Goal: Task Accomplishment & Management: Complete application form

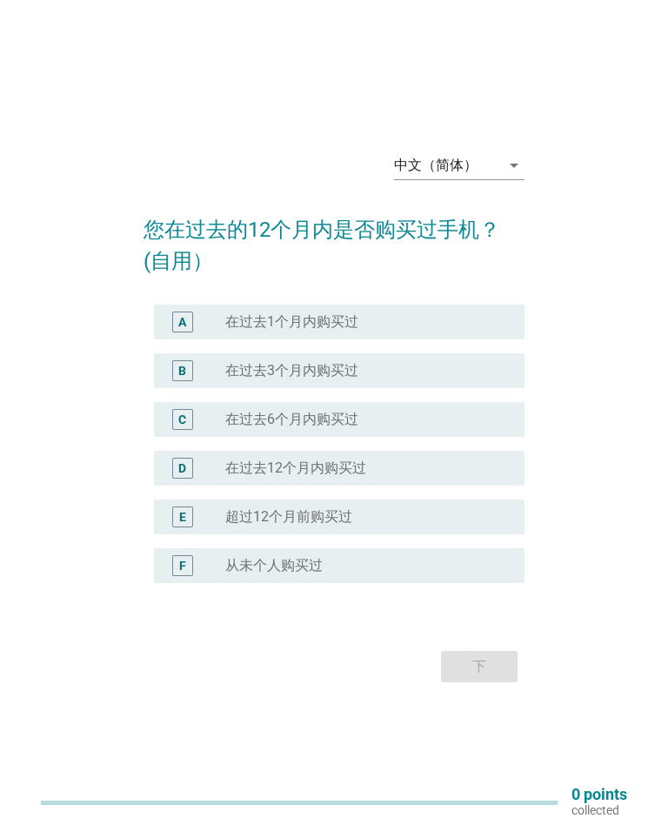
click at [515, 158] on icon "arrow_drop_down" at bounding box center [514, 165] width 21 height 21
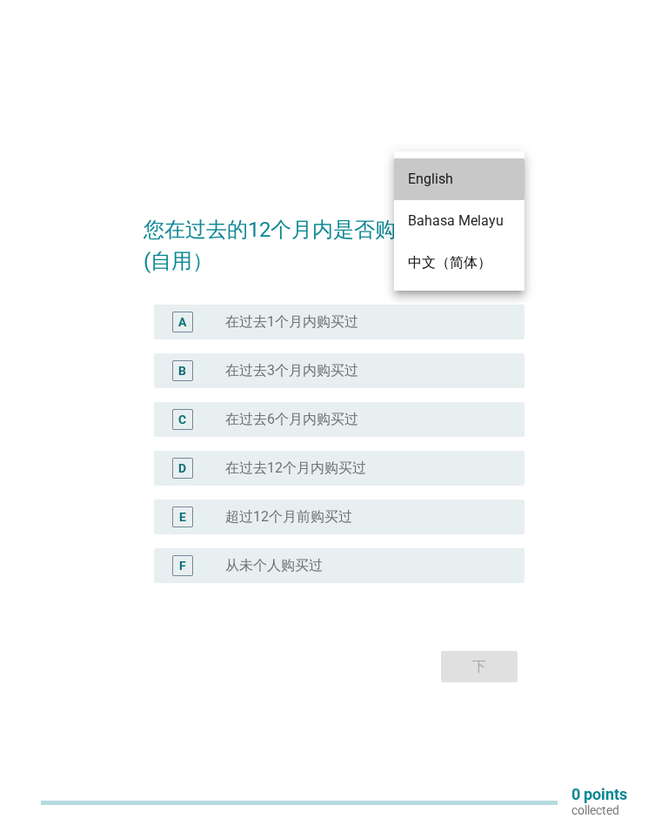
click at [433, 174] on div "English" at bounding box center [459, 179] width 103 height 21
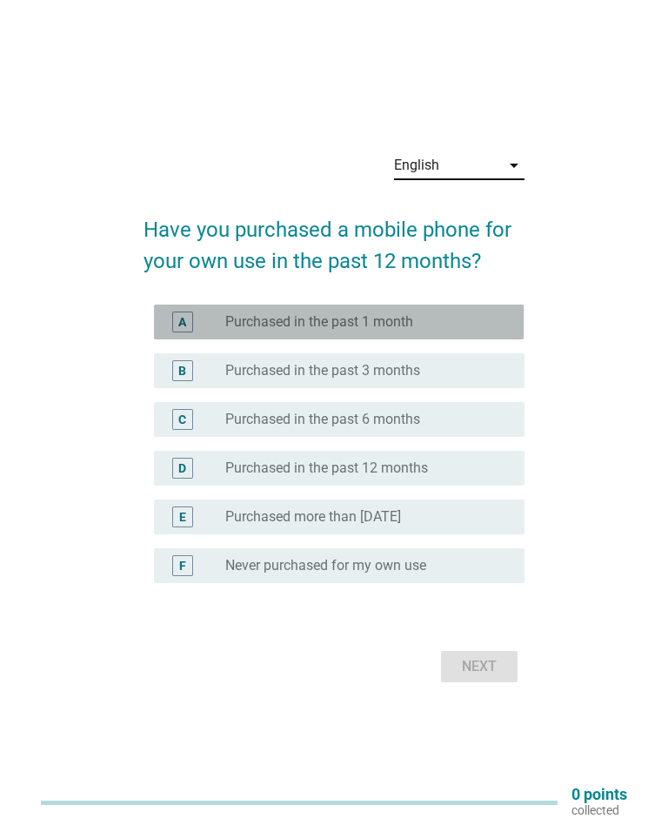
click at [421, 313] on div "radio_button_unchecked Purchased in the past 1 month" at bounding box center [360, 321] width 271 height 17
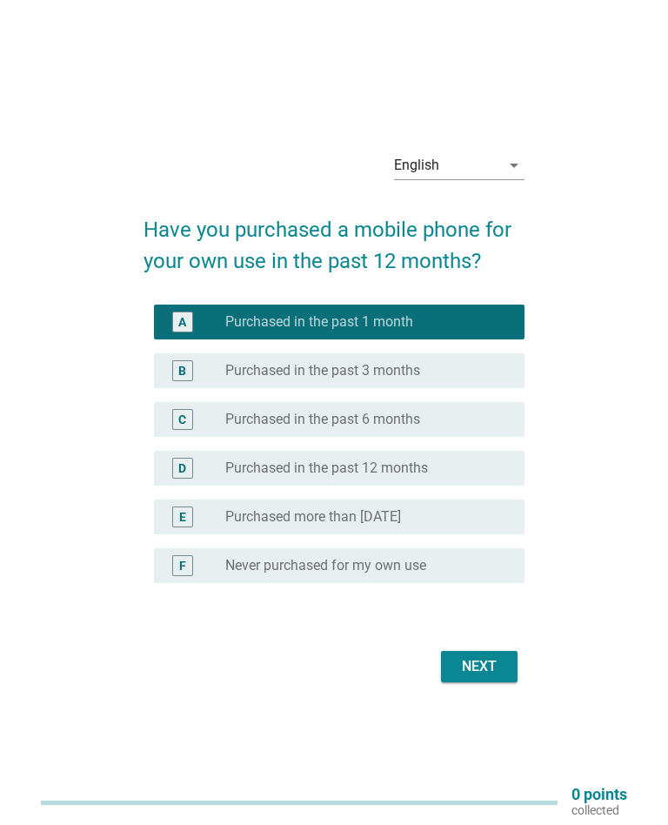
click at [509, 661] on button "Next" at bounding box center [479, 666] width 77 height 31
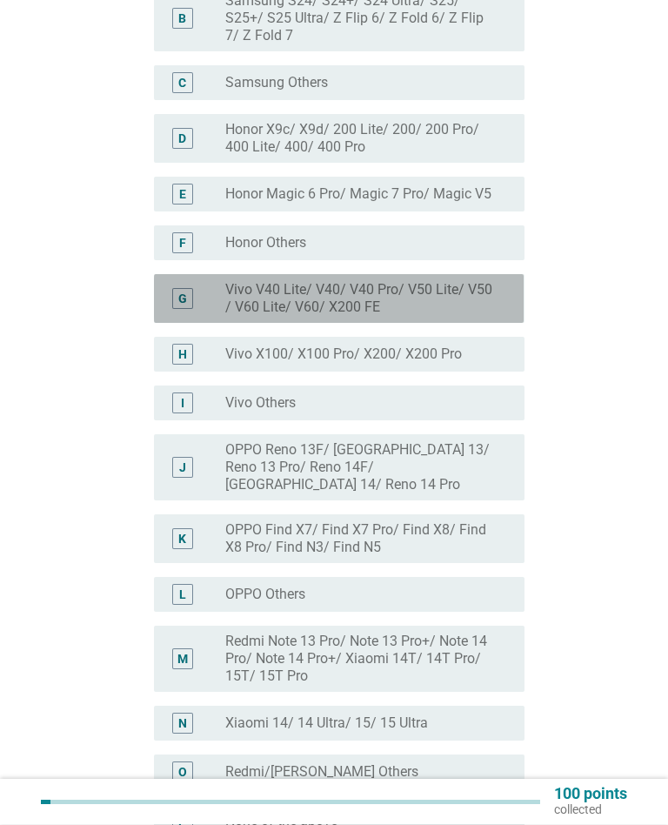
scroll to position [260, 0]
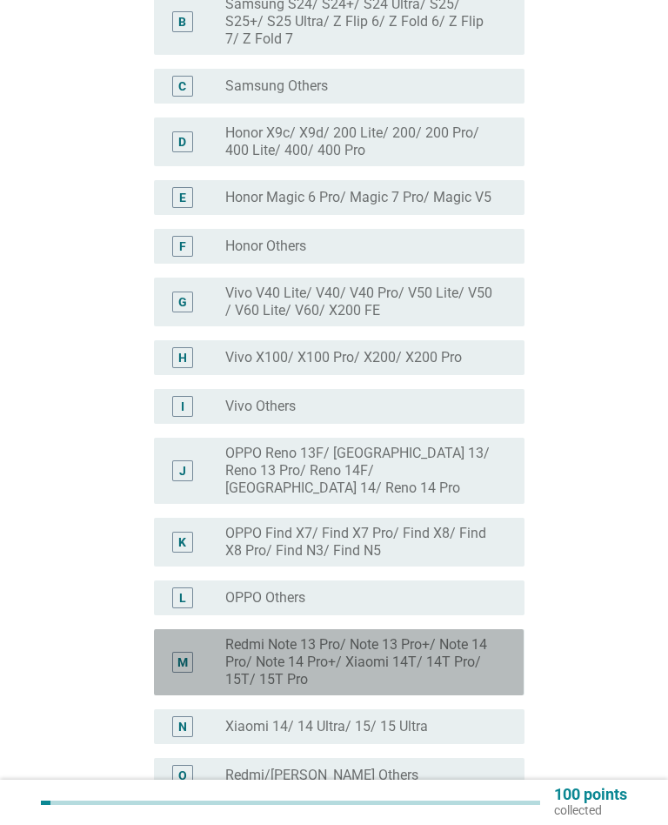
click at [415, 638] on label "Redmi Note 13 Pro/ Note 13 Pro+/ Note 14 Pro/ Note 14 Pro+/ Xiaomi 14T/ 14T Pro…" at bounding box center [360, 662] width 271 height 52
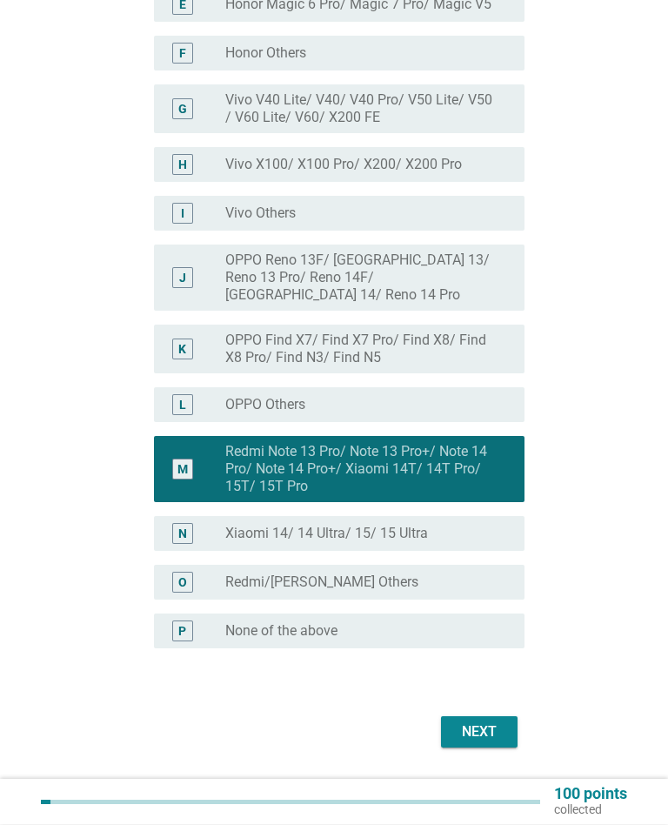
scroll to position [473, 0]
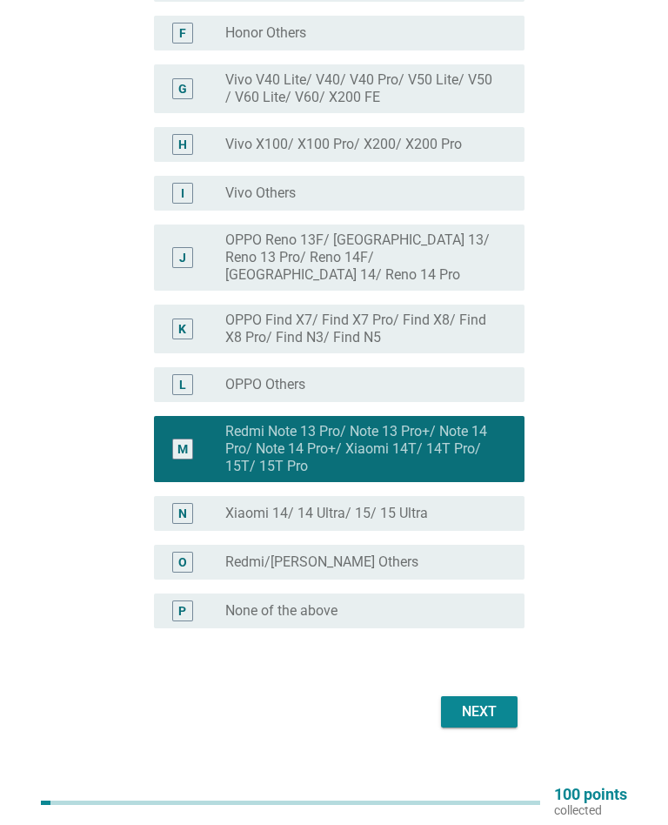
click at [483, 705] on button "Next" at bounding box center [479, 711] width 77 height 31
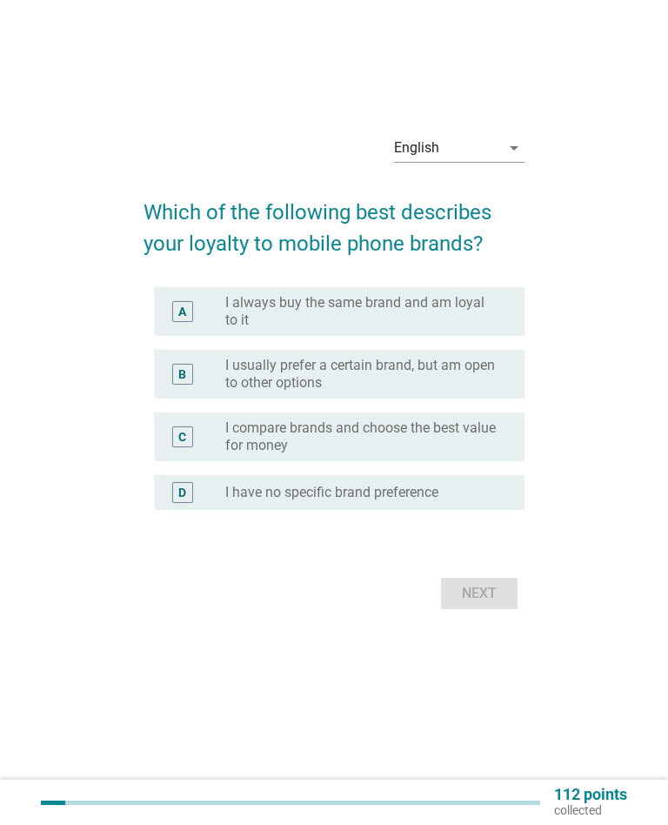
scroll to position [0, 0]
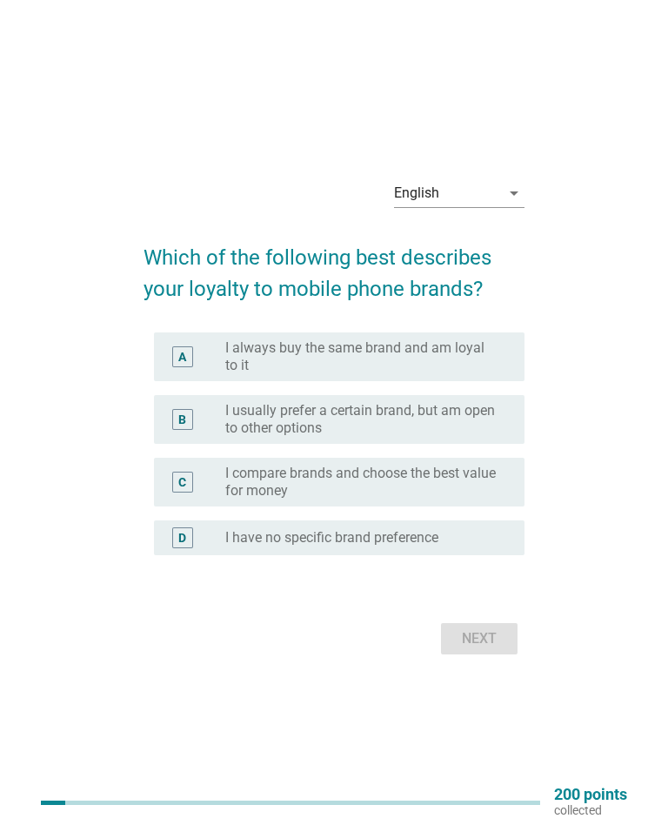
click at [473, 424] on label "I usually prefer a certain brand, but am open to other options" at bounding box center [360, 419] width 271 height 35
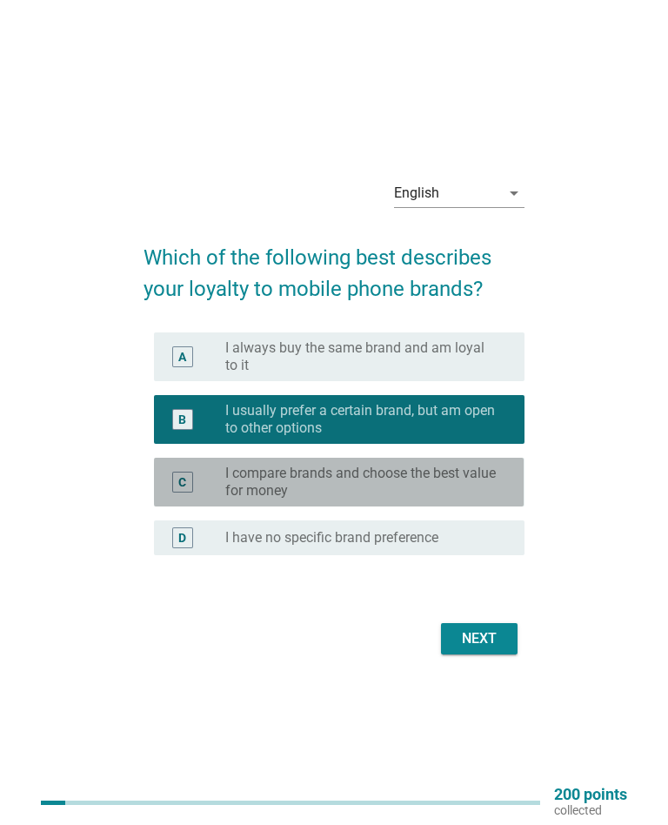
click at [431, 475] on label "I compare brands and choose the best value for money" at bounding box center [360, 481] width 271 height 35
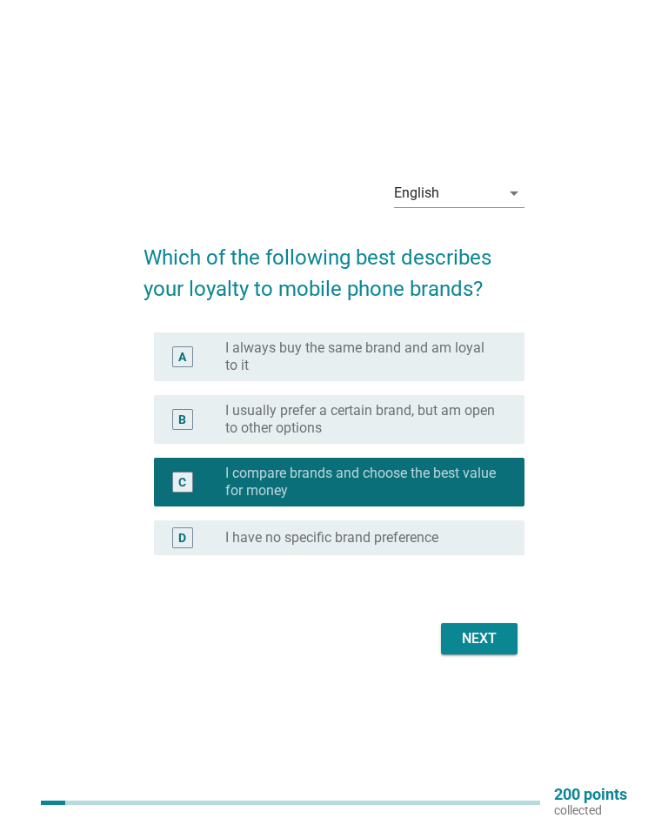
click at [490, 638] on div "Next" at bounding box center [479, 638] width 49 height 21
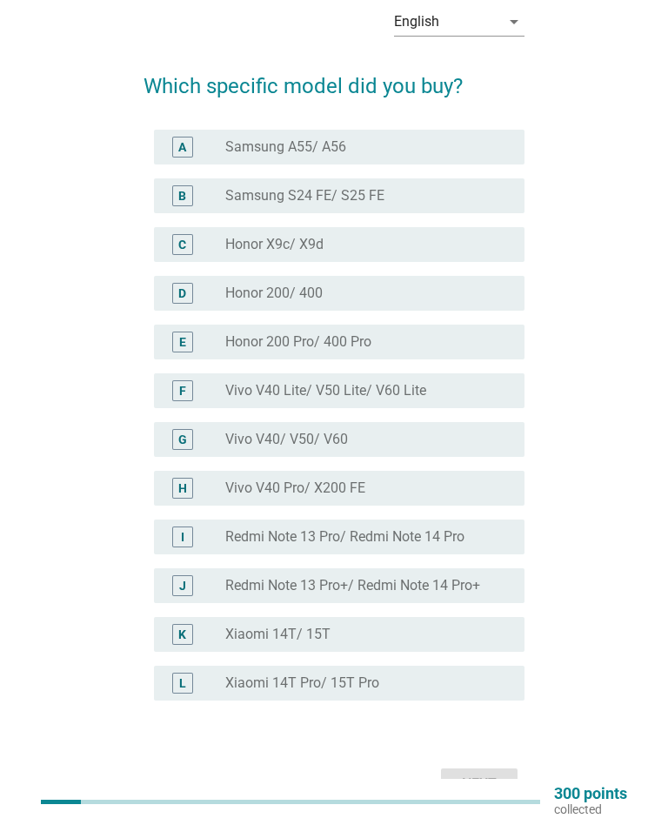
scroll to position [72, 0]
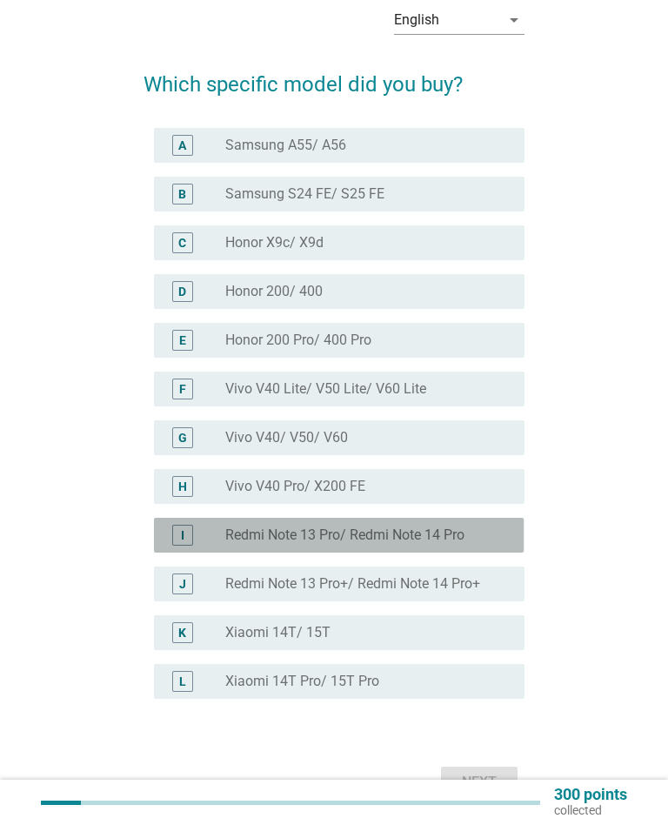
click at [472, 531] on div "radio_button_unchecked Redmi Note 13 Pro/ Redmi Note 14 Pro" at bounding box center [360, 534] width 271 height 17
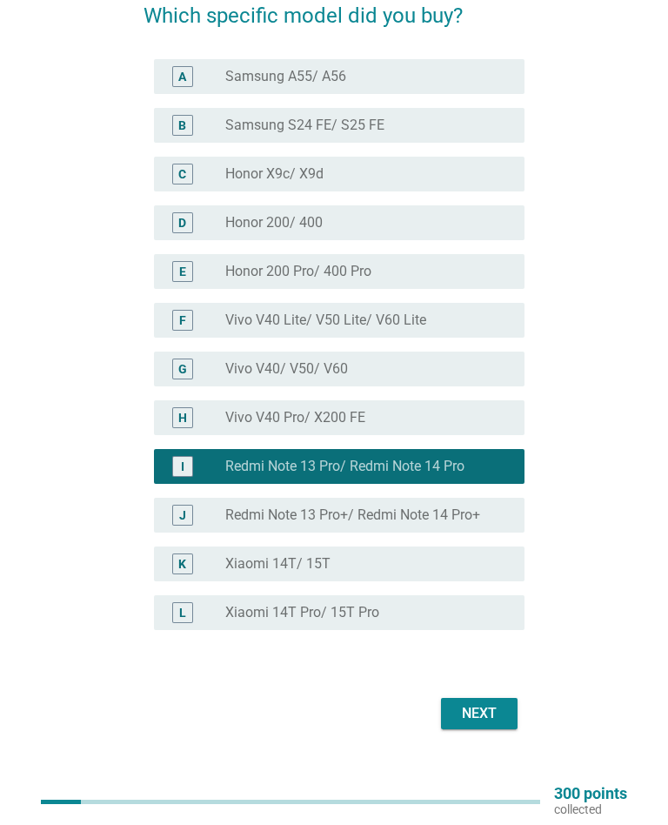
scroll to position [141, 0]
click at [495, 712] on div "Next" at bounding box center [479, 713] width 49 height 21
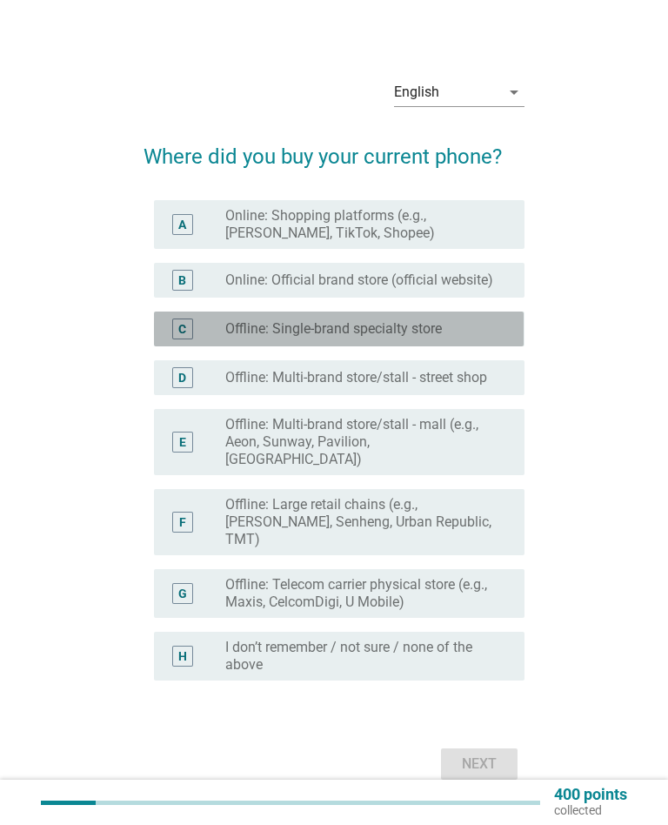
click at [469, 332] on div "radio_button_unchecked Offline: Single-brand specialty store" at bounding box center [360, 328] width 271 height 17
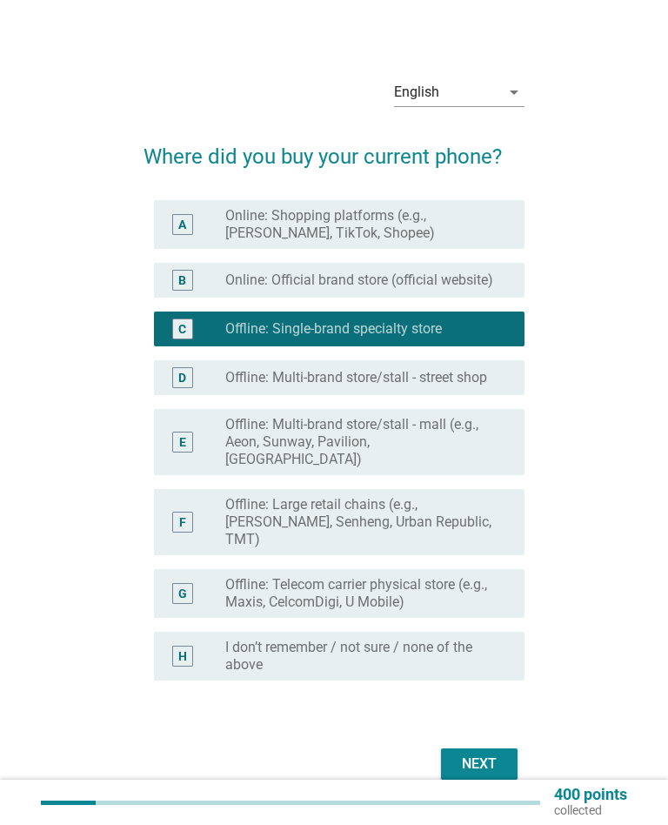
click at [497, 753] on div "Next" at bounding box center [479, 763] width 49 height 21
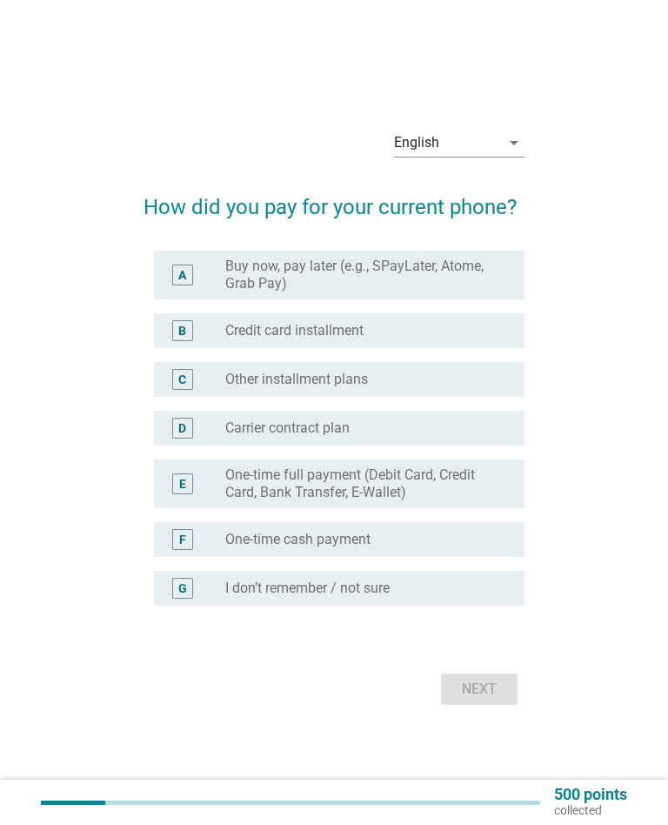
click at [445, 488] on label "One-time full payment (Debit Card, Credit Card, Bank Transfer, E-Wallet)" at bounding box center [360, 483] width 271 height 35
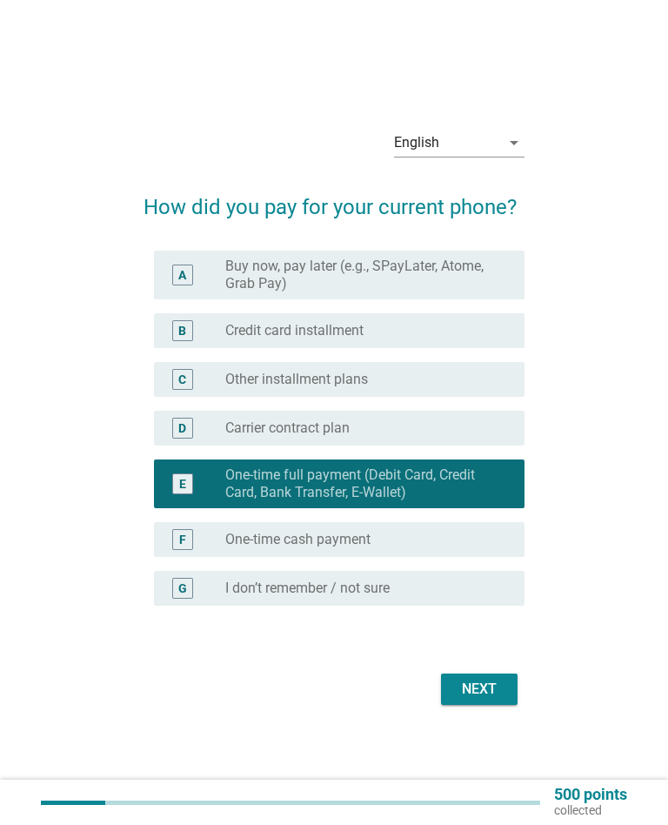
click at [504, 687] on button "Next" at bounding box center [479, 688] width 77 height 31
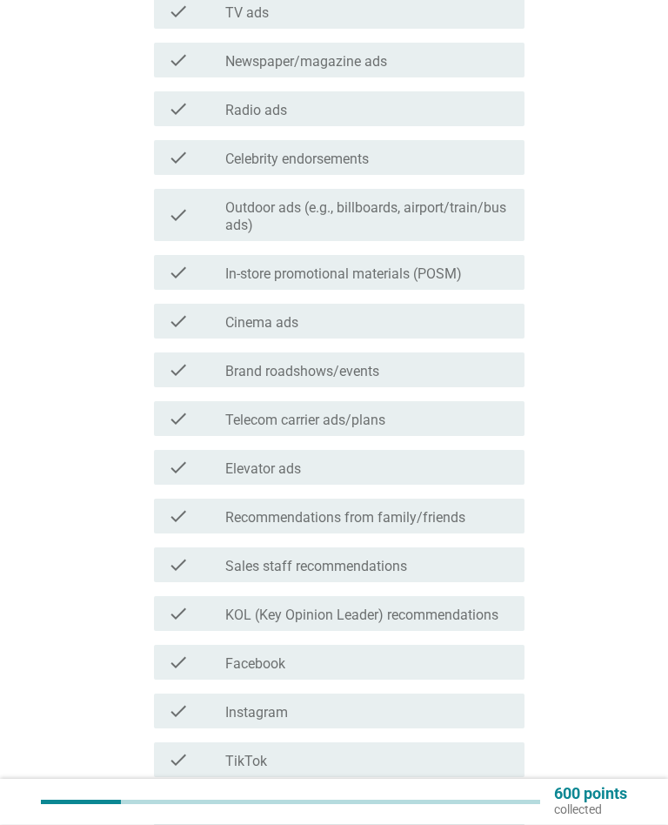
scroll to position [263, 0]
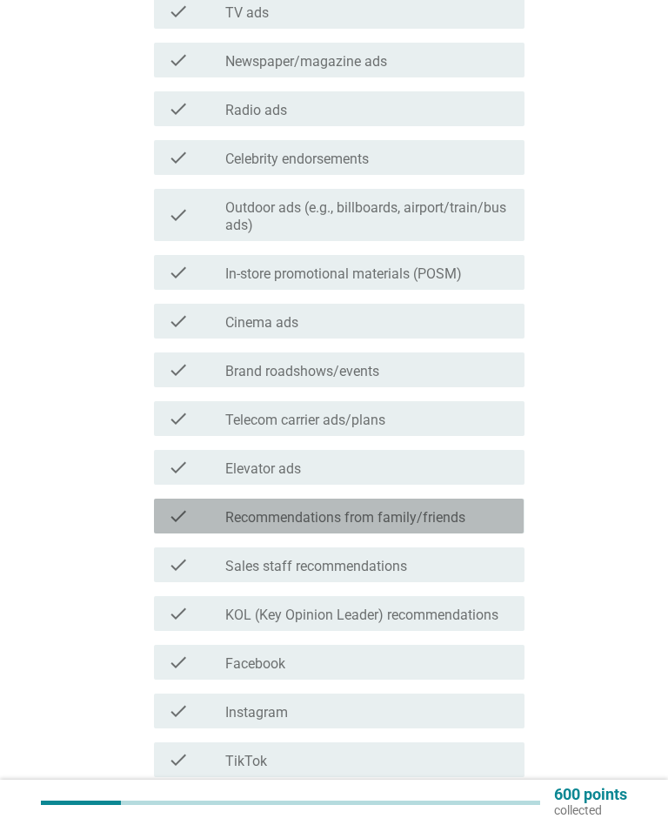
click at [461, 525] on label "Recommendations from family/friends" at bounding box center [345, 517] width 240 height 17
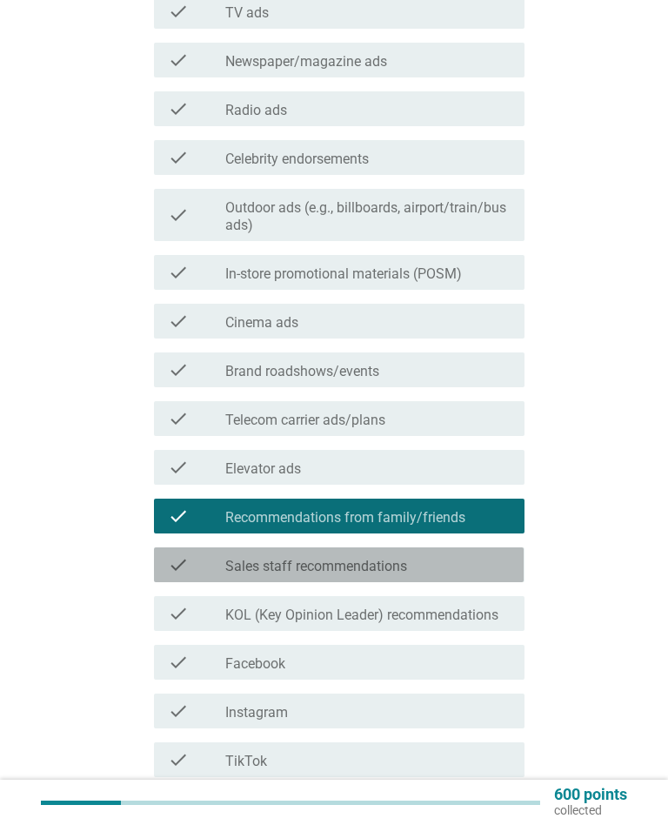
click at [471, 571] on div "check_box_outline_blank Sales staff recommendations" at bounding box center [367, 564] width 285 height 21
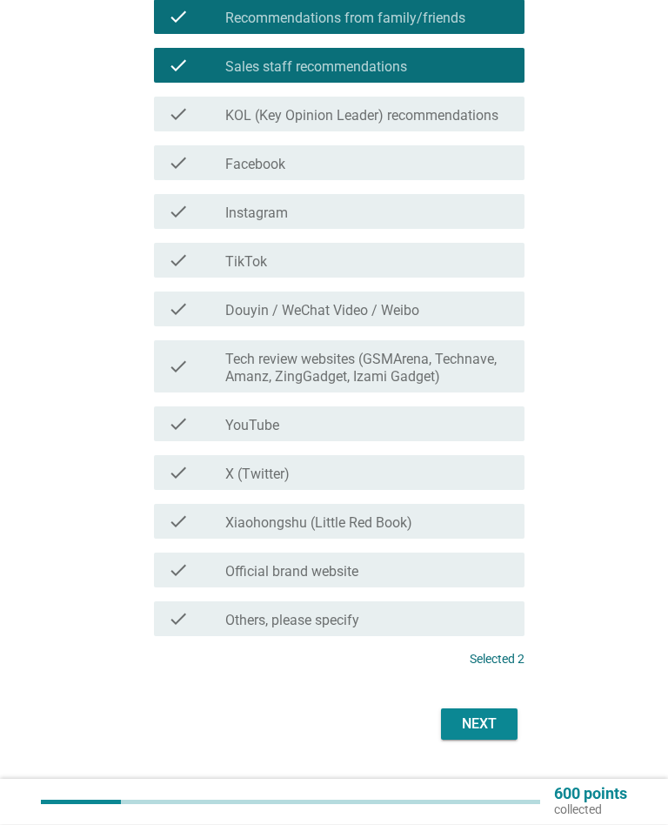
scroll to position [760, 0]
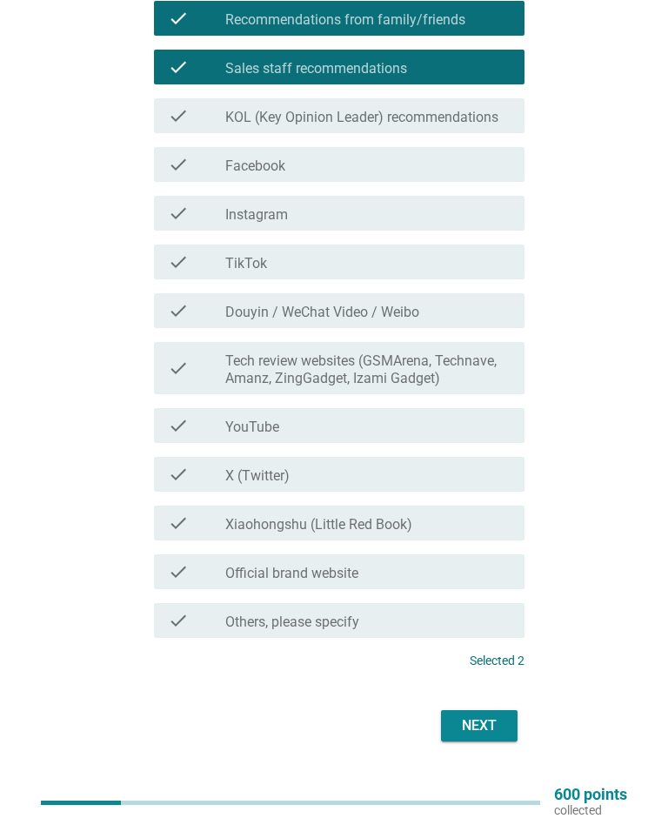
click at [493, 726] on div "Next" at bounding box center [479, 725] width 49 height 21
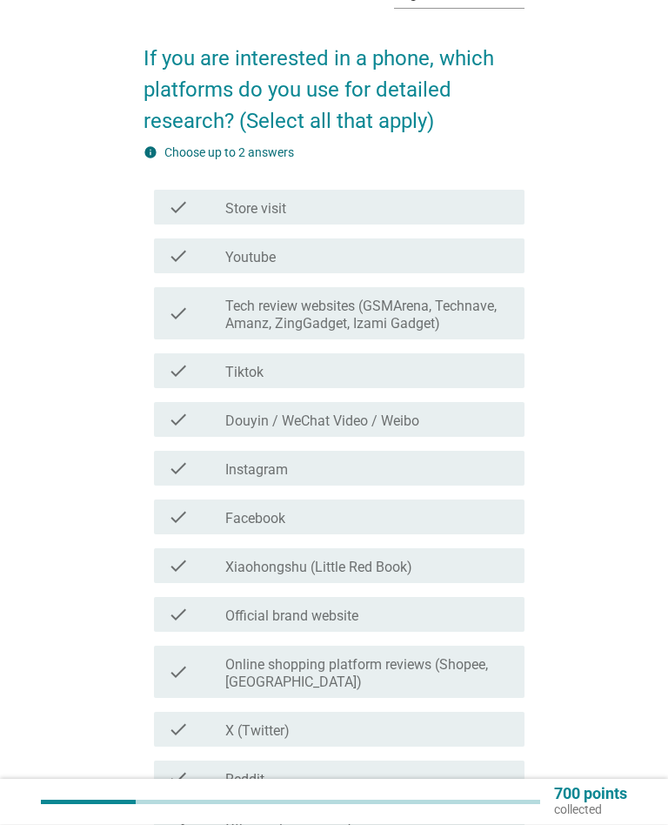
scroll to position [98, 0]
click at [424, 620] on div "check_box_outline_blank Official brand website" at bounding box center [367, 614] width 285 height 21
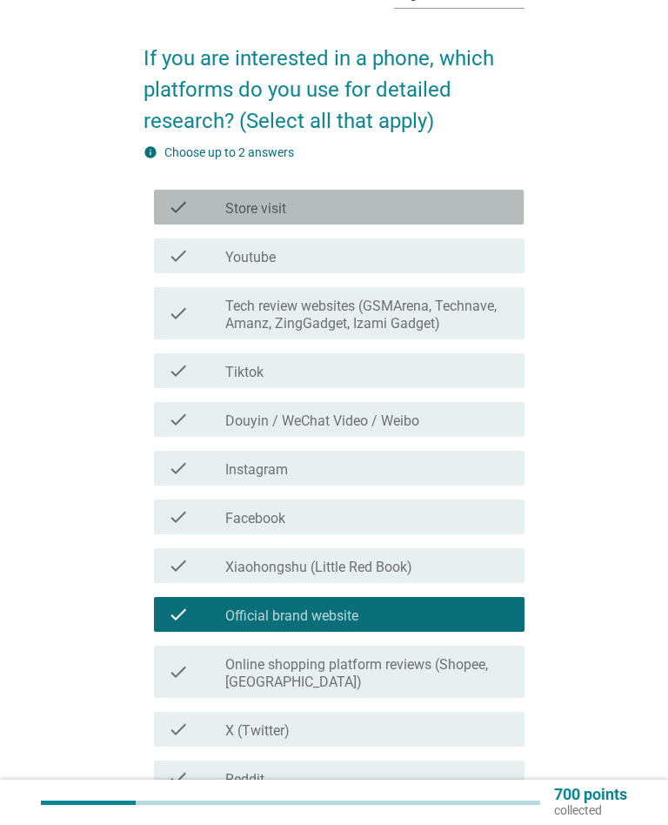
click at [304, 209] on div "check_box_outline_blank Store visit" at bounding box center [367, 207] width 285 height 21
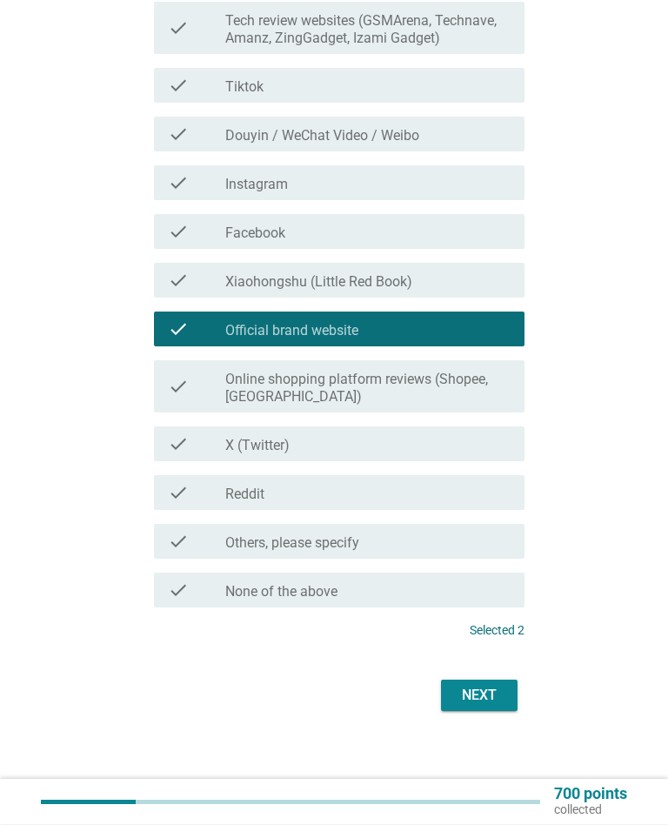
scroll to position [384, 0]
click at [484, 692] on div "Next" at bounding box center [479, 695] width 49 height 21
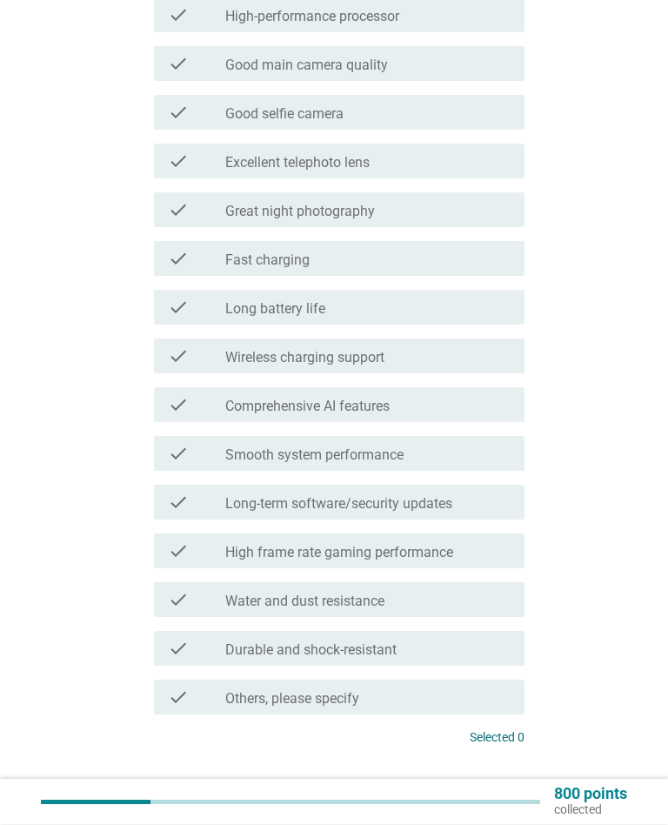
scroll to position [468, 0]
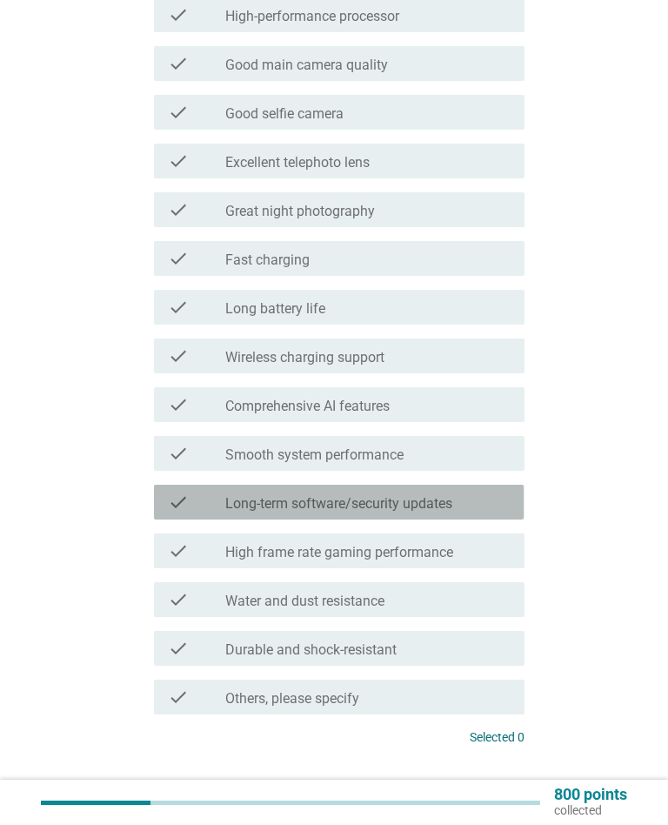
click at [482, 510] on div "check_box_outline_blank Long-term software/security updates" at bounding box center [367, 501] width 285 height 21
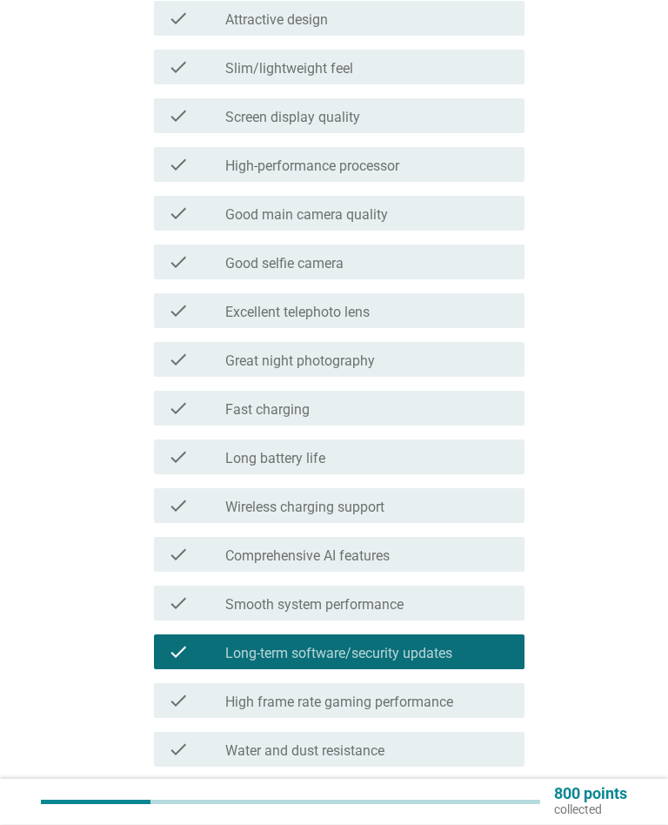
scroll to position [320, 0]
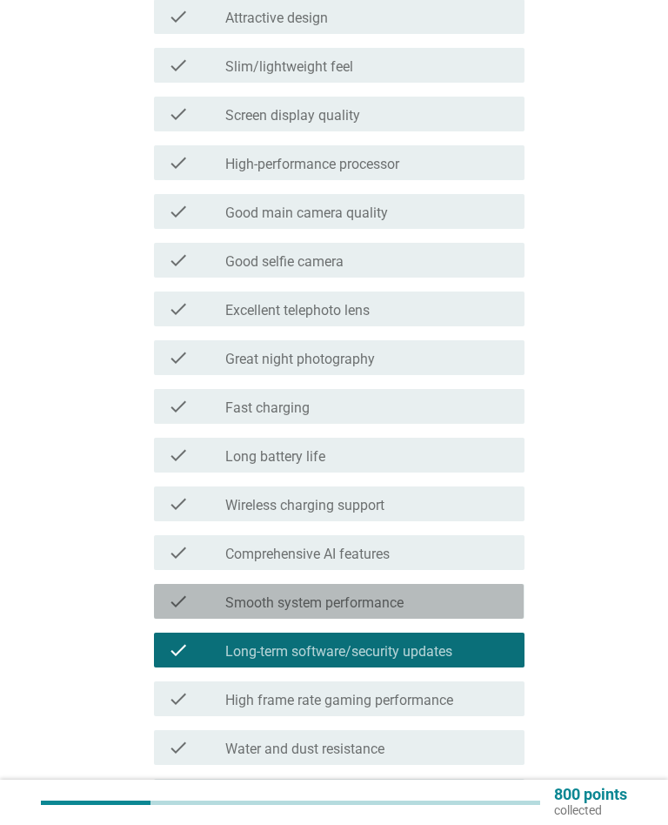
click at [458, 611] on div "check check_box_outline_blank Smooth system performance" at bounding box center [339, 601] width 370 height 35
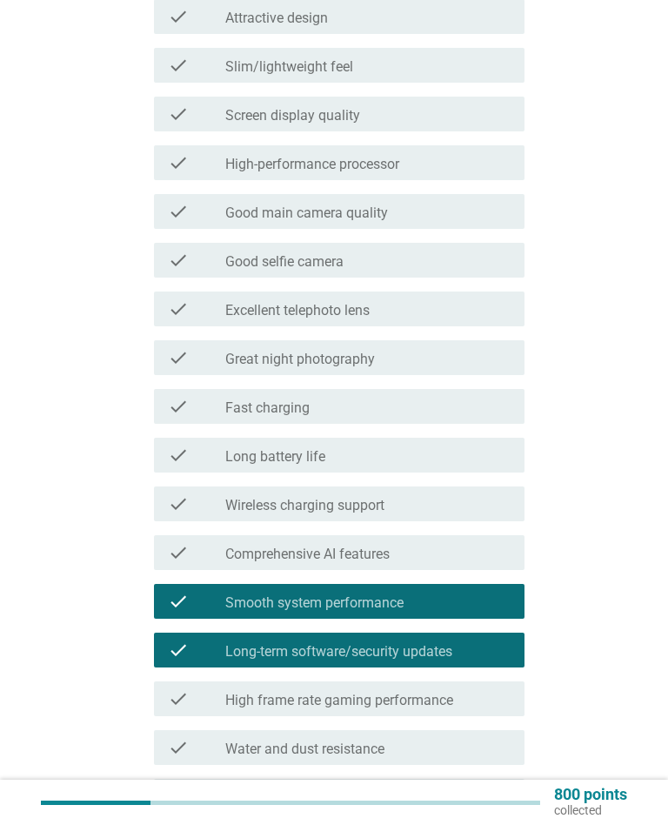
click at [505, 642] on div "check_box_outline_blank Long-term software/security updates" at bounding box center [367, 649] width 285 height 21
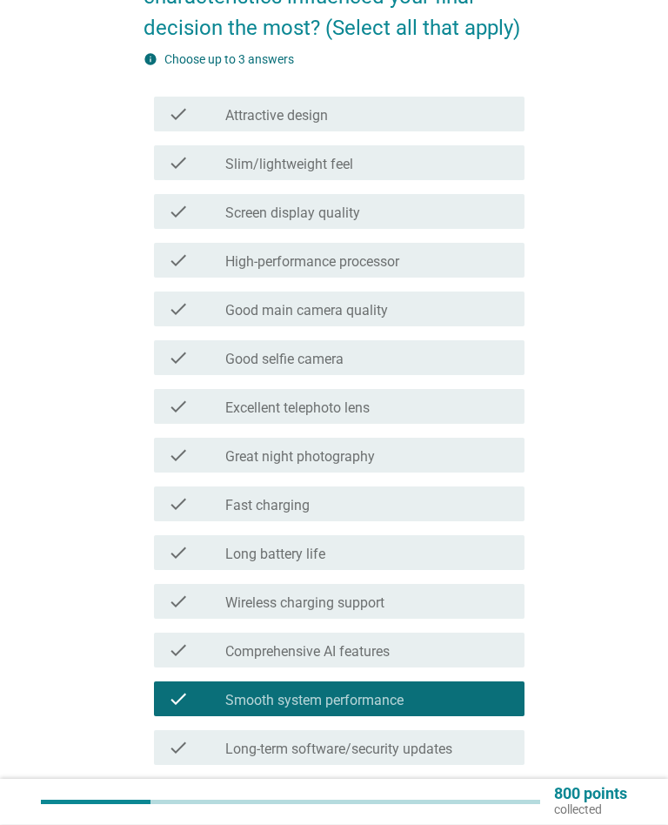
scroll to position [224, 0]
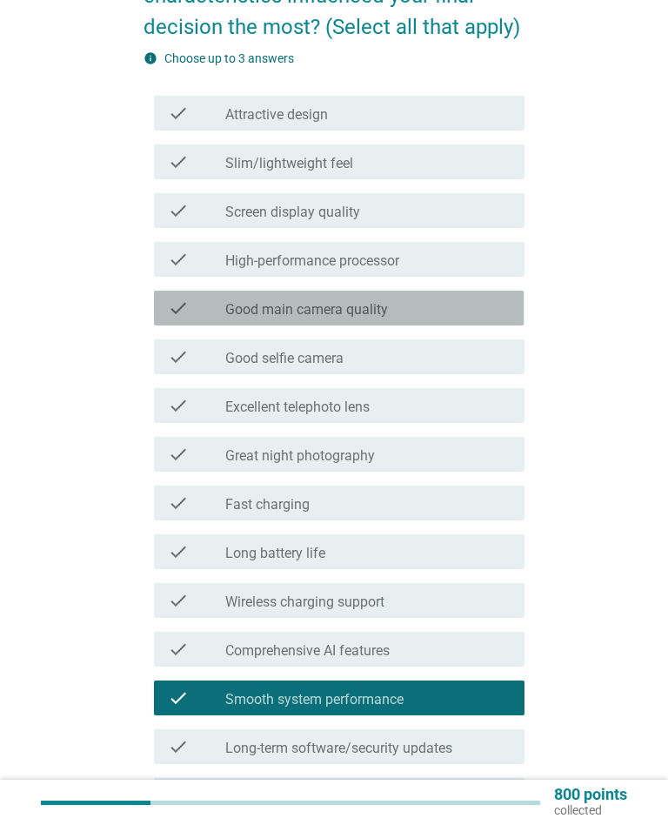
click at [486, 316] on div "check_box_outline_blank Good main camera quality" at bounding box center [367, 307] width 285 height 21
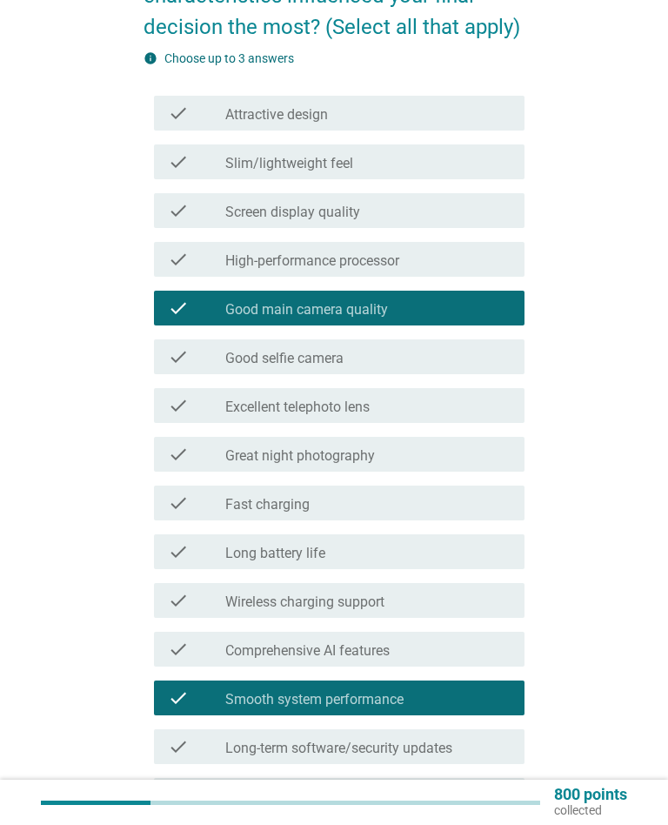
click at [495, 257] on div "check_box_outline_blank High-performance processor" at bounding box center [367, 259] width 285 height 21
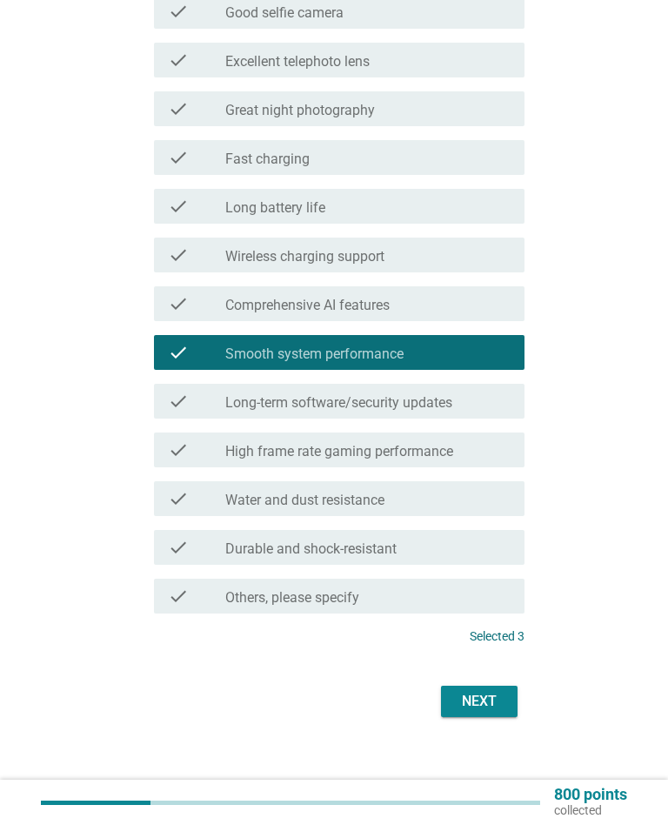
scroll to position [576, 0]
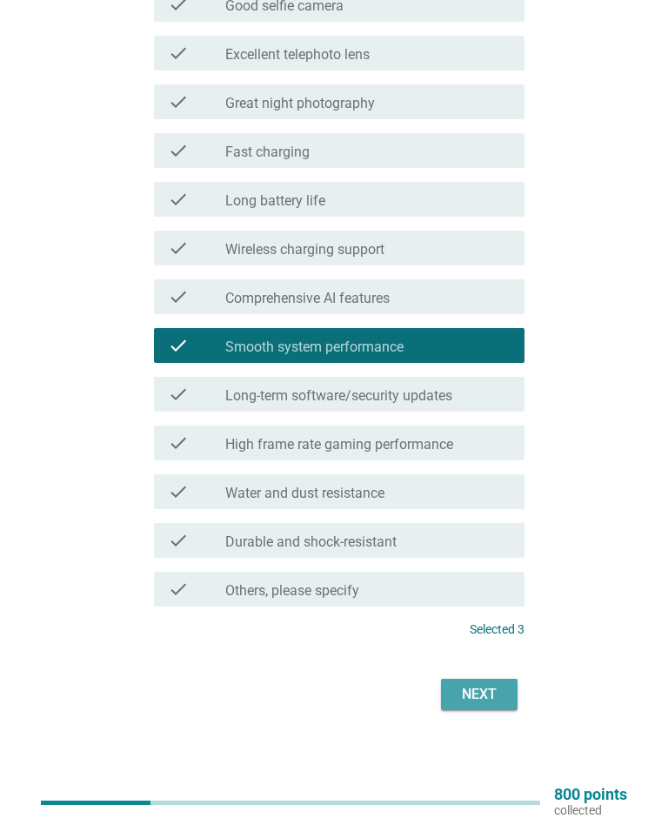
click at [493, 697] on div "Next" at bounding box center [479, 694] width 49 height 21
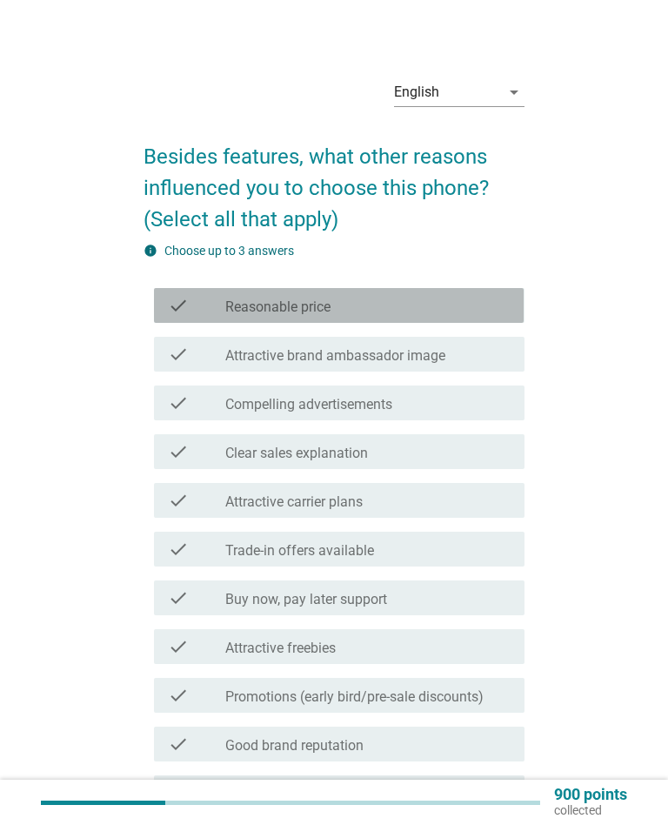
click at [394, 313] on div "check_box_outline_blank Reasonable price" at bounding box center [367, 305] width 285 height 21
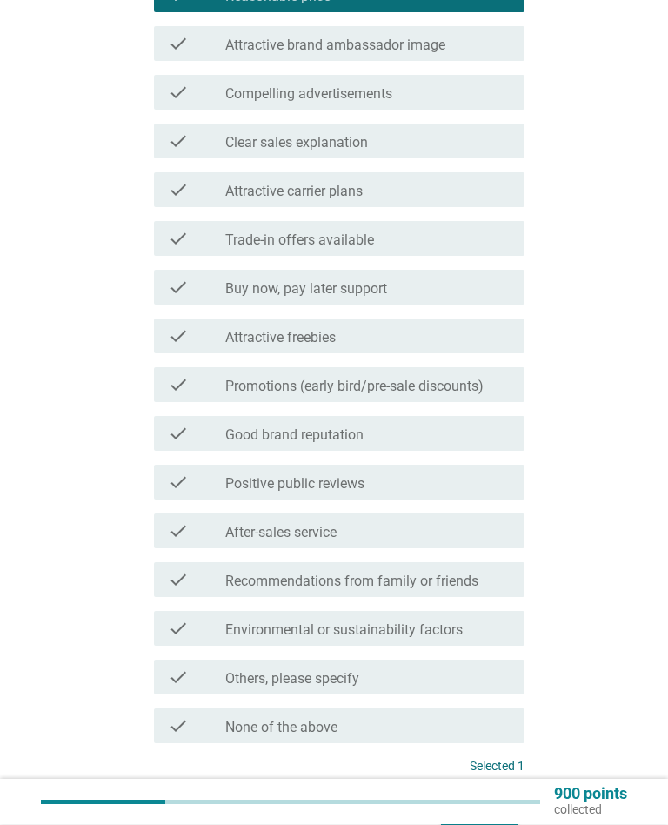
scroll to position [313, 0]
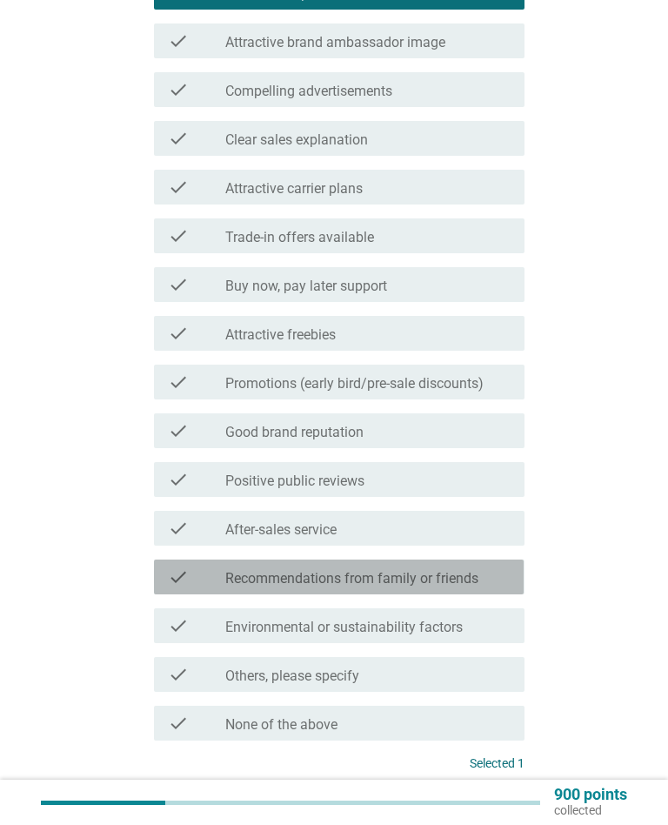
click at [477, 571] on label "Recommendations from family or friends" at bounding box center [351, 578] width 253 height 17
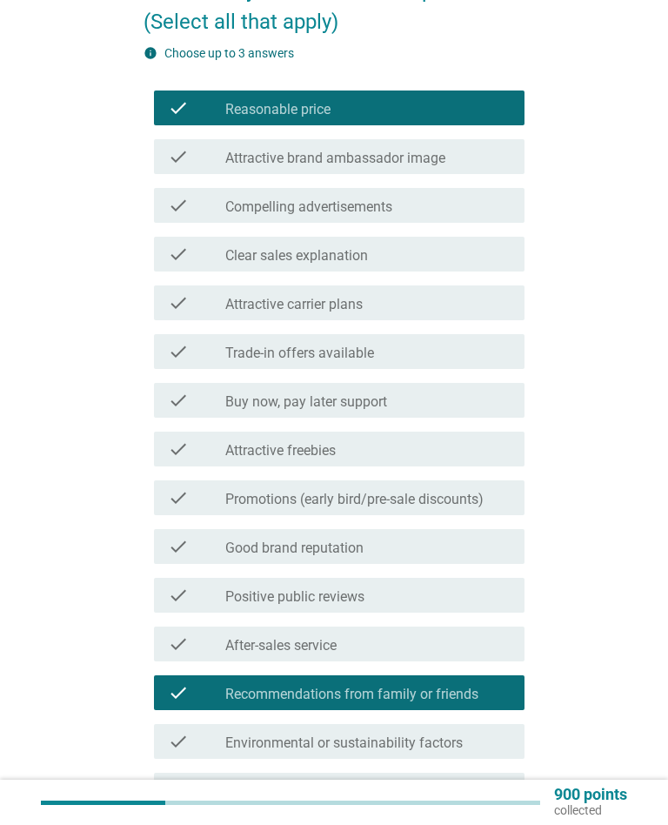
scroll to position [201, 0]
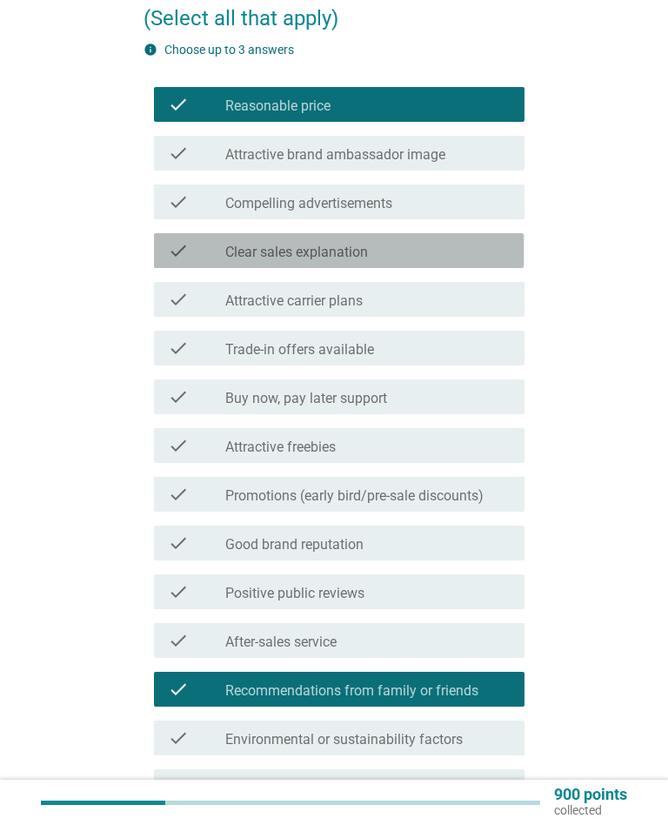
click at [475, 254] on div "check_box_outline_blank Clear sales explanation" at bounding box center [367, 250] width 285 height 21
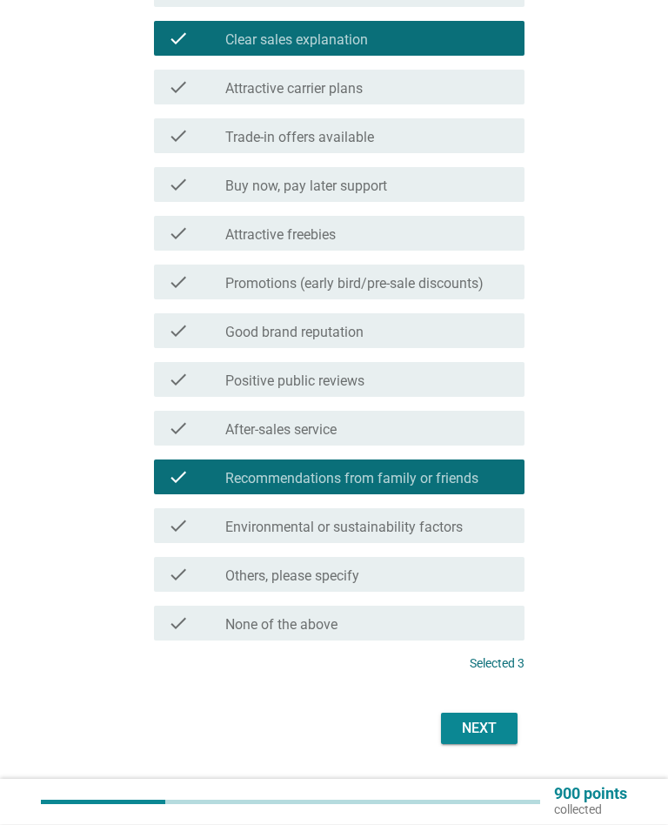
scroll to position [413, 0]
click at [493, 720] on div "Next" at bounding box center [479, 728] width 49 height 21
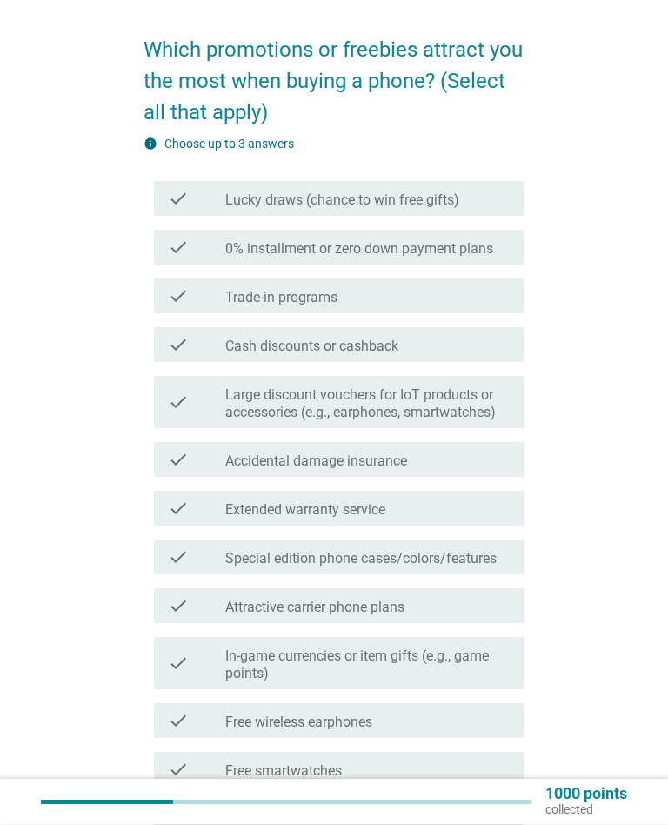
scroll to position [107, 0]
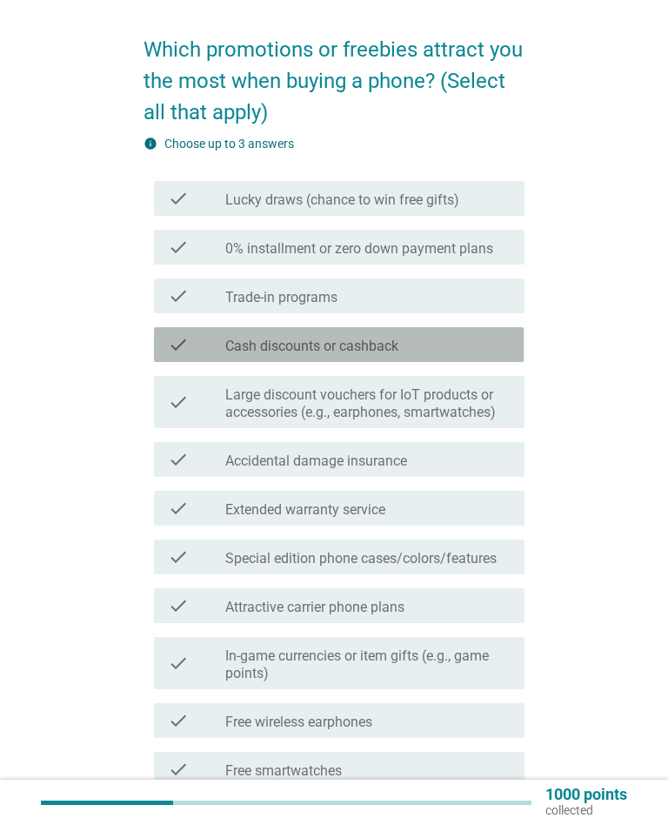
click at [461, 344] on div "check_box_outline_blank Cash discounts or cashback" at bounding box center [367, 344] width 285 height 21
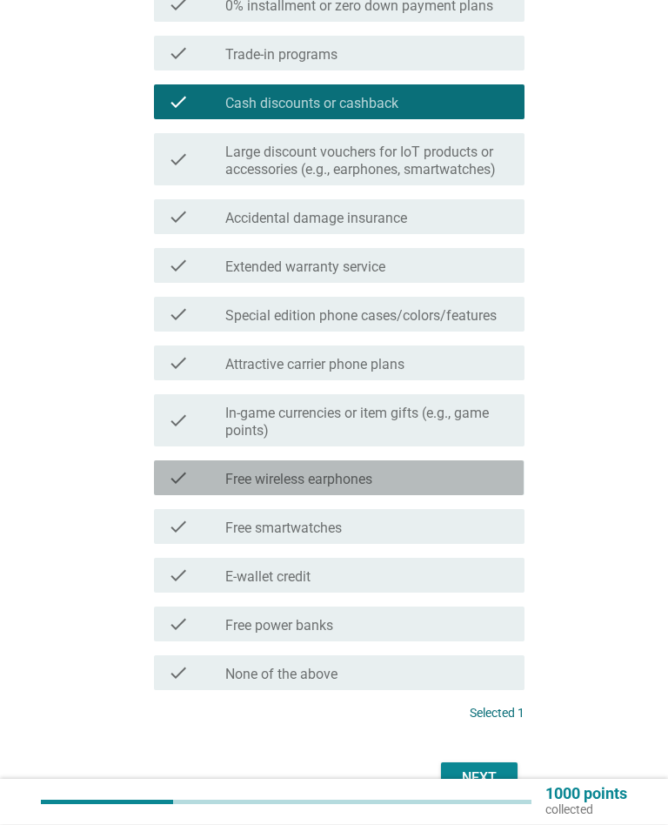
scroll to position [350, 0]
click at [474, 485] on div "check_box_outline_blank Free wireless earphones" at bounding box center [367, 477] width 285 height 21
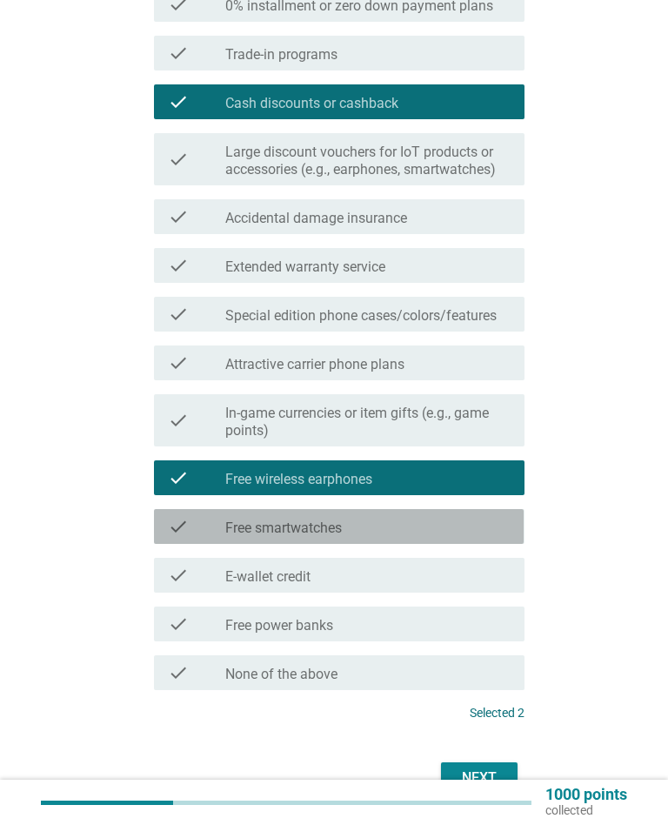
click at [479, 531] on div "check_box_outline_blank Free smartwatches" at bounding box center [367, 526] width 285 height 21
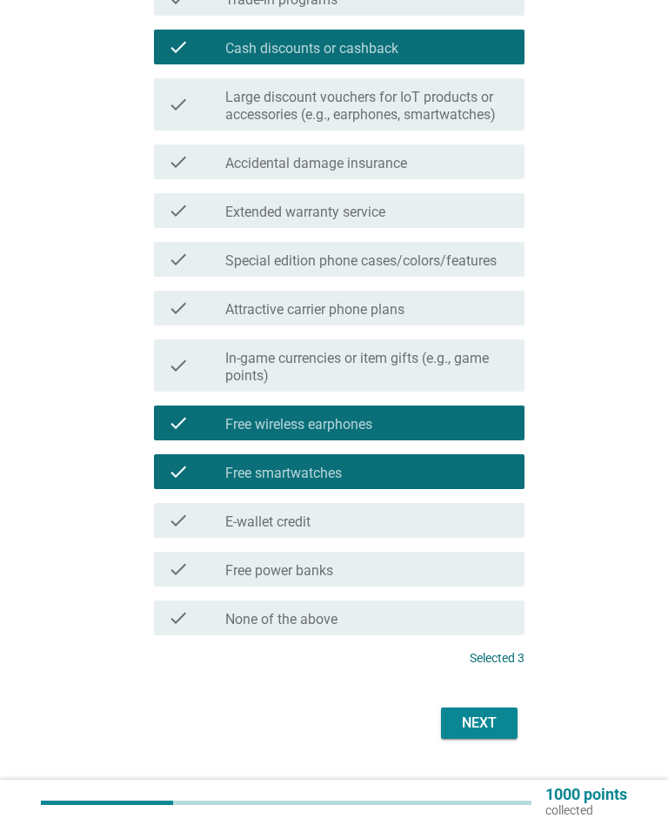
scroll to position [404, 0]
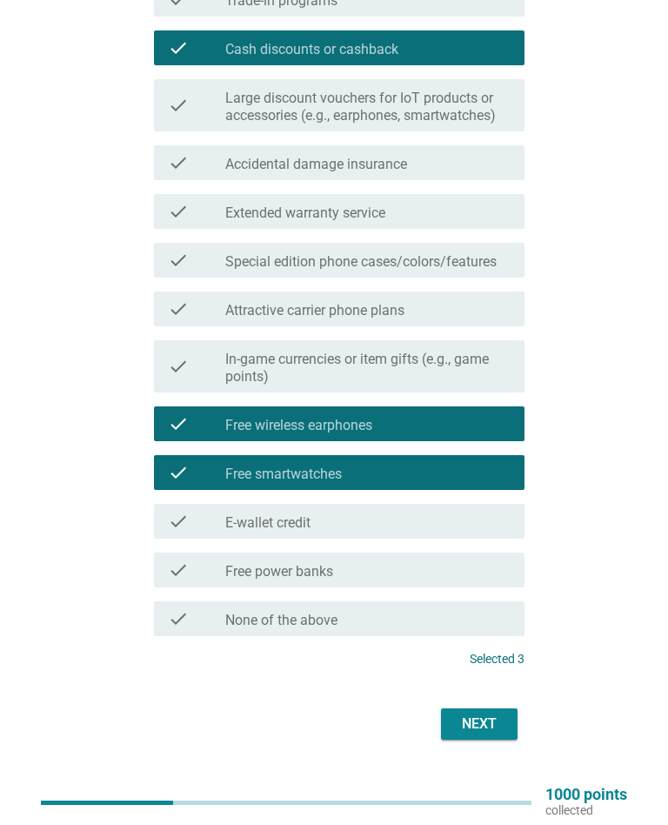
click at [496, 721] on div "Next" at bounding box center [479, 723] width 49 height 21
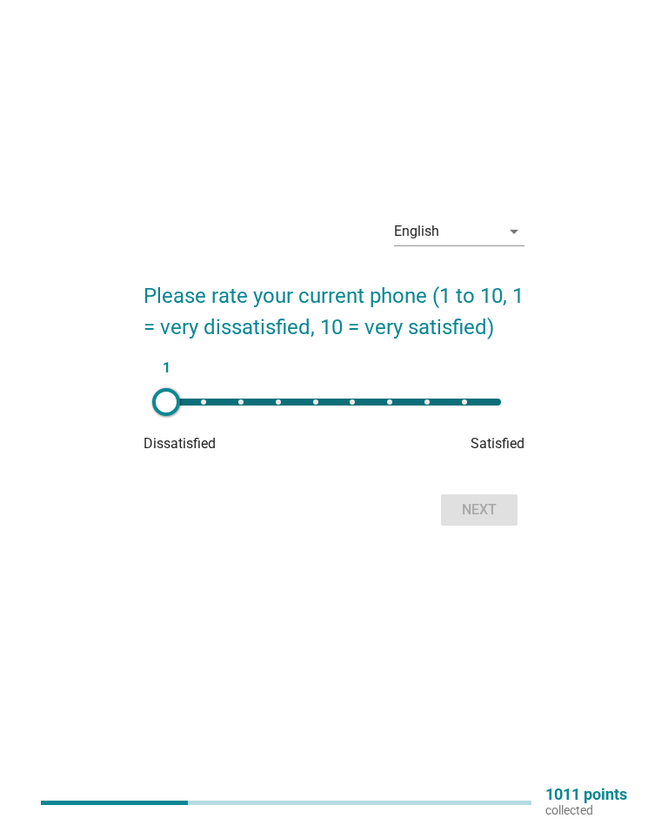
scroll to position [0, 0]
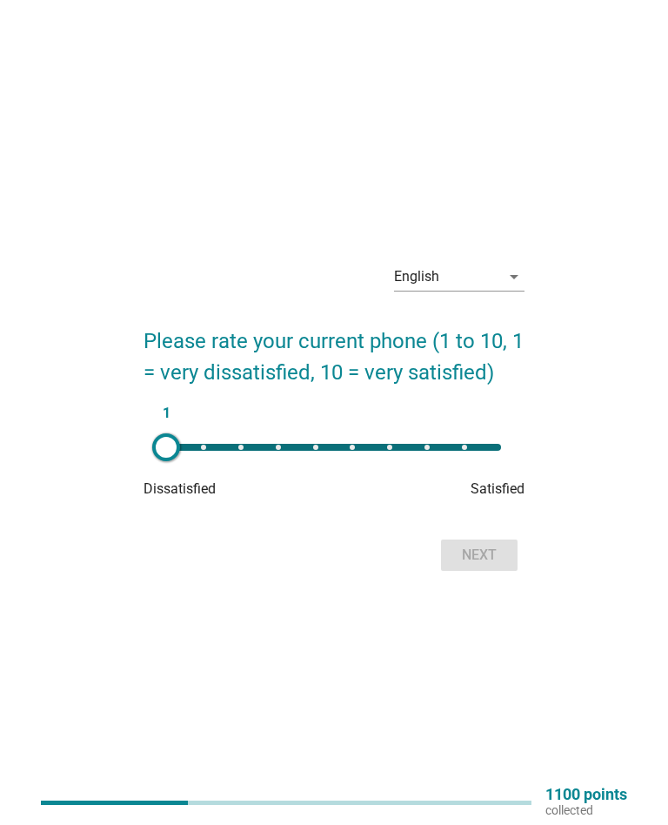
click at [490, 444] on div "1" at bounding box center [333, 447] width 335 height 7
type input "10"
click at [491, 554] on div "Next" at bounding box center [479, 555] width 49 height 21
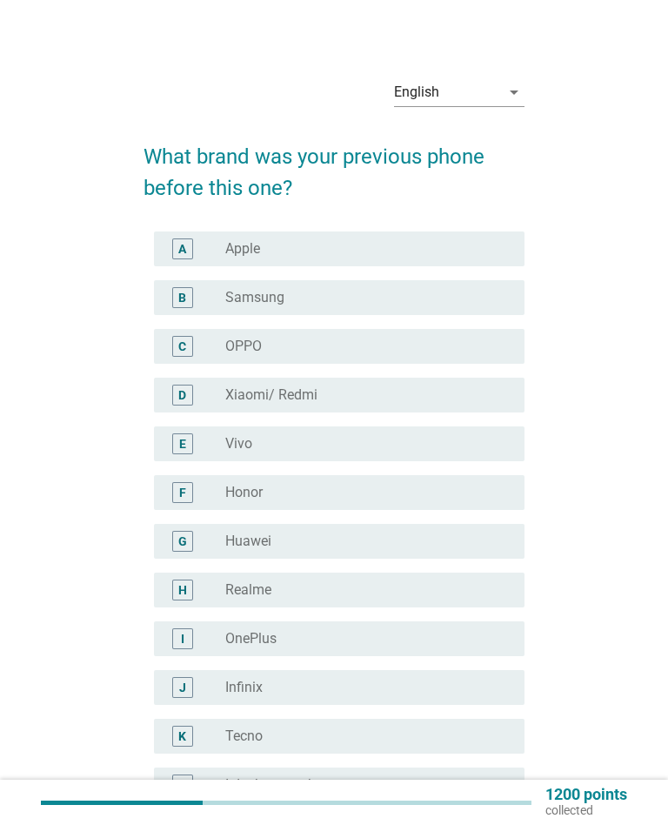
click at [472, 299] on div "radio_button_unchecked Samsung" at bounding box center [360, 297] width 271 height 17
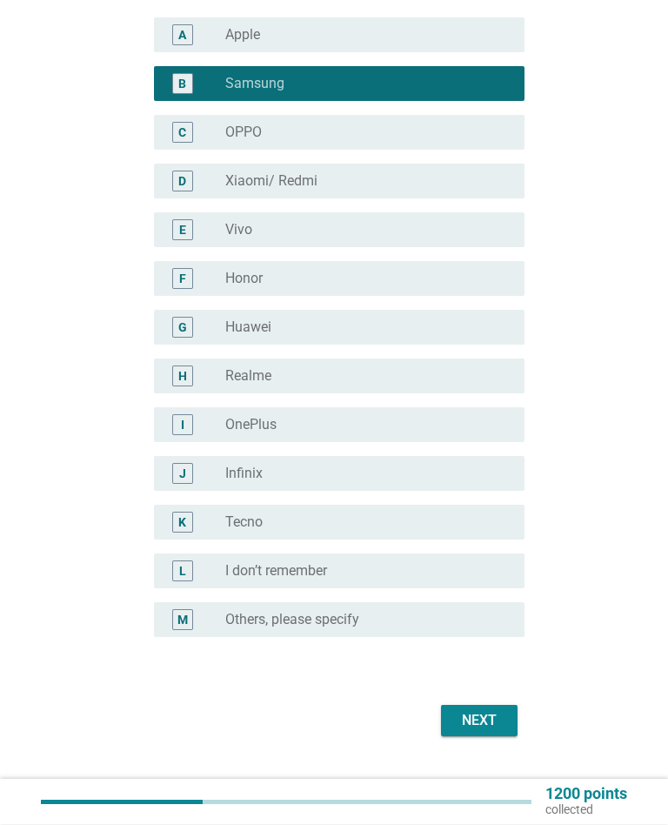
scroll to position [240, 0]
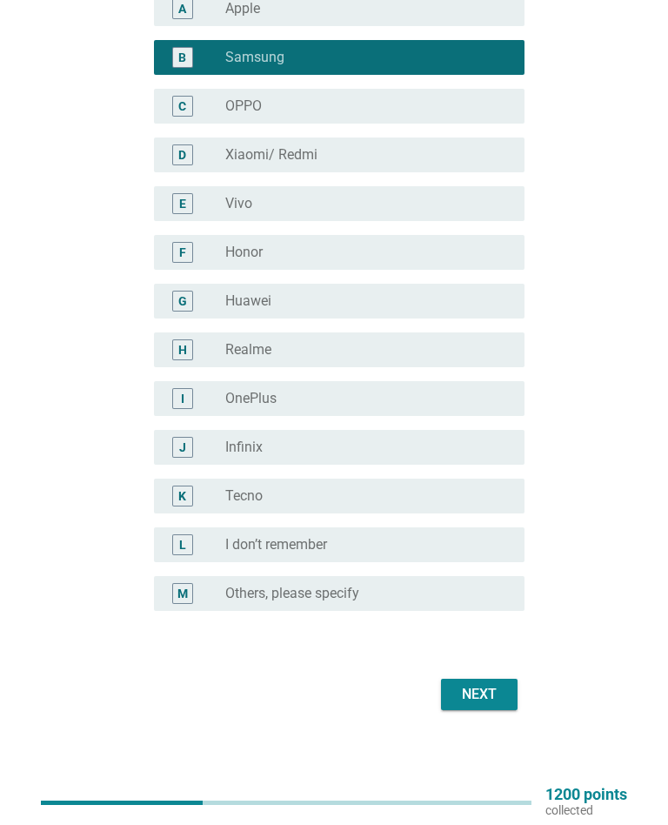
click at [485, 691] on div "Next" at bounding box center [479, 694] width 49 height 21
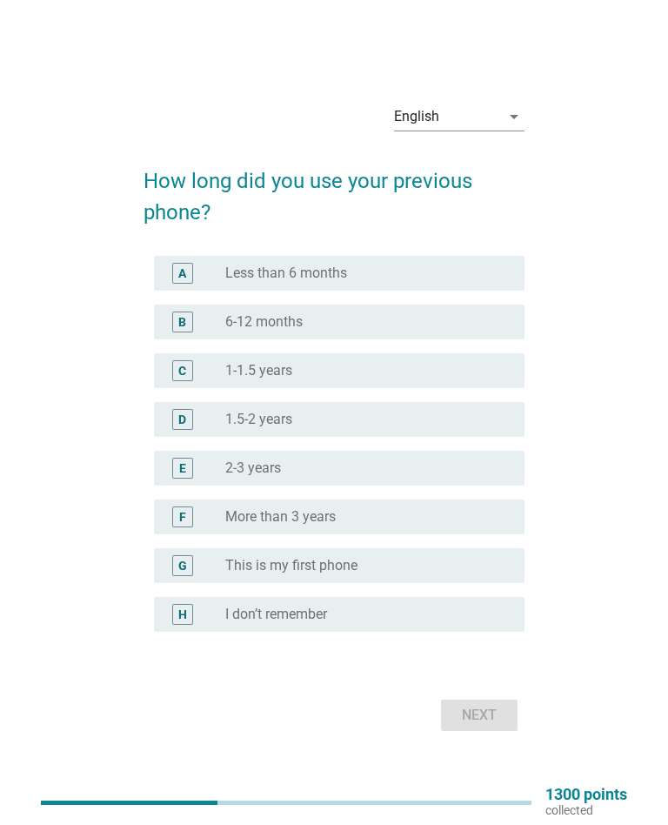
click at [478, 520] on div "radio_button_unchecked More than 3 years" at bounding box center [360, 516] width 271 height 17
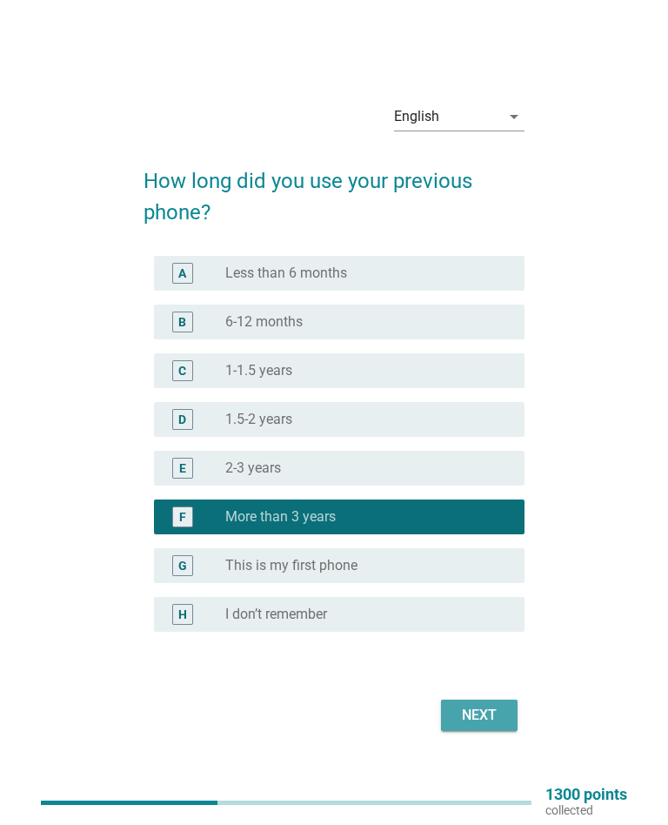
click at [488, 716] on div "Next" at bounding box center [479, 715] width 49 height 21
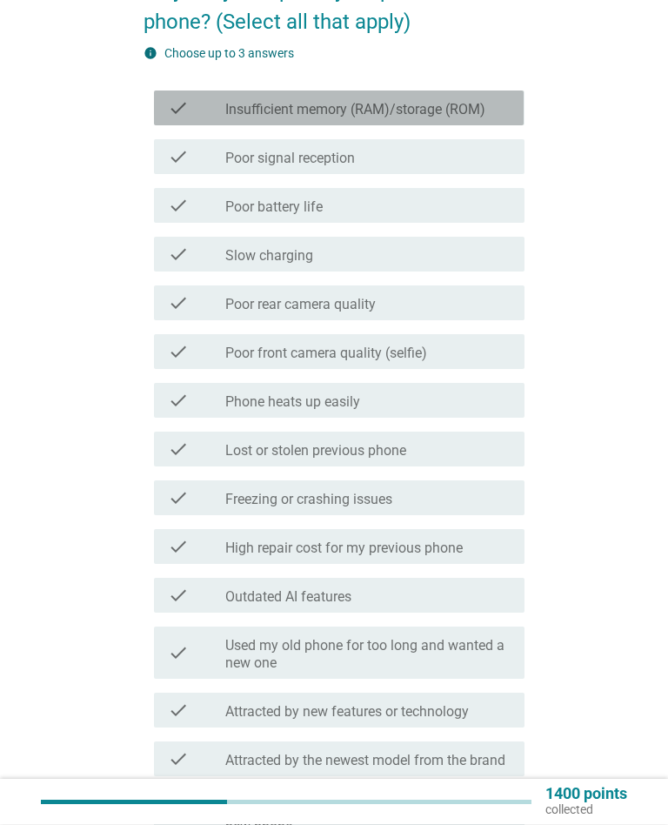
scroll to position [166, 0]
click at [478, 104] on label "Insufficient memory (RAM)/storage (ROM)" at bounding box center [355, 109] width 260 height 17
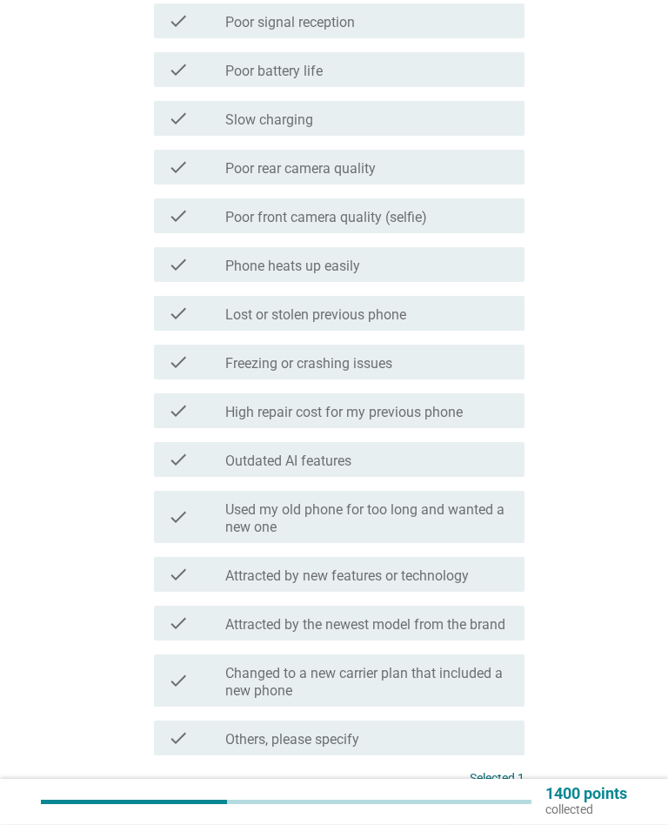
scroll to position [302, 0]
click at [474, 513] on label "Used my old phone for too long and wanted a new one" at bounding box center [367, 518] width 285 height 35
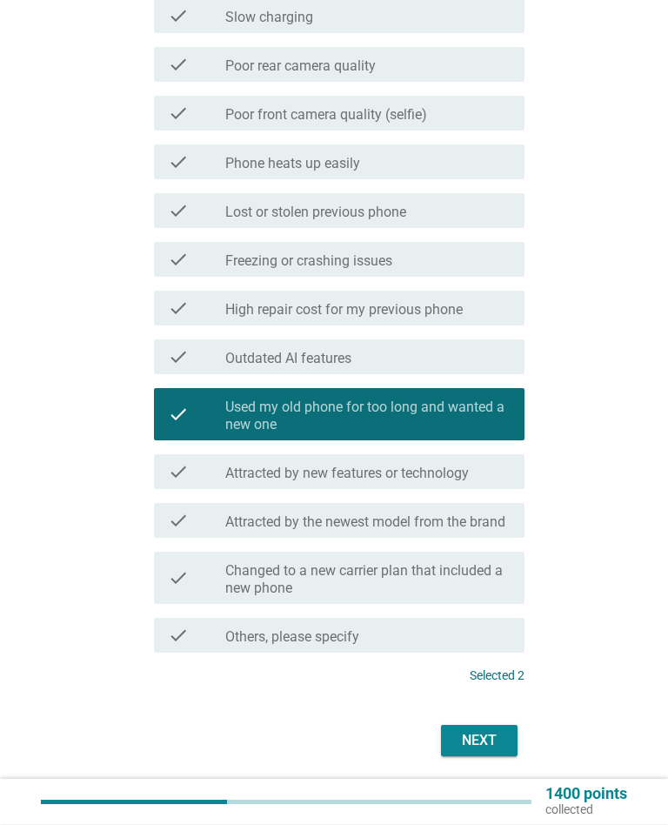
scroll to position [401, 0]
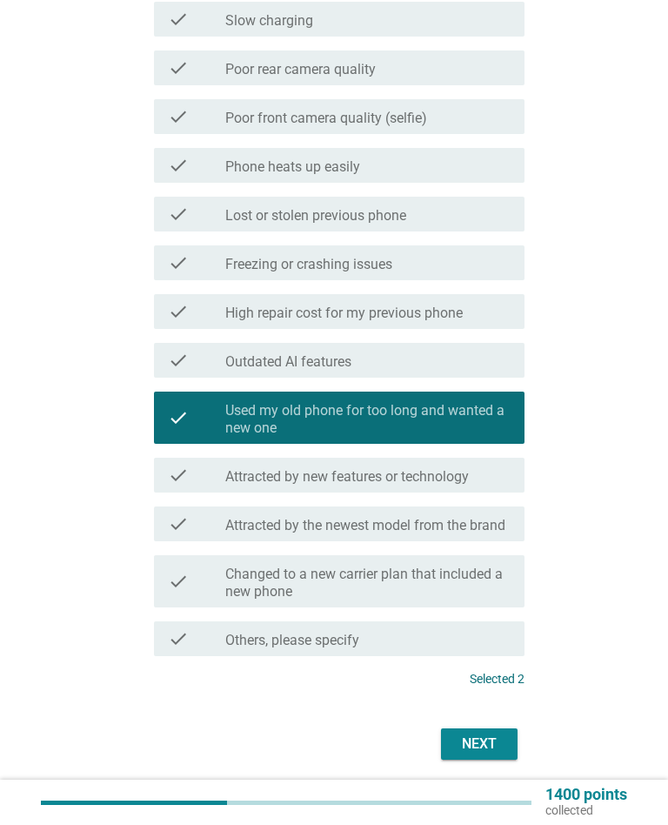
click at [491, 743] on div "Next" at bounding box center [479, 743] width 49 height 21
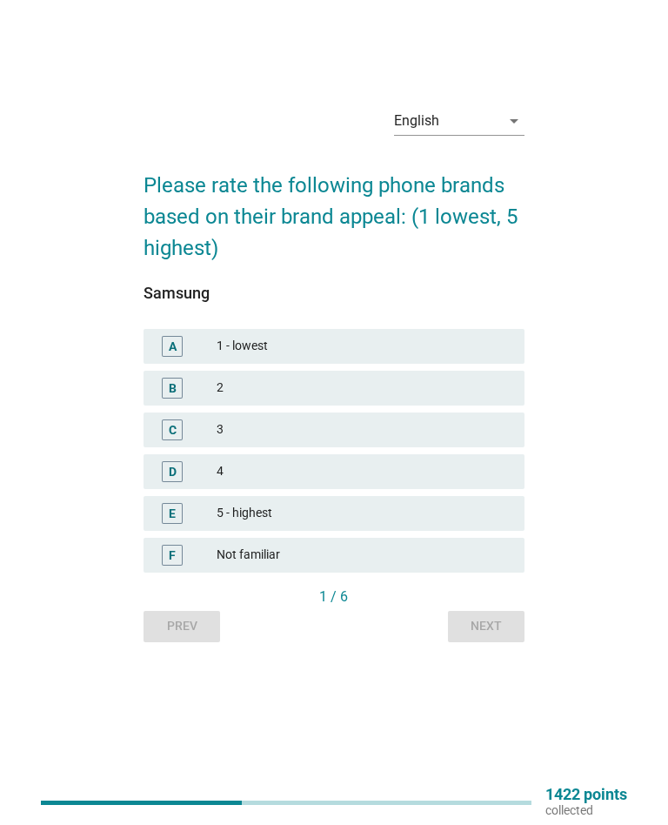
scroll to position [0, 0]
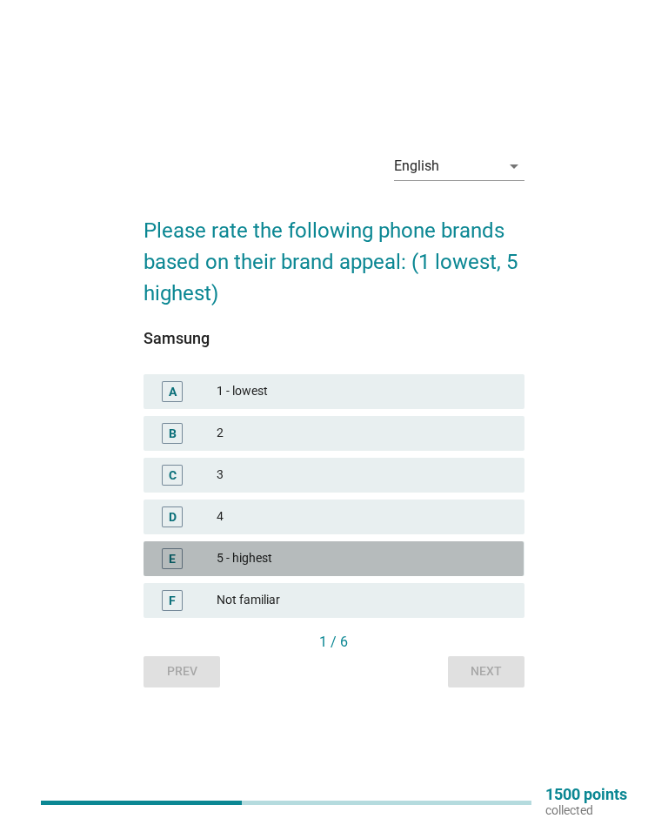
click at [484, 560] on div "5 - highest" at bounding box center [364, 558] width 294 height 21
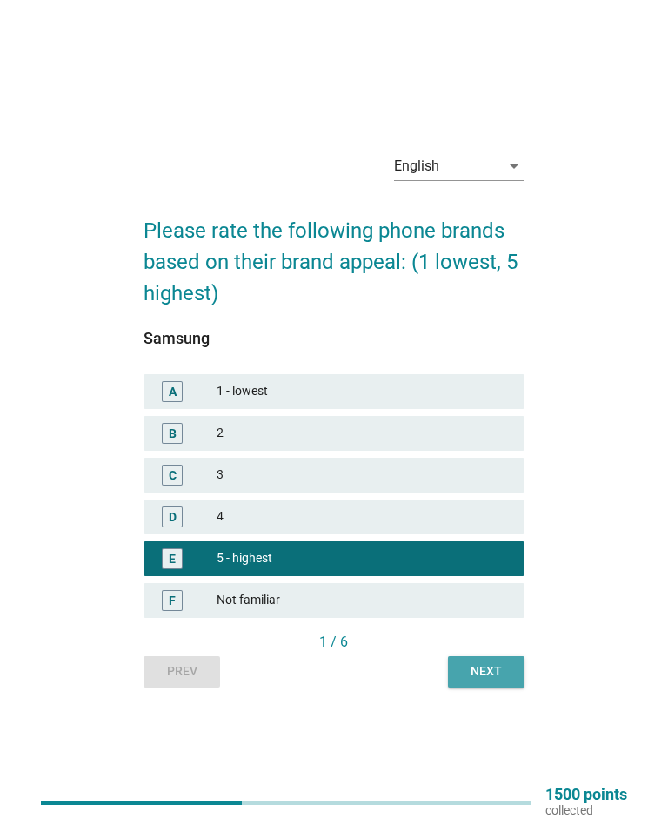
click at [502, 665] on div "Next" at bounding box center [486, 671] width 49 height 18
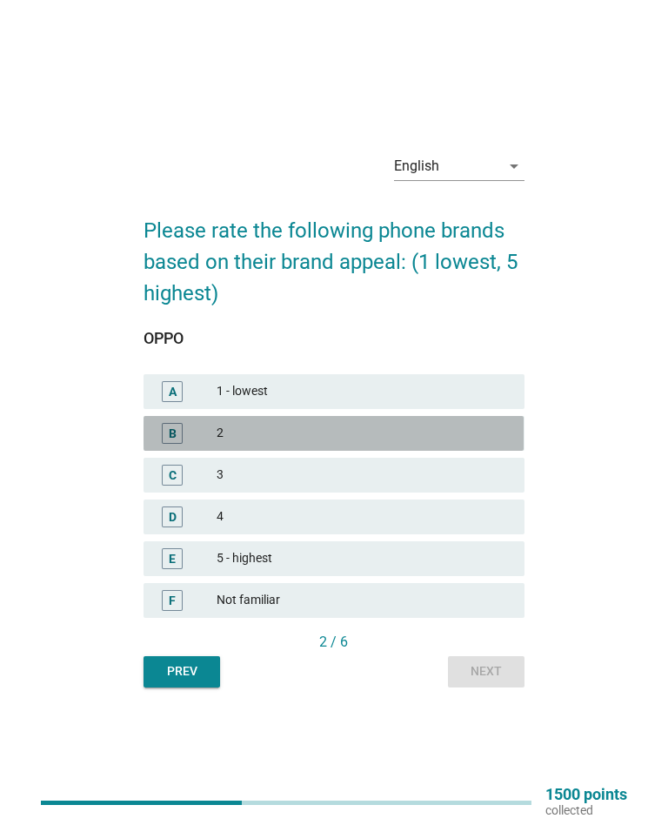
click at [479, 429] on div "2" at bounding box center [364, 433] width 294 height 21
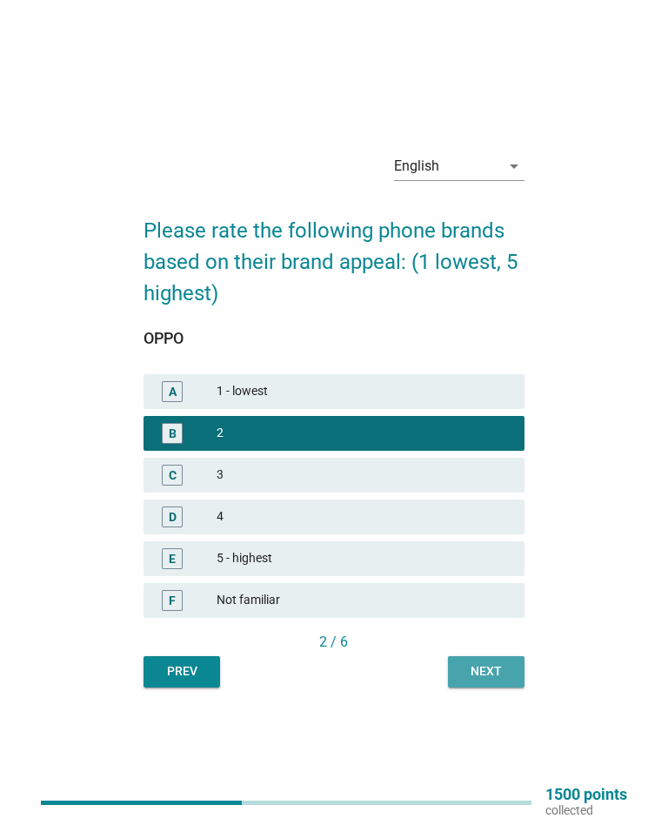
click at [497, 667] on div "Next" at bounding box center [486, 671] width 49 height 18
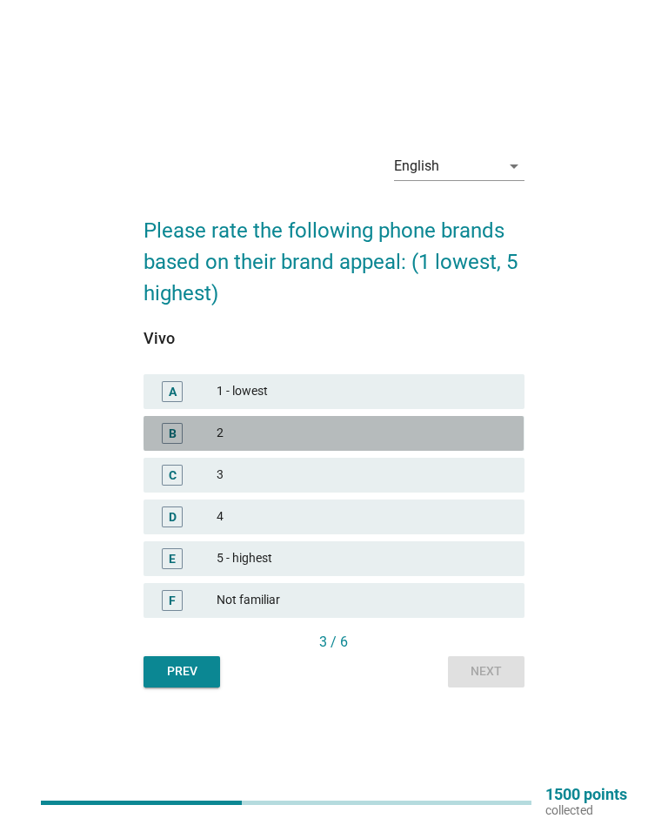
click at [451, 426] on div "2" at bounding box center [364, 433] width 294 height 21
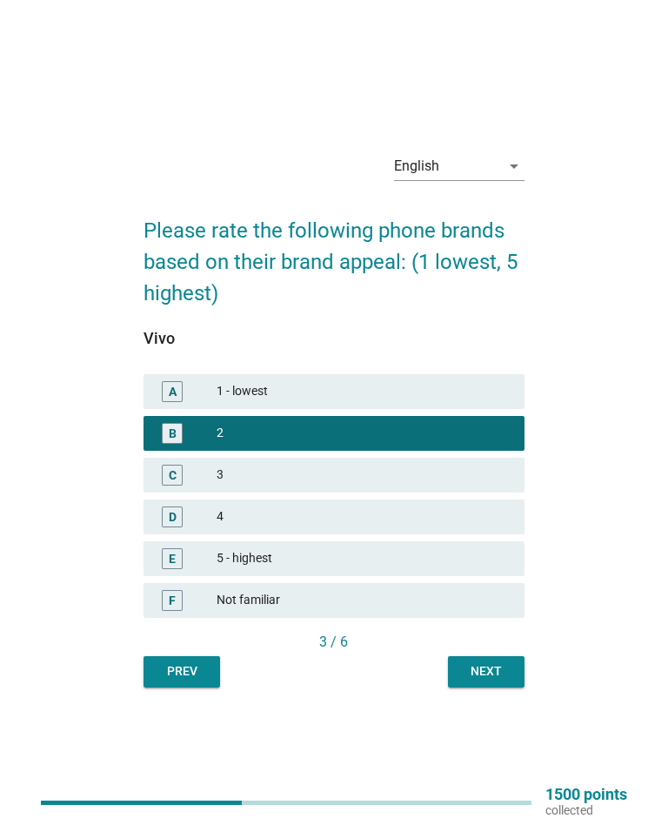
click at [511, 665] on button "Next" at bounding box center [486, 671] width 77 height 31
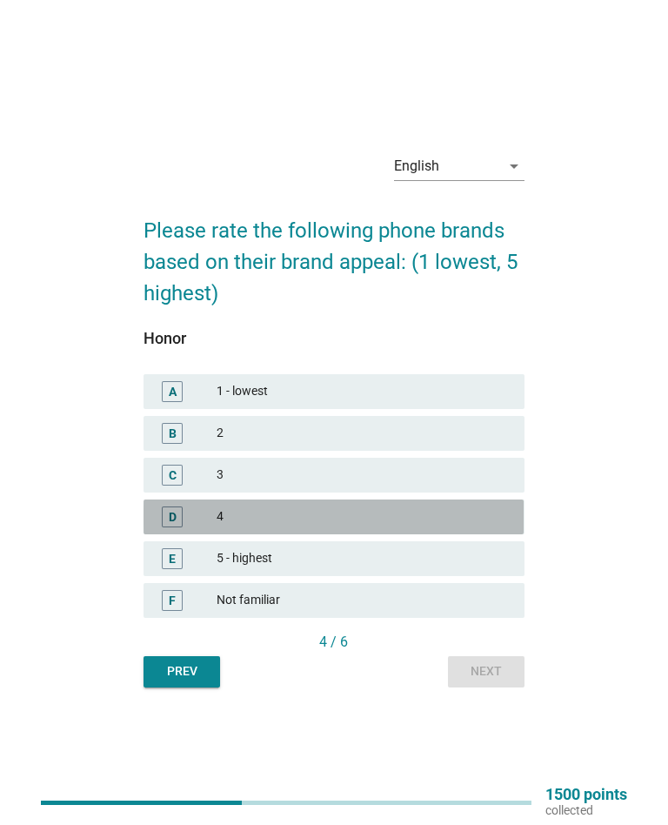
click at [426, 512] on div "4" at bounding box center [364, 516] width 294 height 21
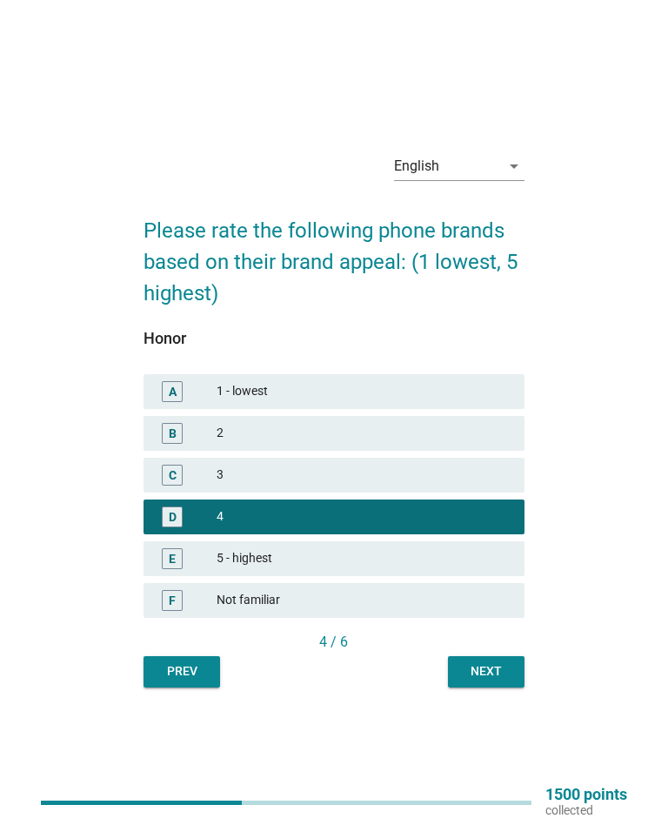
click at [494, 662] on div "Next" at bounding box center [486, 671] width 49 height 18
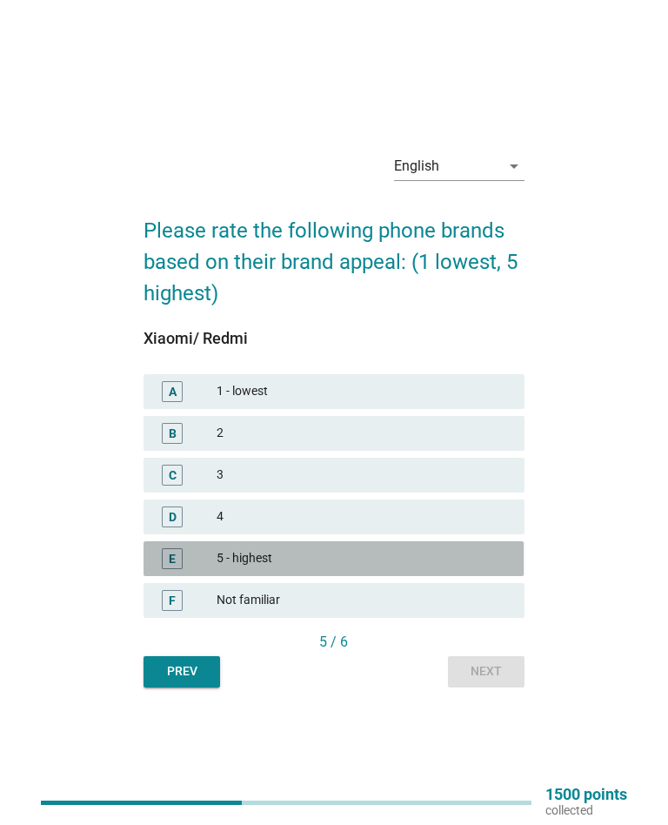
click at [394, 565] on div "5 - highest" at bounding box center [364, 558] width 294 height 21
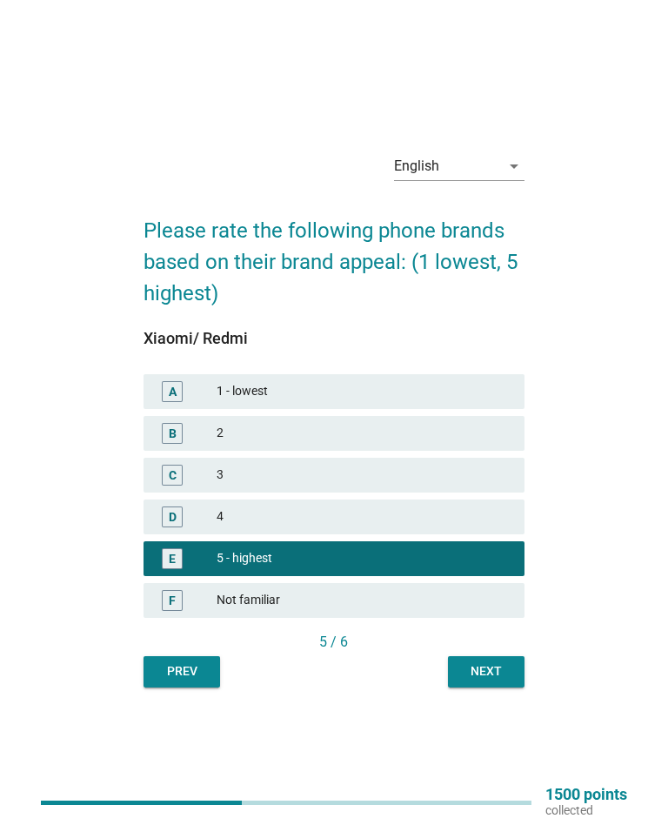
click at [504, 670] on div "Next" at bounding box center [486, 671] width 49 height 18
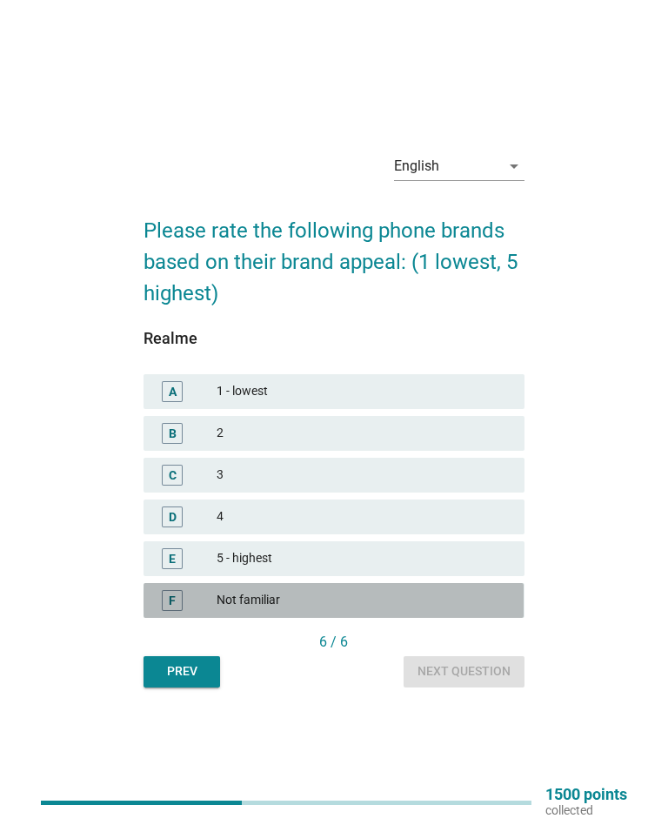
click at [350, 605] on div "Not familiar" at bounding box center [364, 600] width 294 height 21
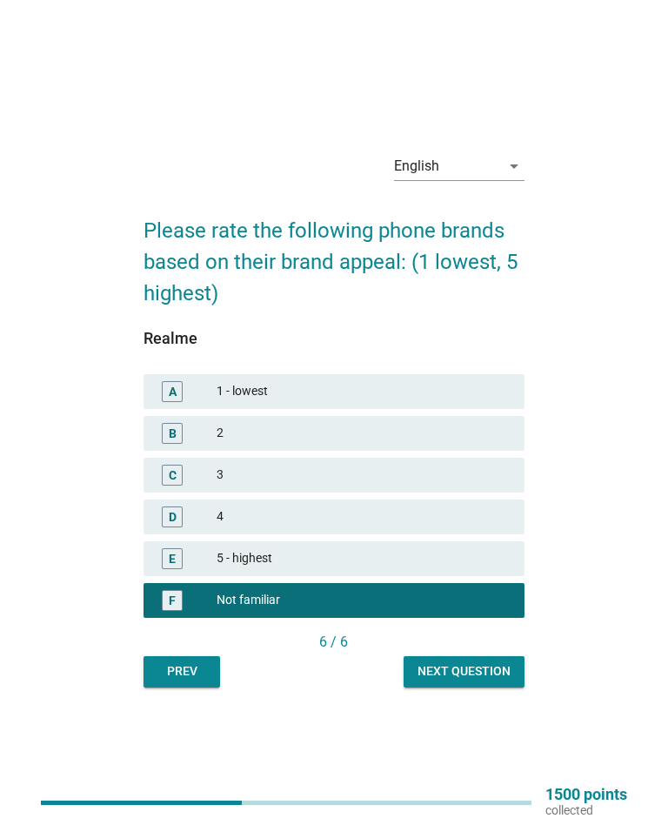
click at [499, 668] on div "Next question" at bounding box center [464, 671] width 93 height 18
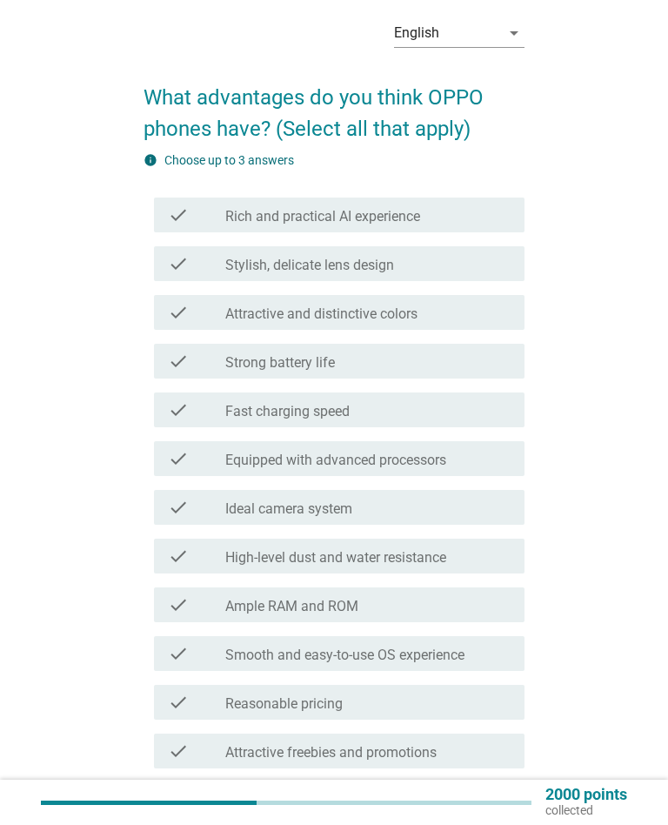
scroll to position [62, 0]
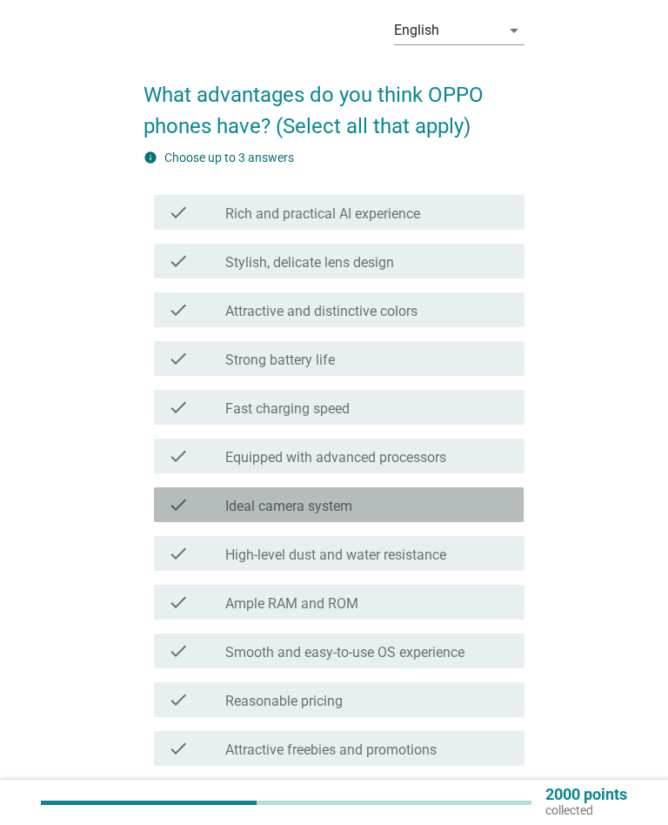
click at [487, 511] on div "check_box_outline_blank Ideal camera system" at bounding box center [367, 504] width 285 height 21
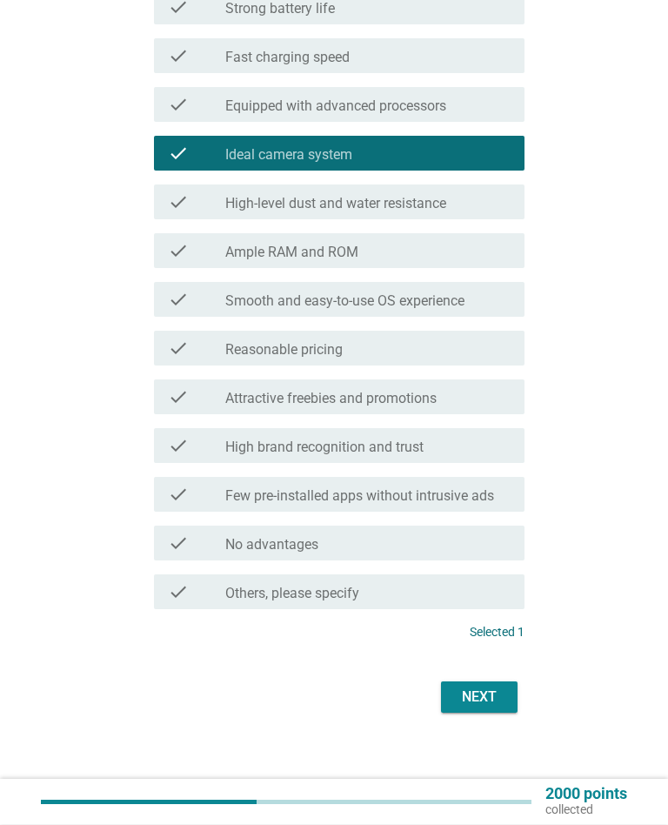
scroll to position [416, 0]
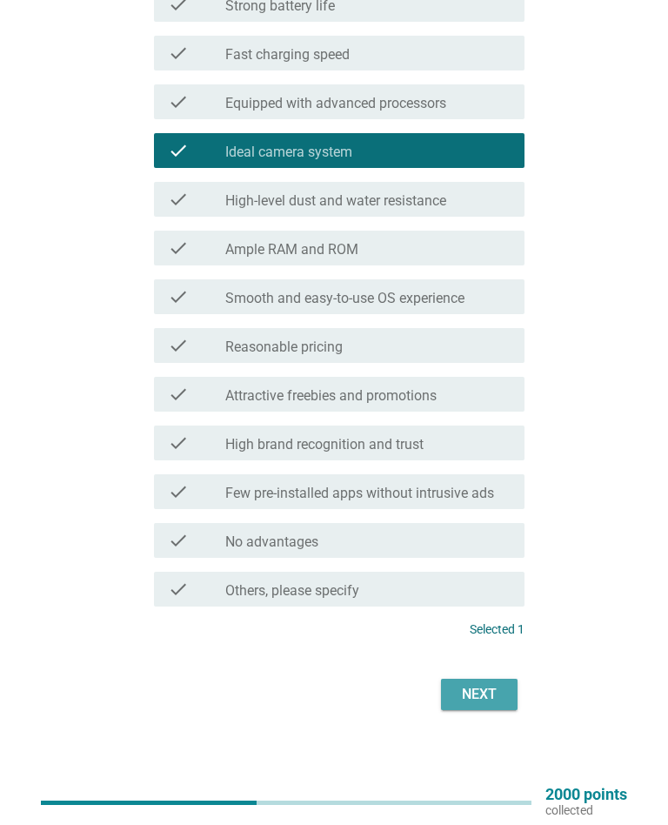
click at [499, 695] on div "Next" at bounding box center [479, 694] width 49 height 21
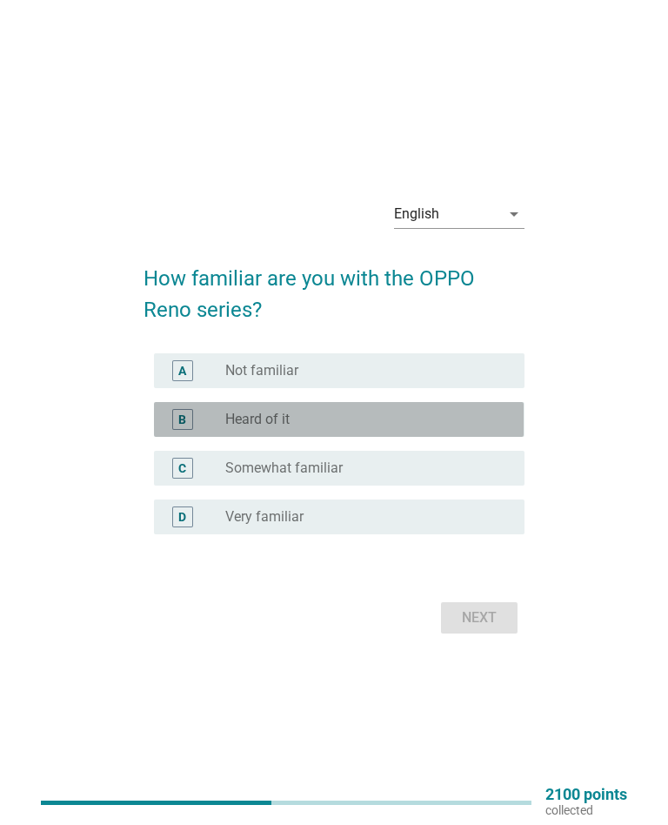
click at [471, 424] on div "radio_button_unchecked Heard of it" at bounding box center [360, 419] width 271 height 17
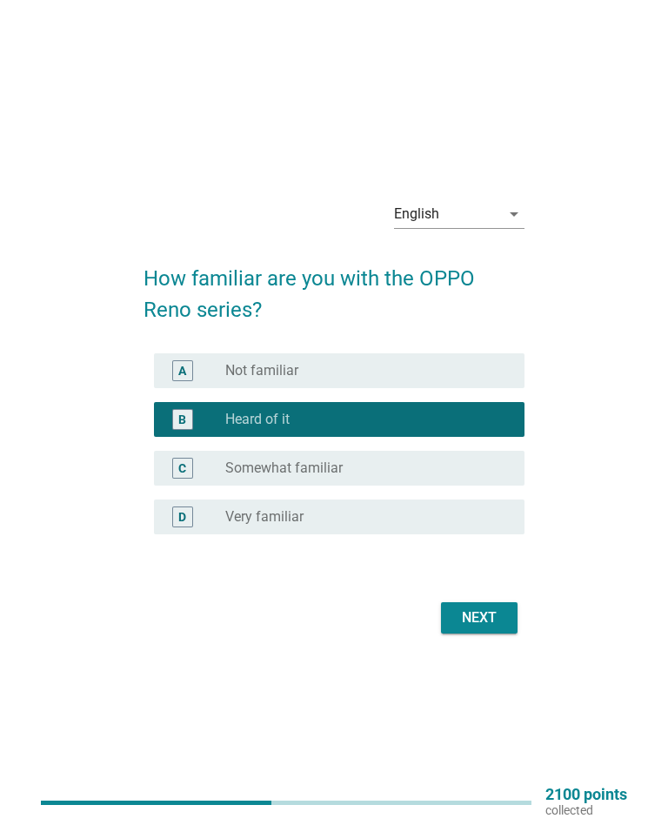
click at [500, 618] on div "Next" at bounding box center [479, 617] width 49 height 21
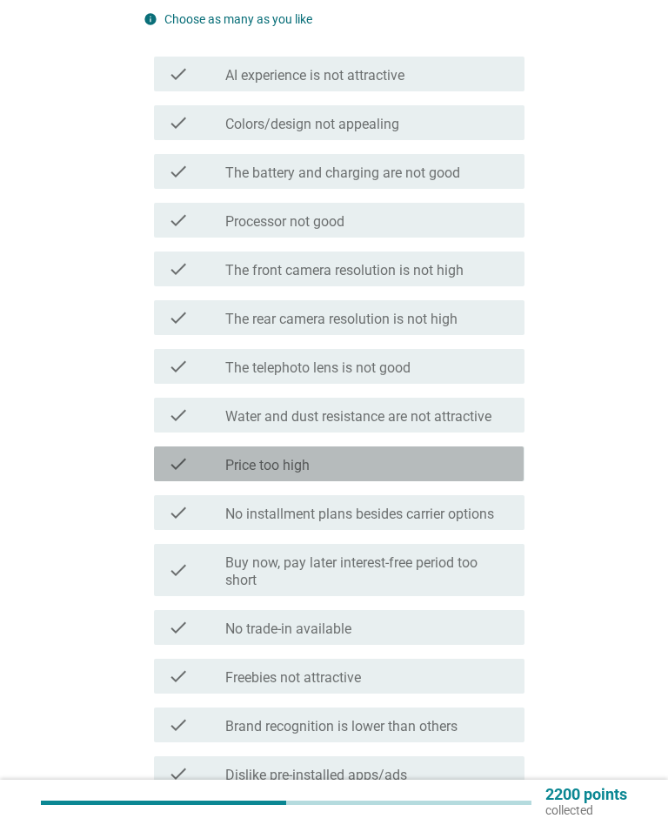
click at [481, 469] on div "check_box_outline_blank Price too high" at bounding box center [367, 463] width 285 height 21
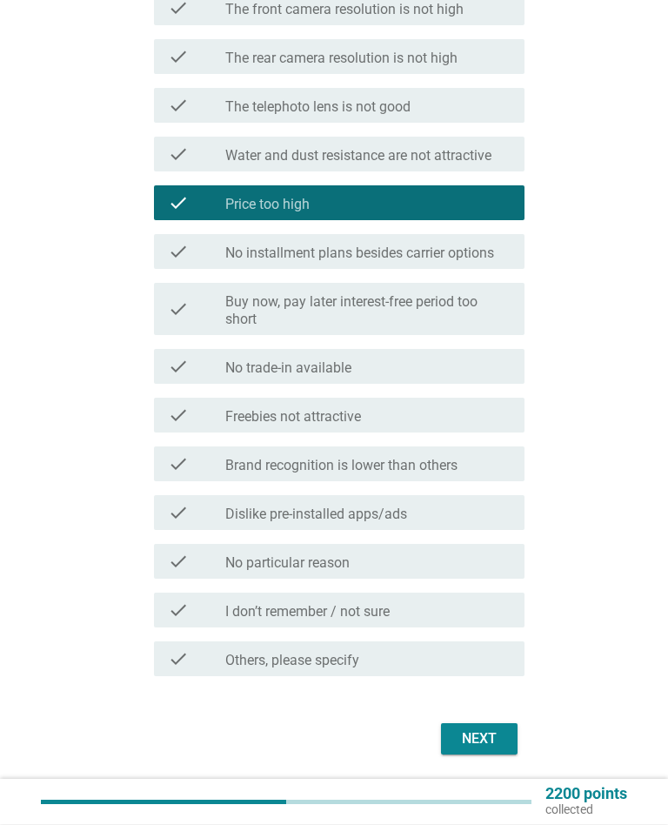
scroll to position [505, 0]
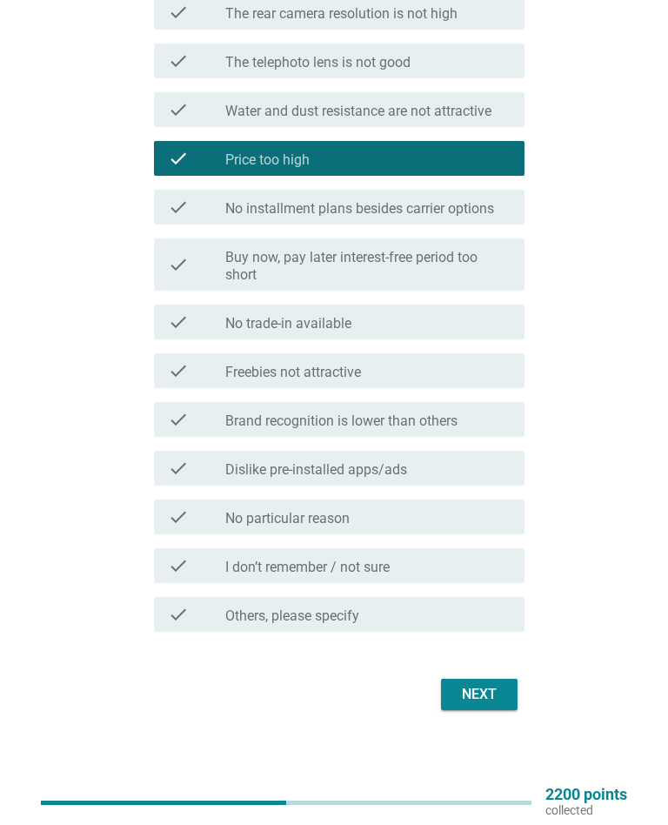
click at [502, 693] on div "Next" at bounding box center [479, 694] width 49 height 21
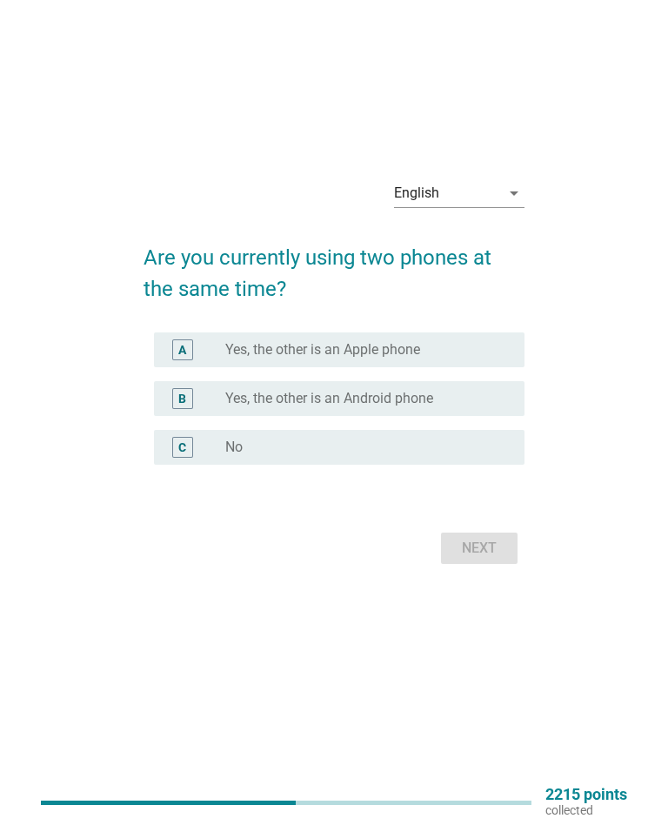
scroll to position [0, 0]
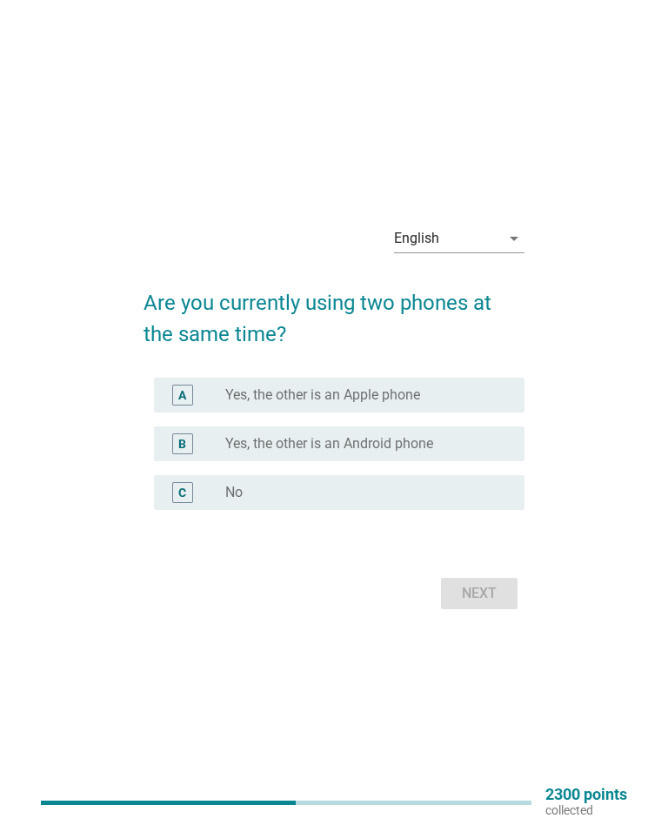
click at [494, 485] on div "radio_button_unchecked No" at bounding box center [360, 492] width 271 height 17
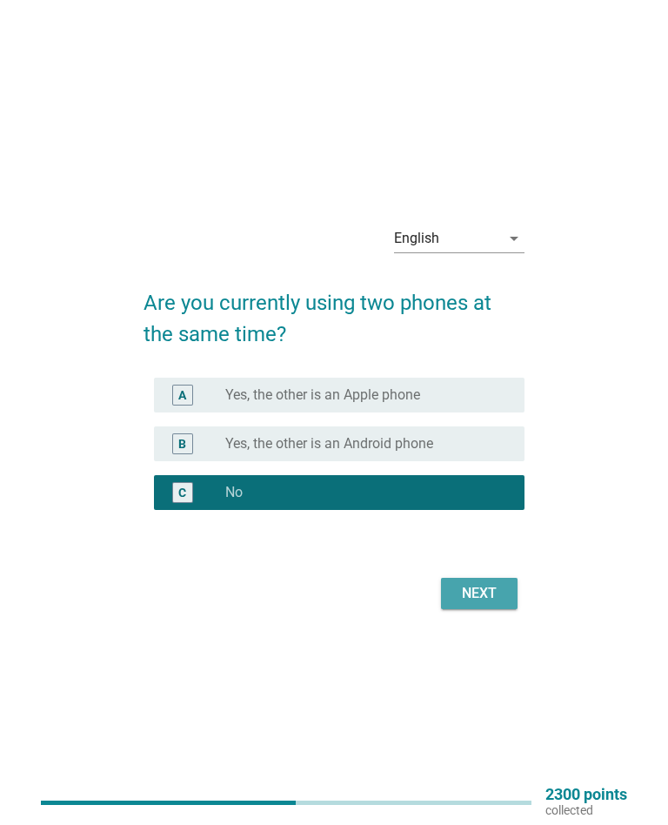
click at [496, 595] on div "Next" at bounding box center [479, 593] width 49 height 21
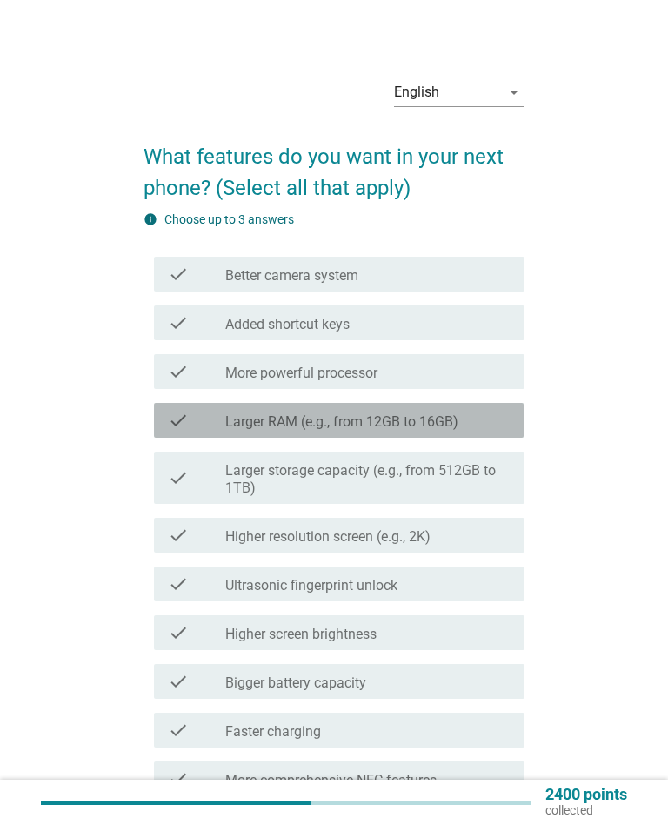
click at [477, 424] on div "check_box_outline_blank Larger RAM (e.g., from 12GB to 16GB)" at bounding box center [367, 420] width 285 height 21
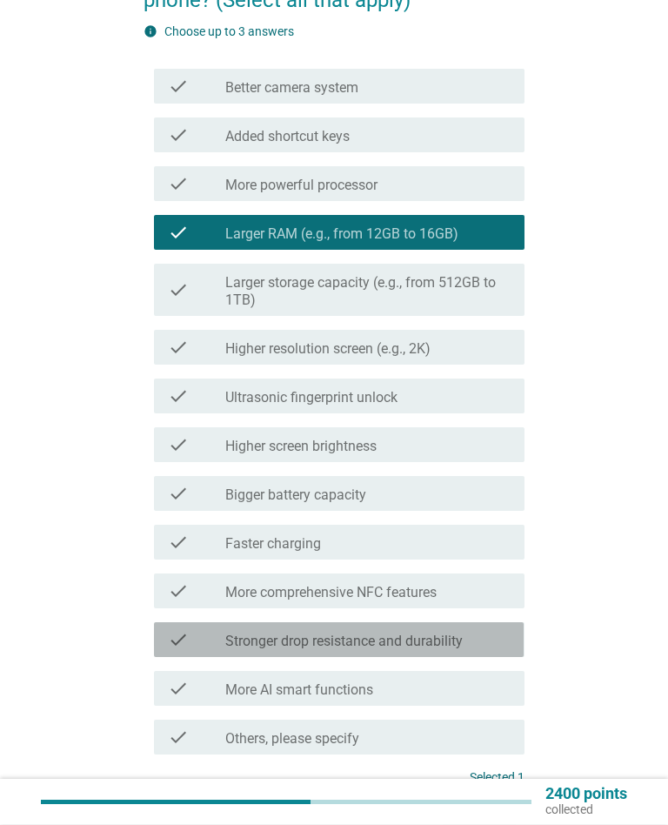
scroll to position [188, 0]
click at [487, 649] on div "check_box_outline_blank Stronger drop resistance and durability" at bounding box center [367, 639] width 285 height 21
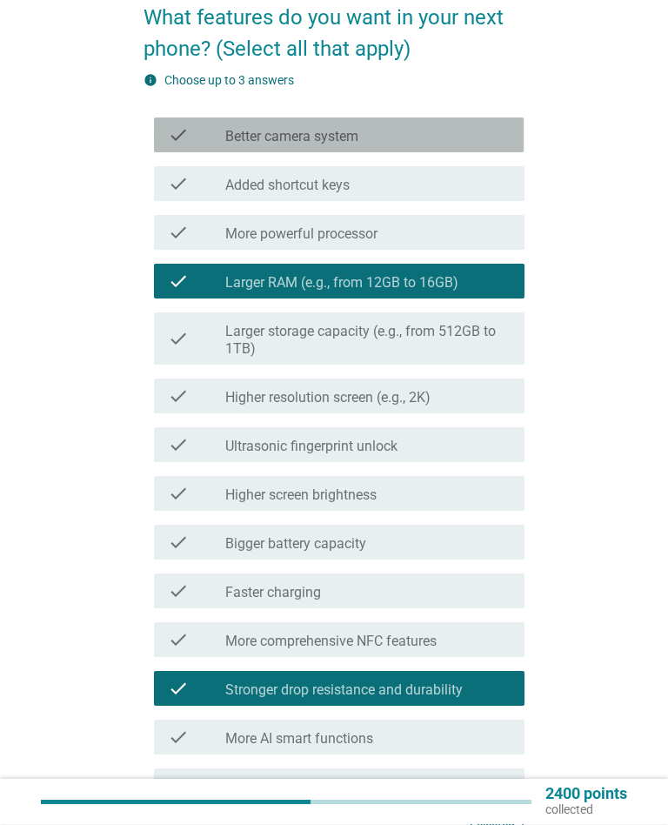
scroll to position [139, 0]
click at [415, 137] on div "check_box_outline_blank Better camera system" at bounding box center [367, 134] width 285 height 21
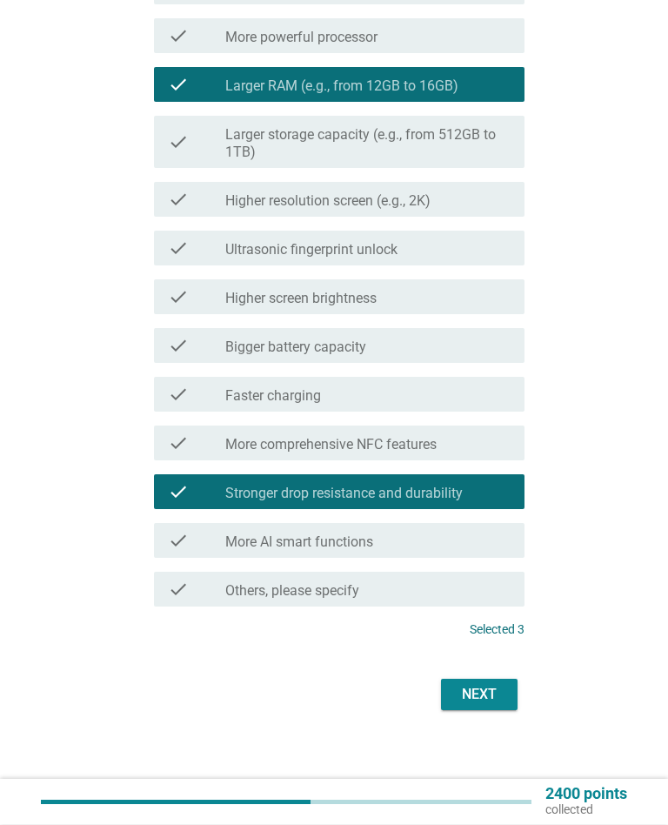
scroll to position [336, 0]
click at [500, 691] on div "Next" at bounding box center [479, 694] width 49 height 21
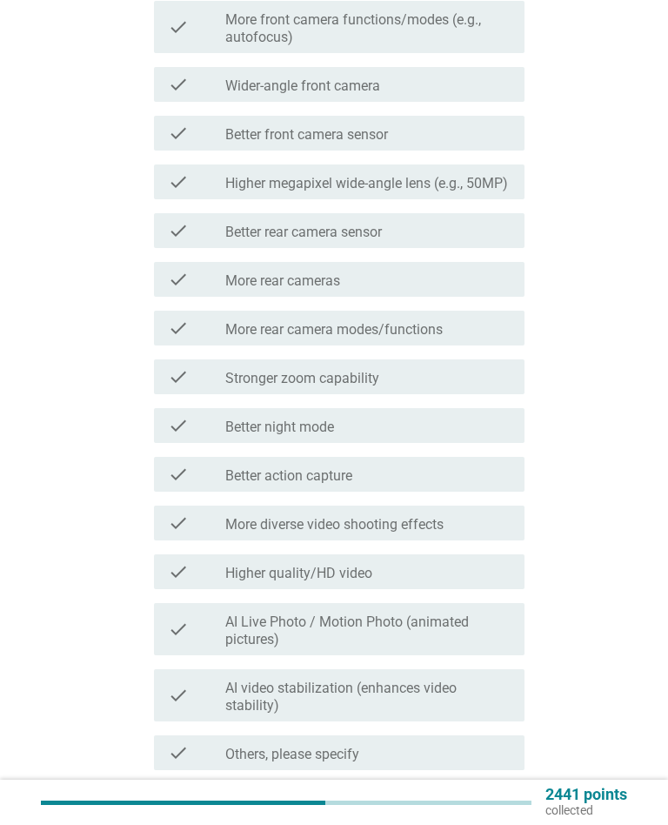
scroll to position [0, 0]
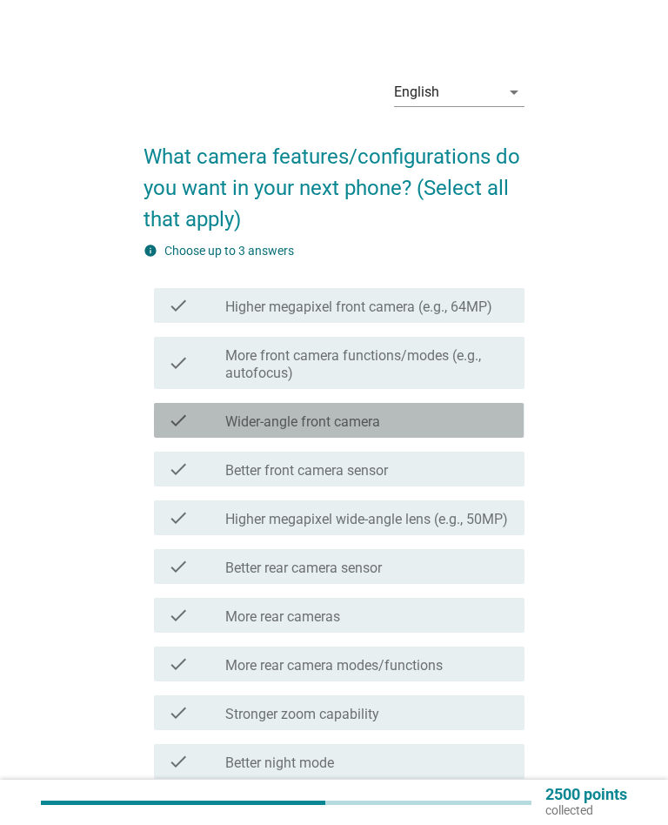
click at [466, 427] on div "check_box_outline_blank Wider-angle front camera" at bounding box center [367, 420] width 285 height 21
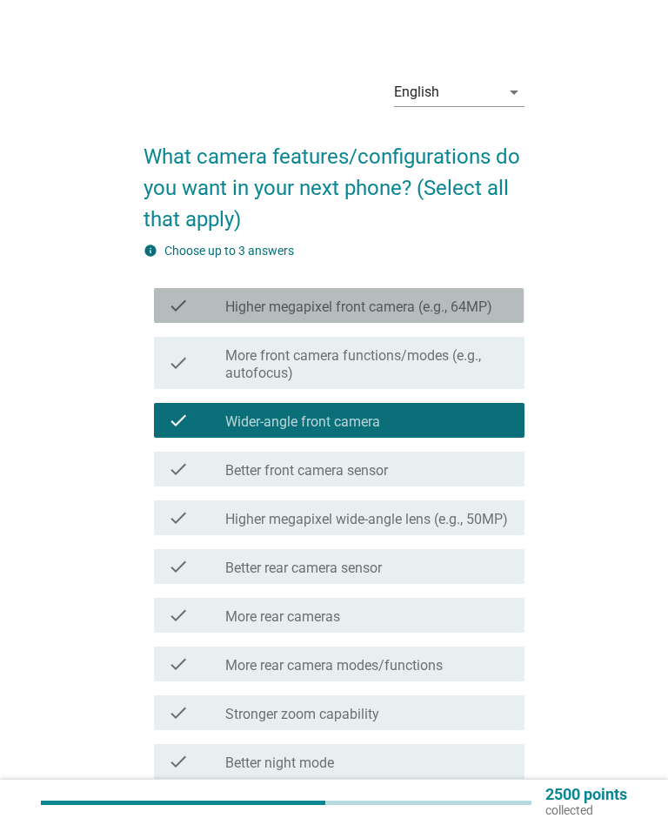
click at [487, 307] on label "Higher megapixel front camera (e.g., 64MP)" at bounding box center [358, 306] width 267 height 17
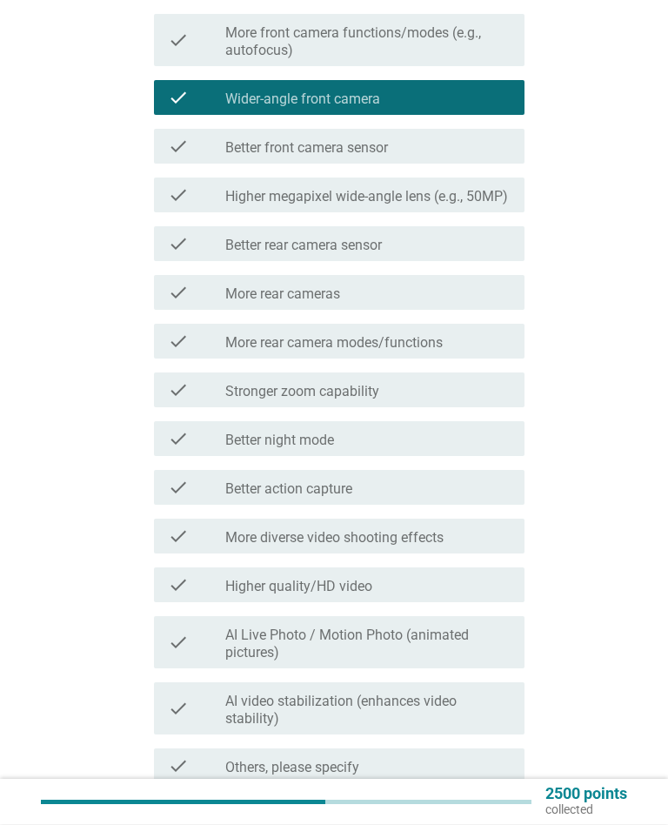
scroll to position [323, 0]
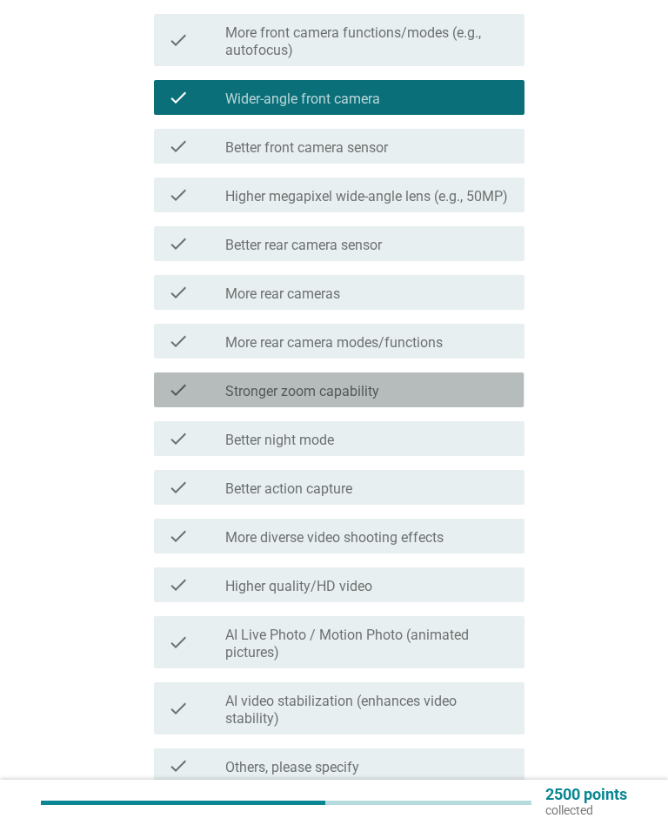
click at [474, 400] on div "check_box_outline_blank Stronger zoom capability" at bounding box center [367, 389] width 285 height 21
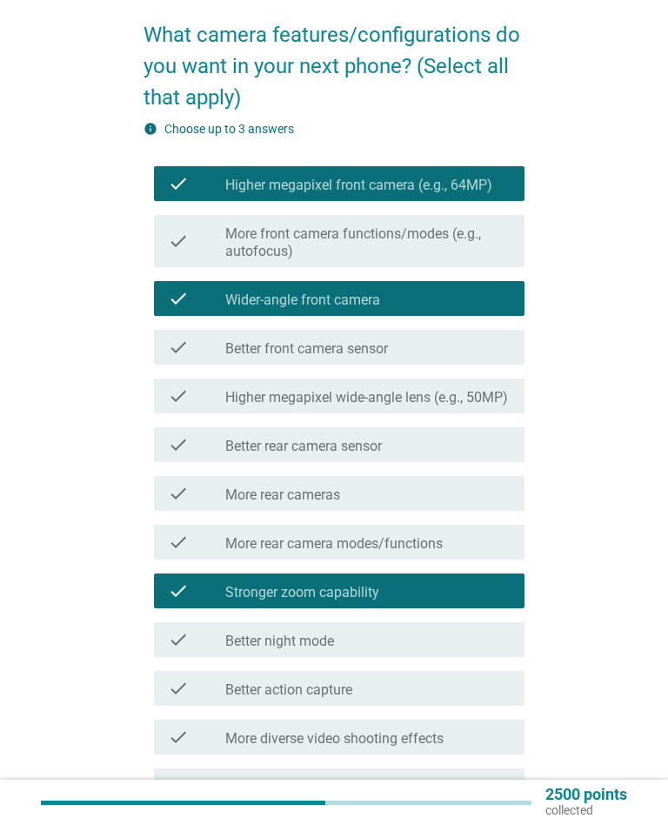
scroll to position [112, 0]
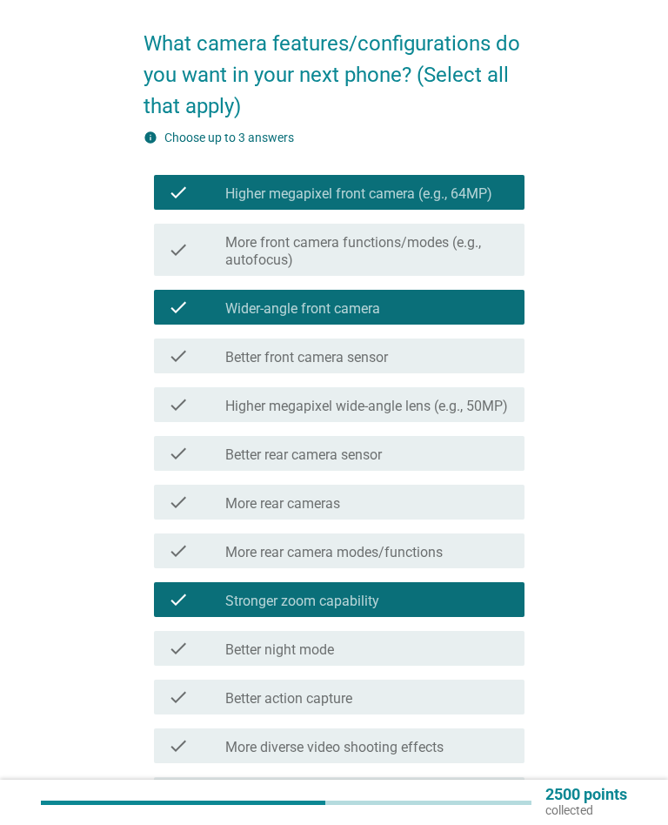
click at [469, 308] on div "check_box_outline_blank Wider-angle front camera" at bounding box center [367, 307] width 285 height 21
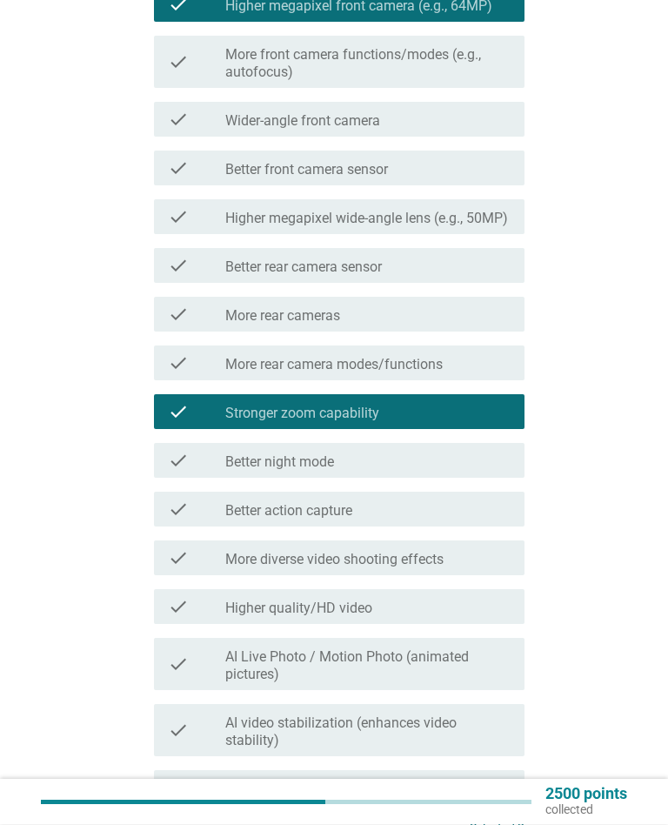
scroll to position [301, 0]
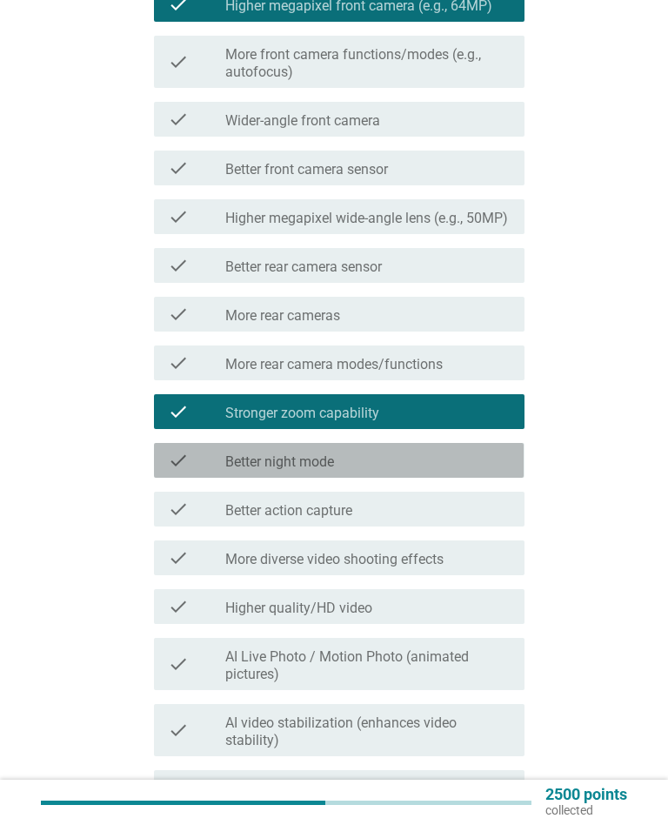
click at [452, 471] on div "check_box_outline_blank Better night mode" at bounding box center [367, 460] width 285 height 21
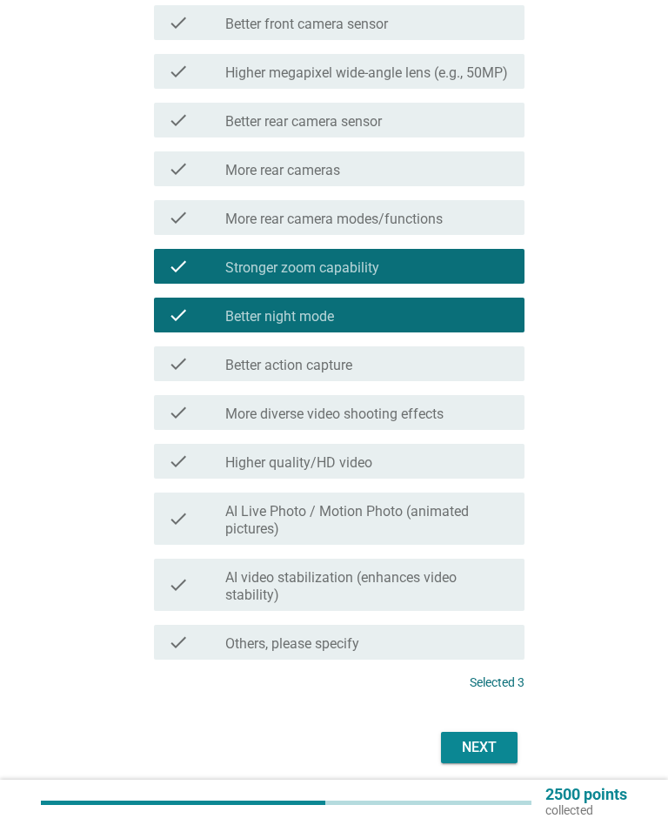
scroll to position [451, 0]
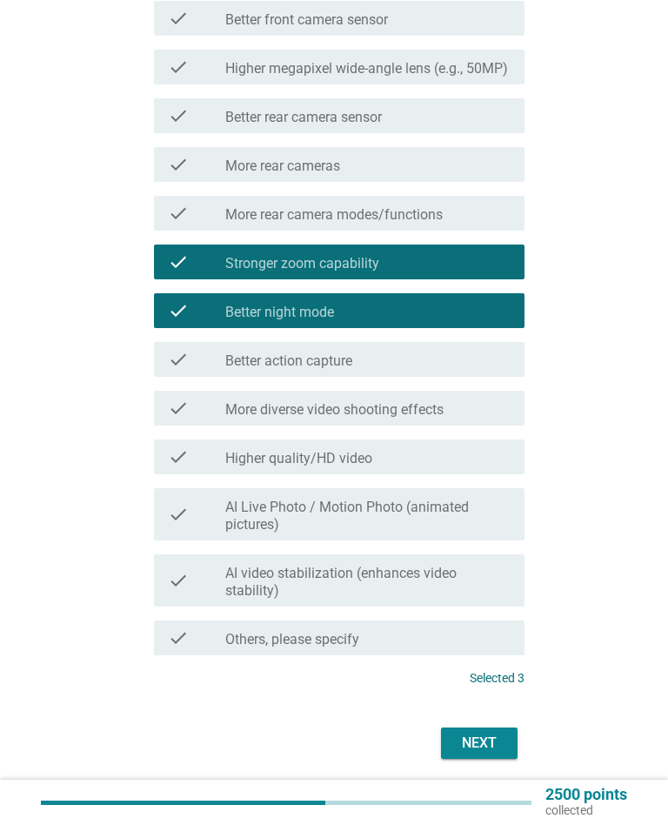
click at [488, 753] on div "Next" at bounding box center [479, 742] width 49 height 21
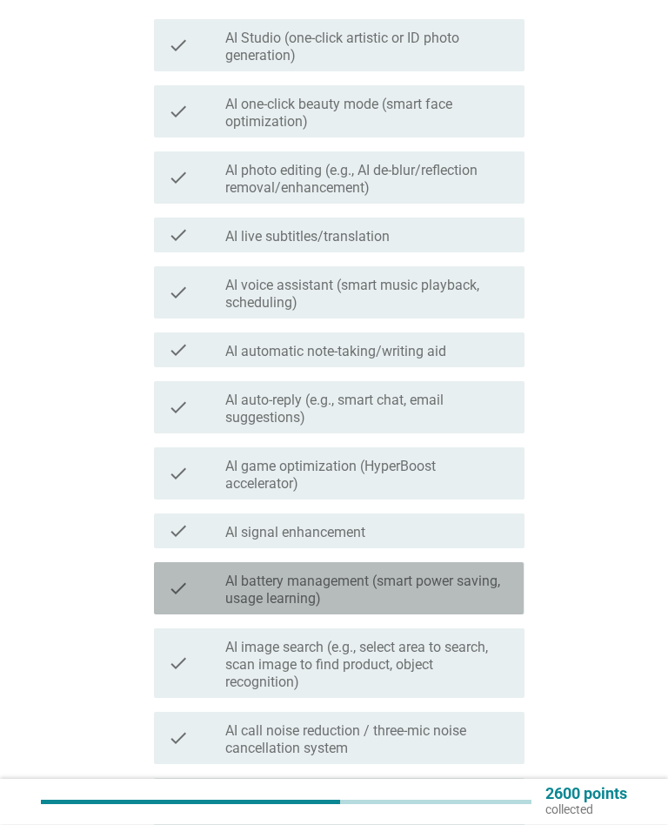
scroll to position [237, 0]
click at [485, 580] on label "AI battery management (smart power saving, usage learning)" at bounding box center [367, 589] width 285 height 35
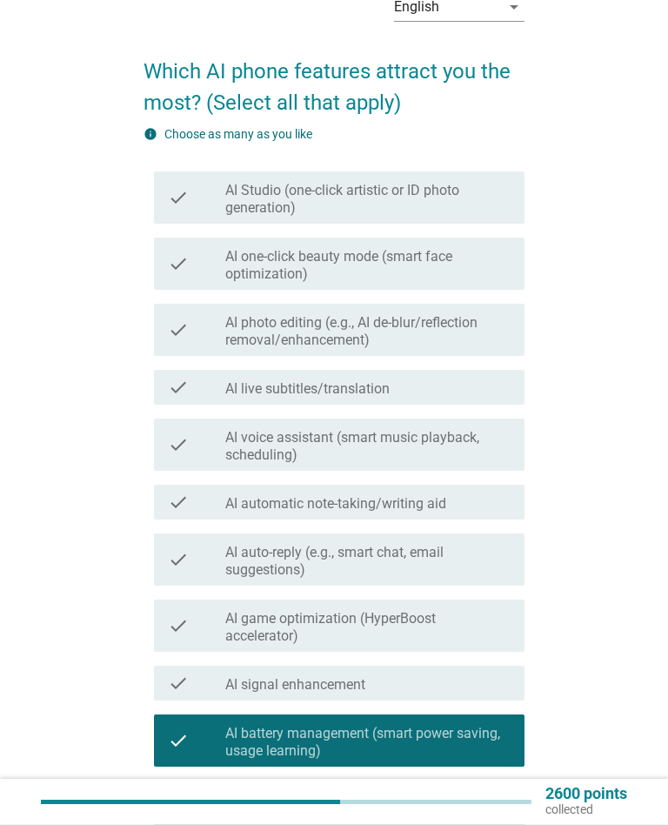
scroll to position [86, 0]
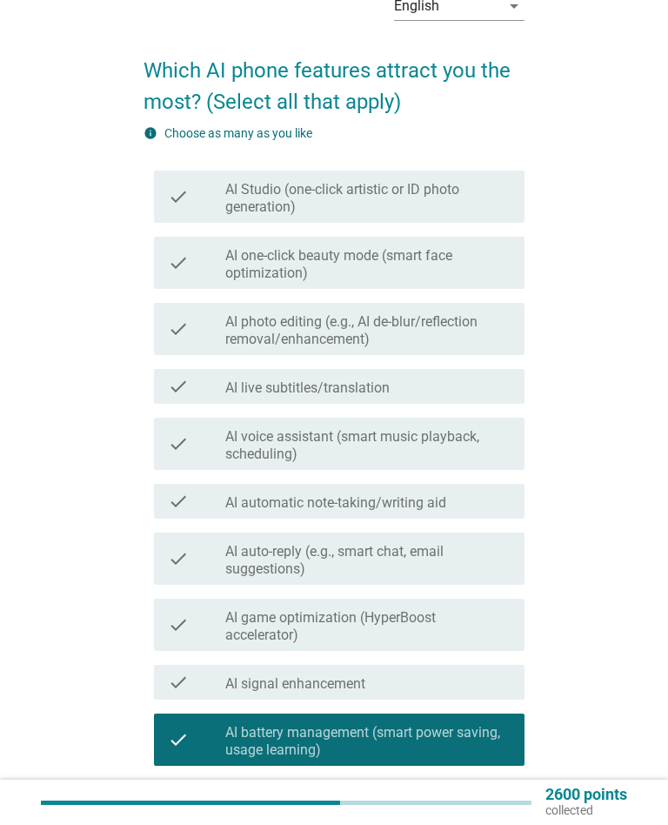
click at [486, 271] on label "AI one-click beauty mode (smart face optimization)" at bounding box center [367, 264] width 285 height 35
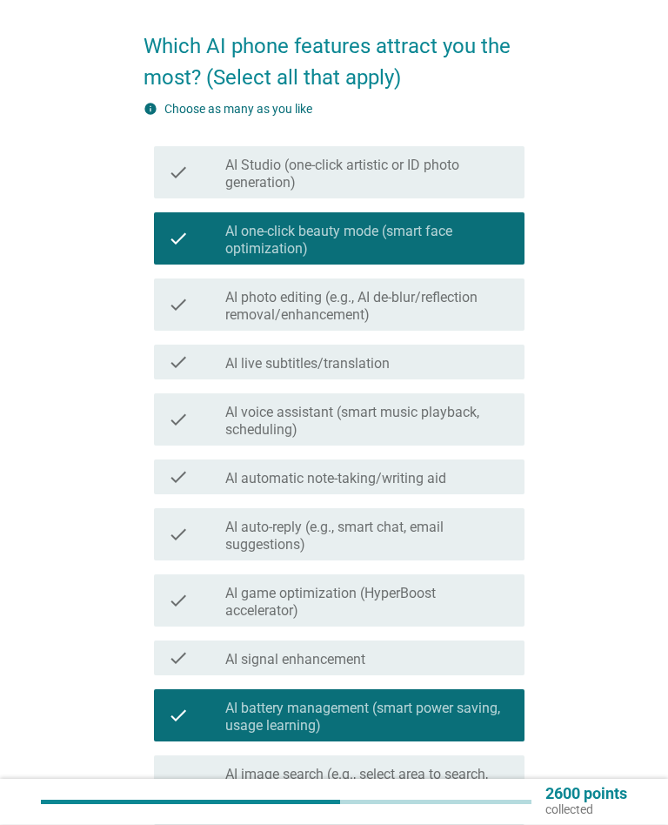
scroll to position [110, 0]
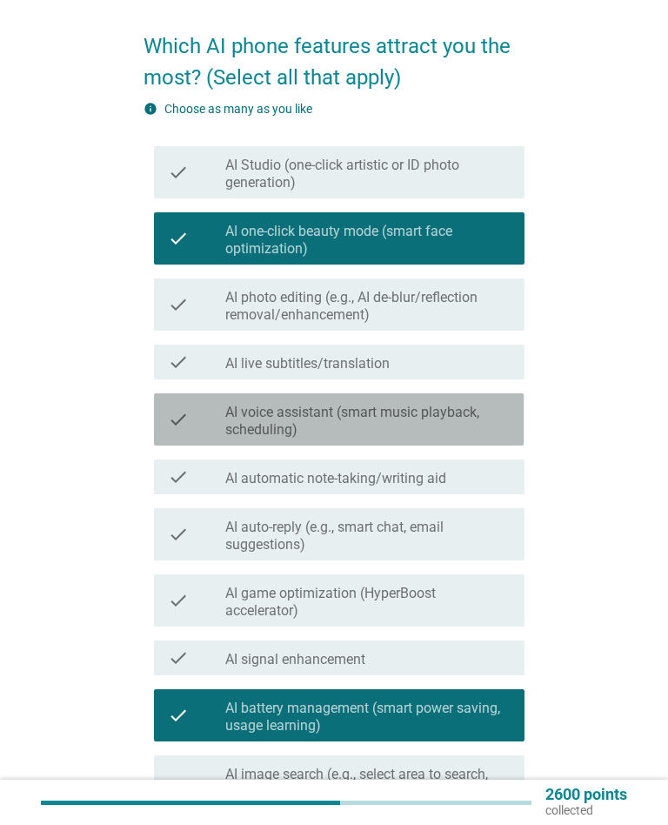
click at [469, 422] on label "AI voice assistant (smart music playback, scheduling)" at bounding box center [367, 421] width 285 height 35
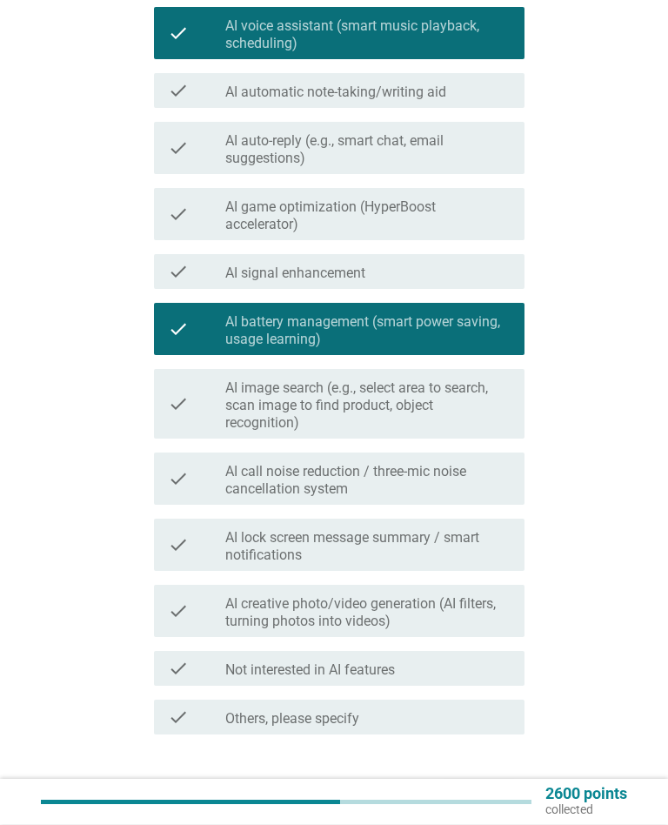
scroll to position [497, 0]
click at [474, 610] on label "AI creative photo/video generation (AI filters, turning photos into videos)" at bounding box center [367, 612] width 285 height 35
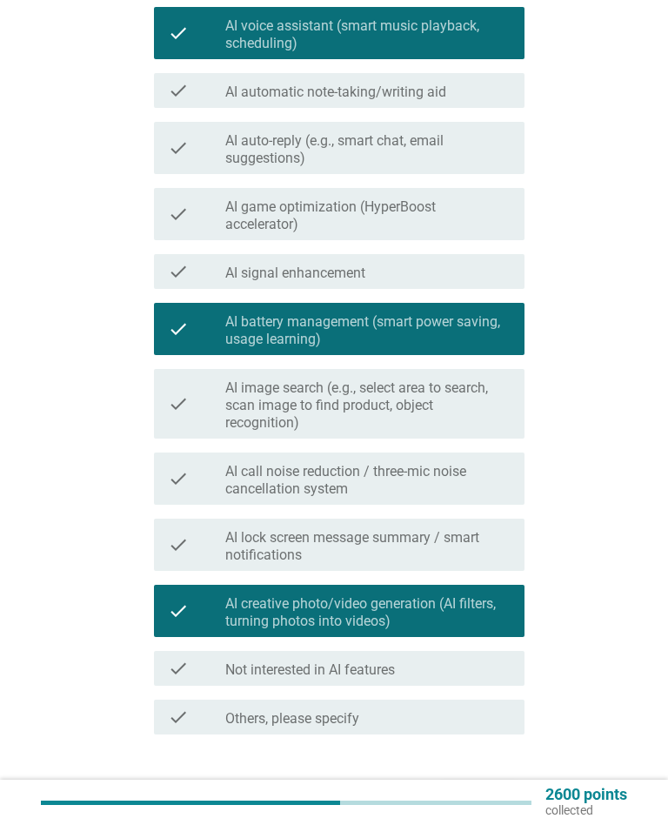
click at [476, 402] on label "AI image search (e.g., select area to search, scan image to find product, objec…" at bounding box center [367, 405] width 285 height 52
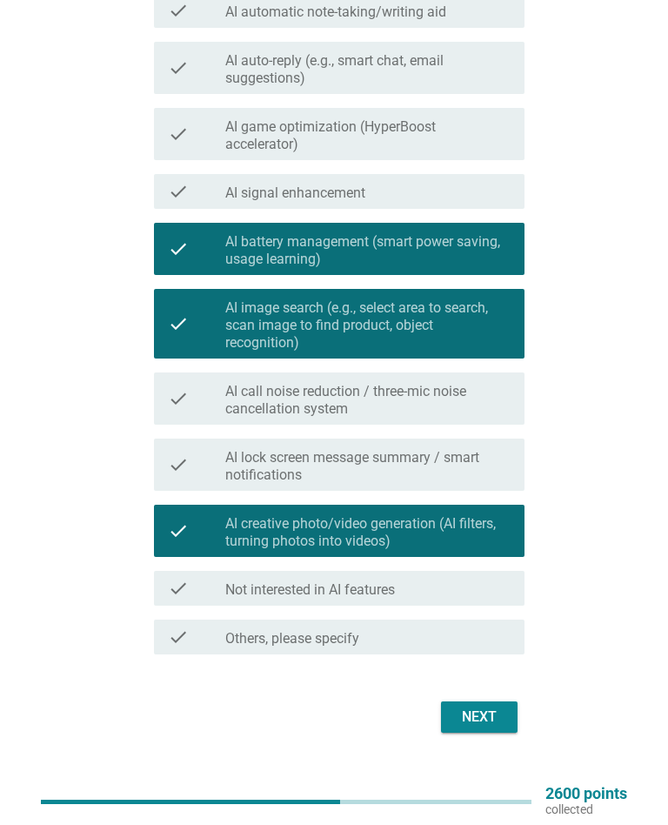
scroll to position [577, 0]
click at [491, 720] on div "Next" at bounding box center [479, 716] width 49 height 21
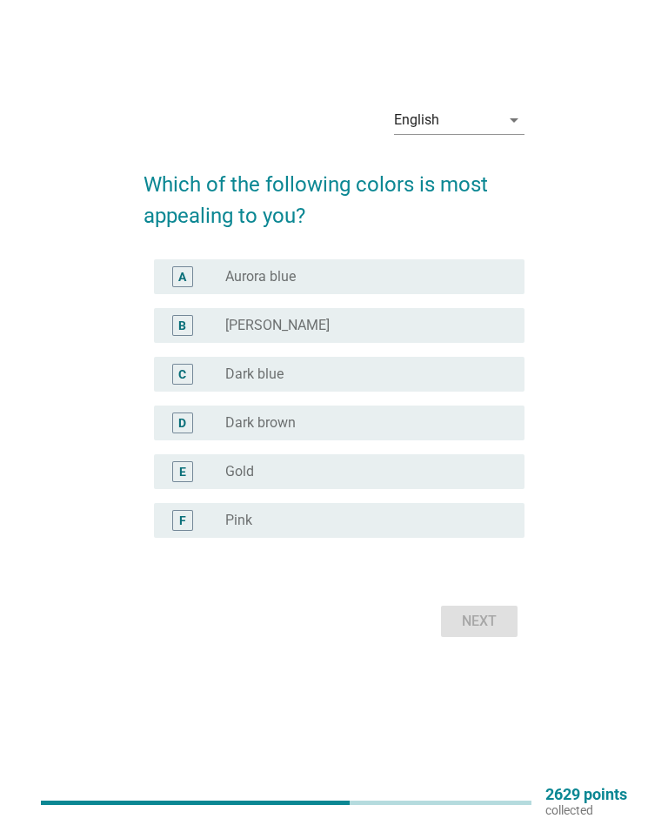
scroll to position [0, 0]
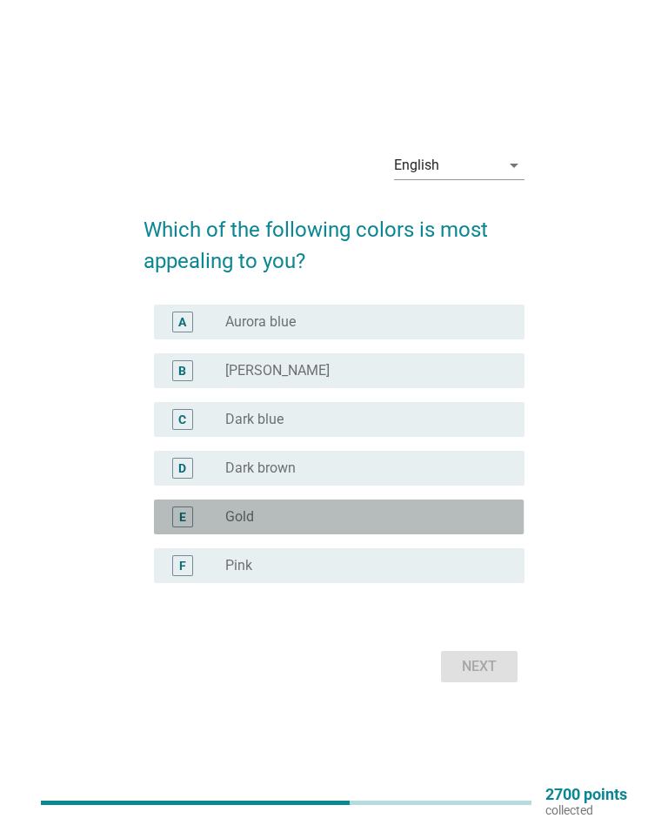
click at [436, 512] on div "radio_button_unchecked Gold" at bounding box center [360, 516] width 271 height 17
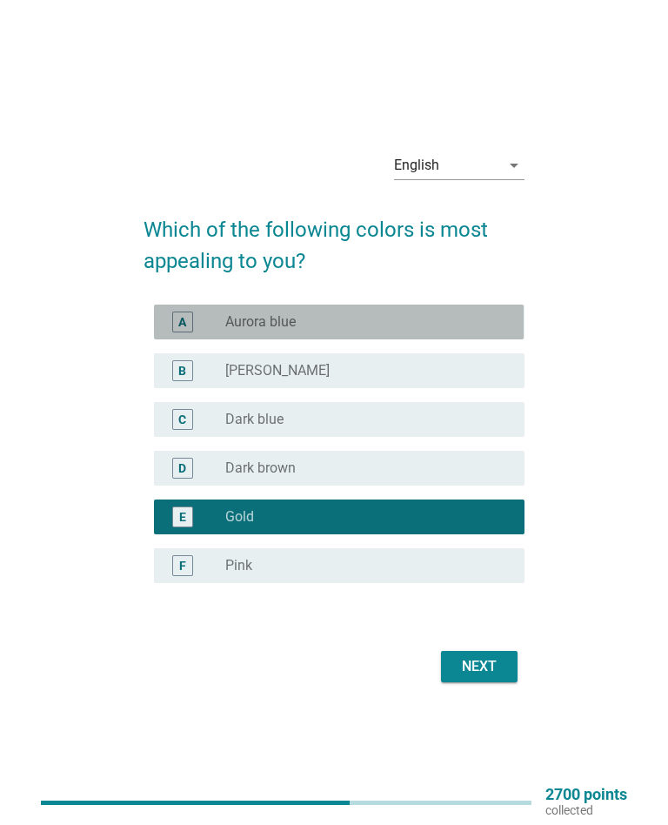
click at [481, 319] on div "radio_button_unchecked Aurora blue" at bounding box center [360, 321] width 271 height 17
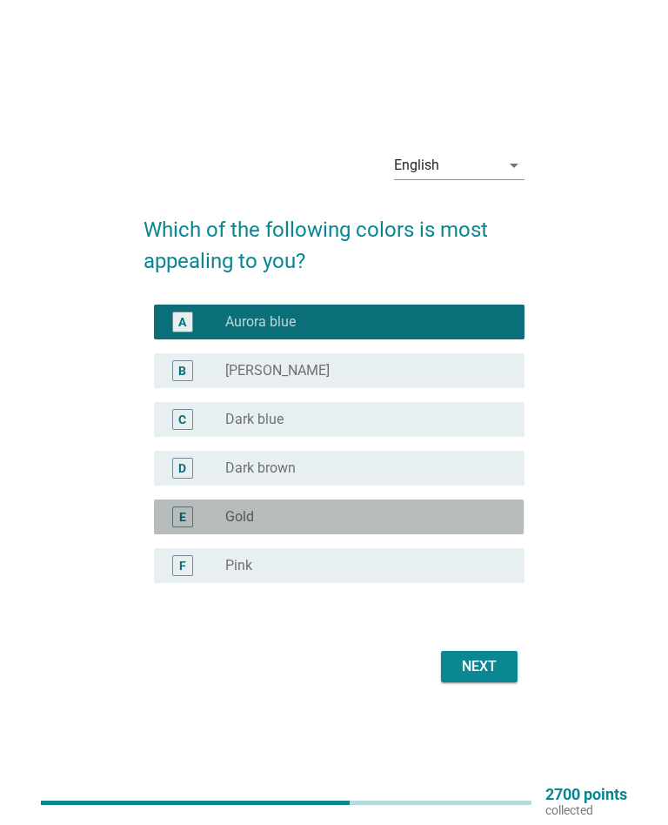
click at [471, 518] on div "radio_button_unchecked Gold" at bounding box center [360, 516] width 271 height 17
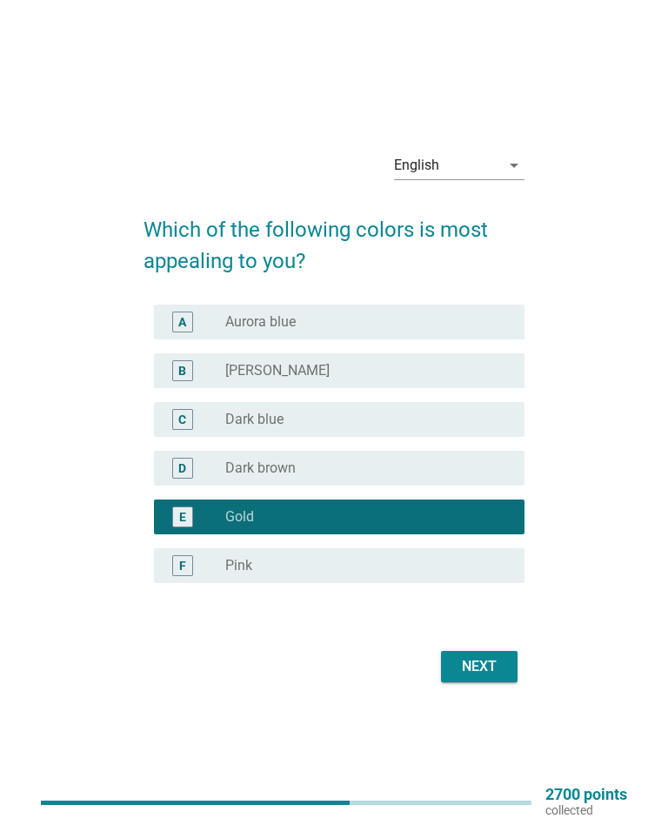
click at [494, 662] on div "Next" at bounding box center [479, 666] width 49 height 21
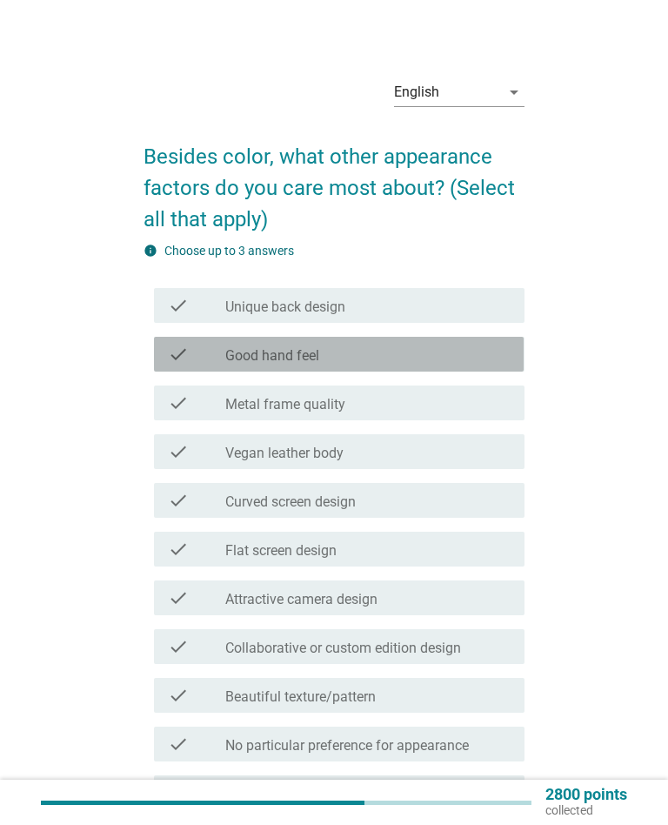
click at [432, 364] on div "check check_box_outline_blank Good hand feel" at bounding box center [339, 354] width 370 height 35
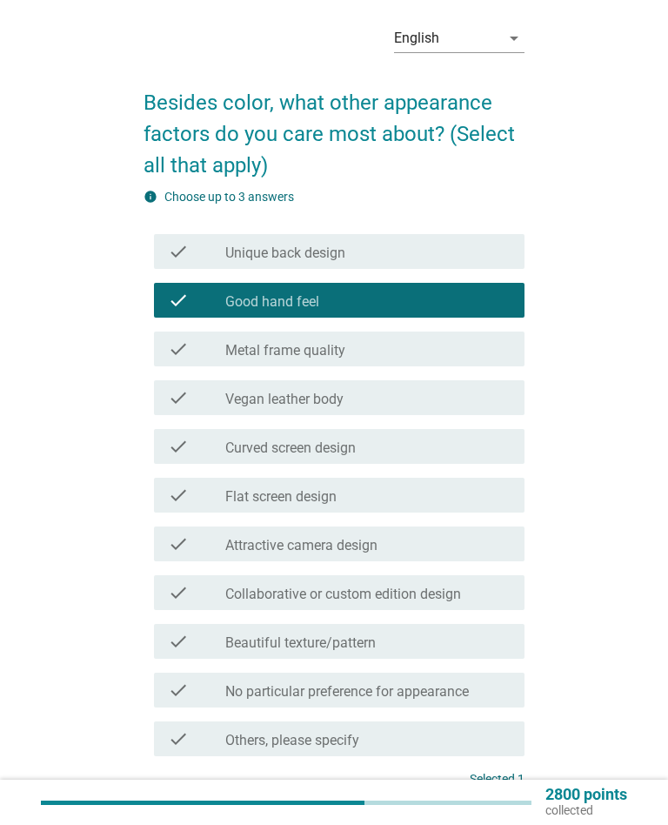
scroll to position [65, 0]
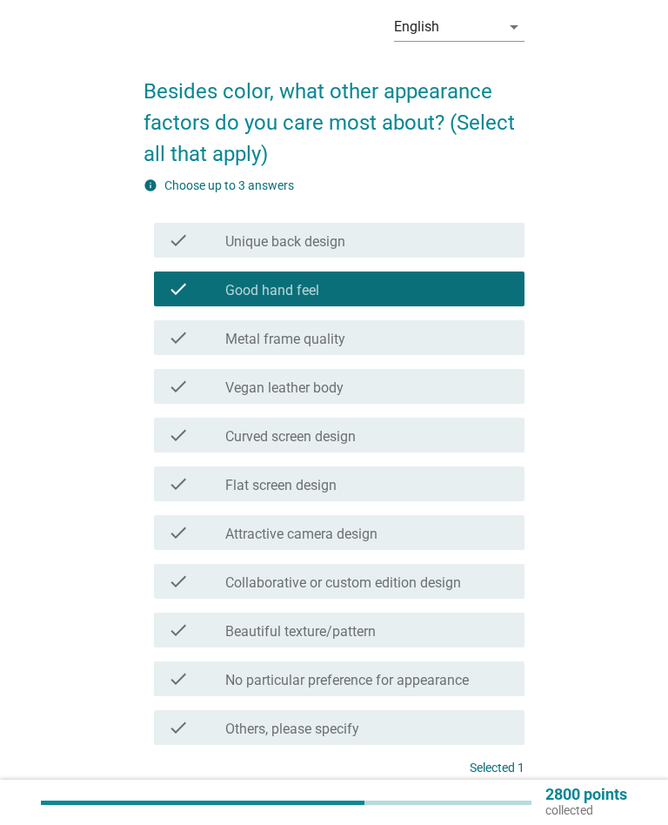
click at [422, 638] on div "check_box_outline_blank Beautiful texture/pattern" at bounding box center [367, 629] width 285 height 21
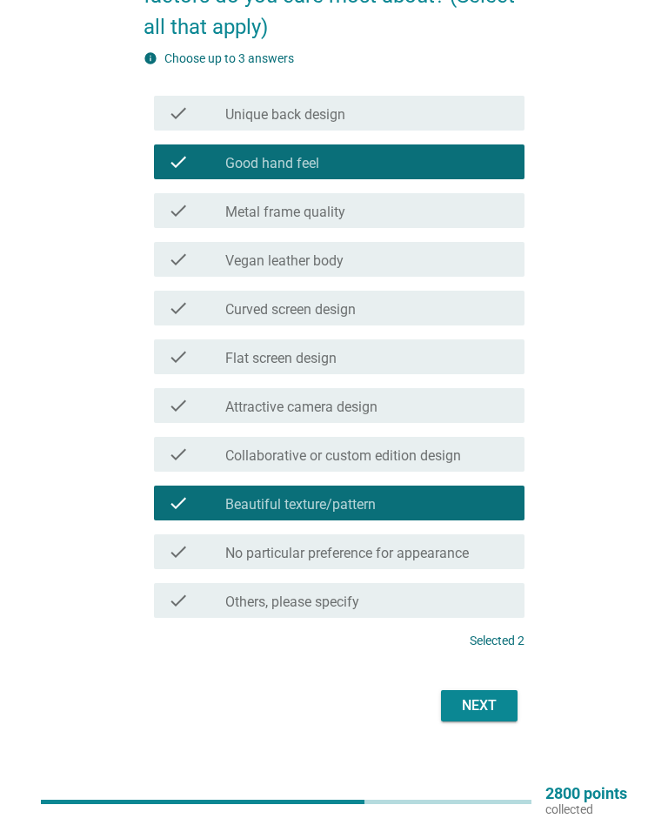
scroll to position [192, 0]
click at [491, 697] on div "Next" at bounding box center [479, 705] width 49 height 21
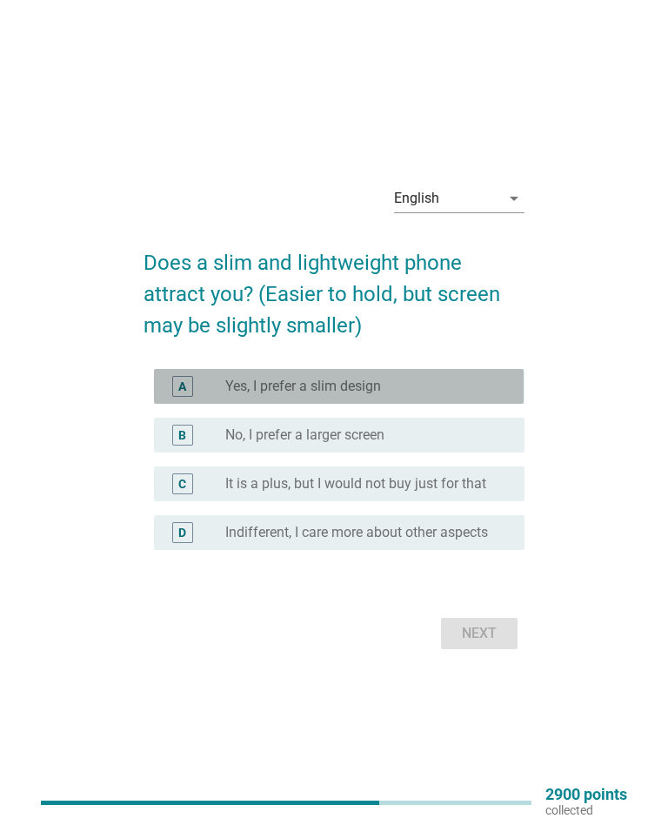
click at [489, 382] on div "radio_button_unchecked Yes, I prefer a slim design" at bounding box center [360, 385] width 271 height 17
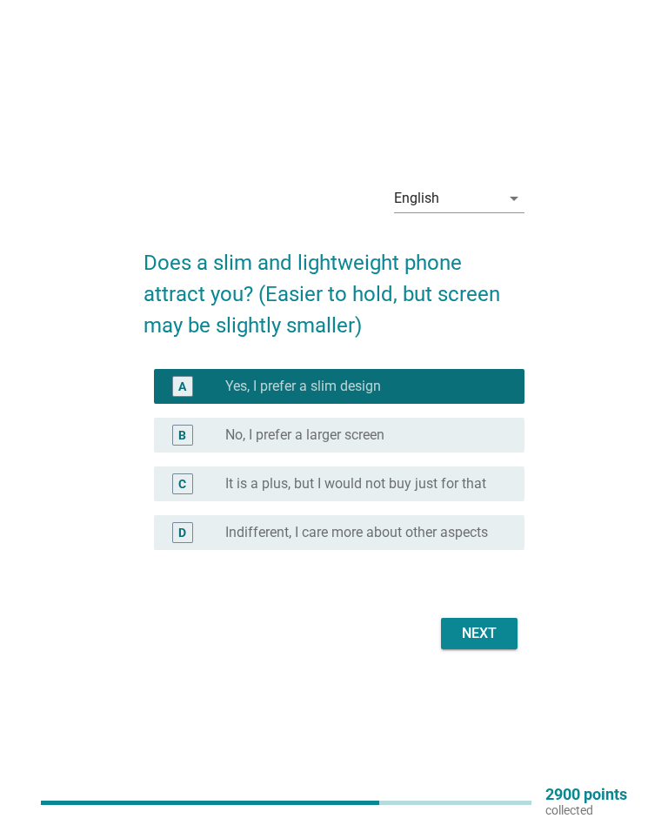
click at [504, 629] on button "Next" at bounding box center [479, 633] width 77 height 31
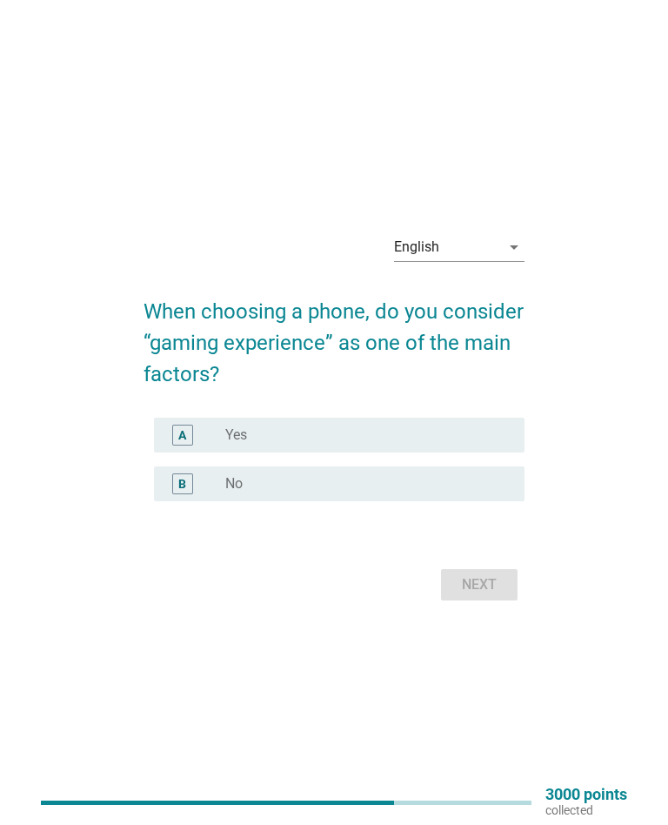
click at [432, 486] on div "radio_button_unchecked No" at bounding box center [360, 483] width 271 height 17
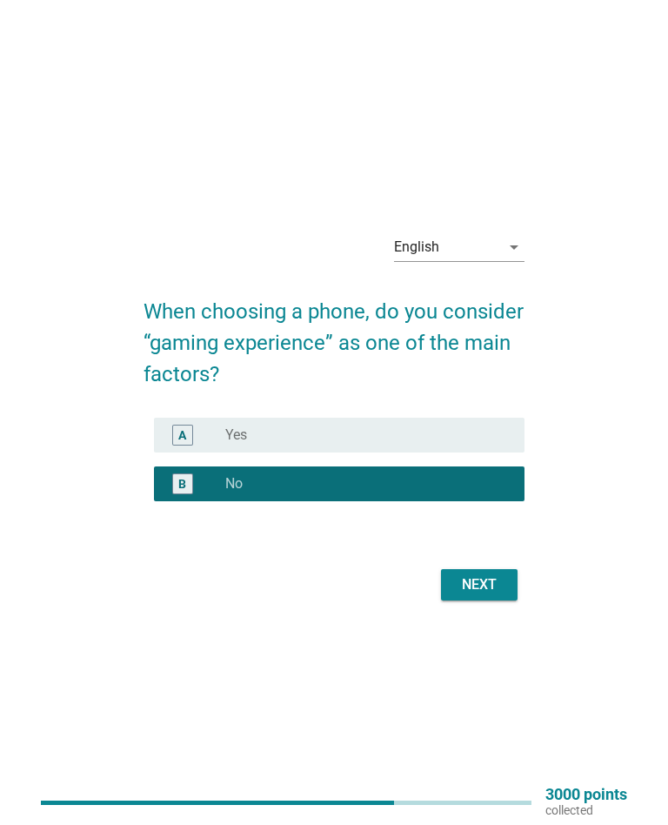
click at [501, 594] on div "Next" at bounding box center [479, 584] width 49 height 21
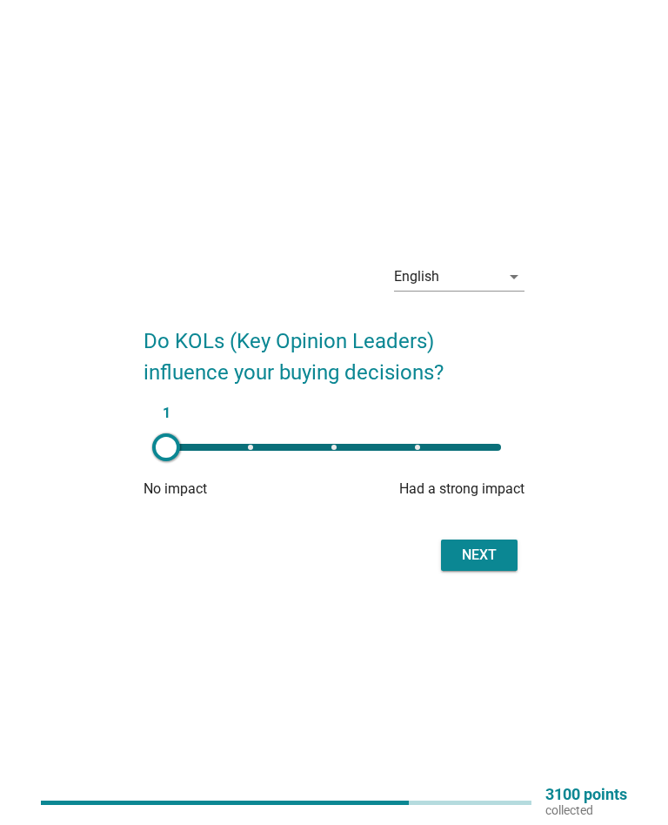
click at [173, 442] on div at bounding box center [166, 447] width 28 height 28
type input "1"
click at [499, 554] on div "Next" at bounding box center [479, 555] width 49 height 21
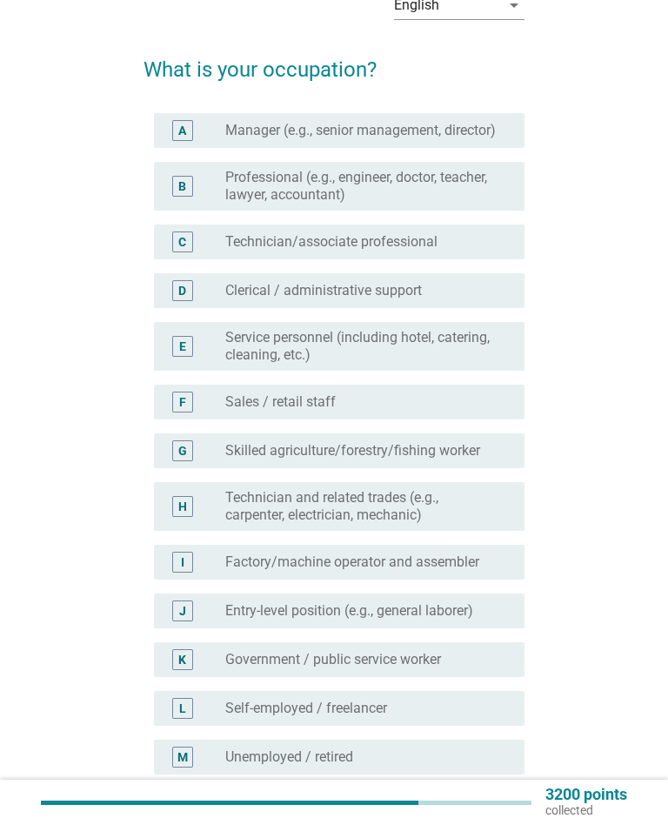
scroll to position [85, 0]
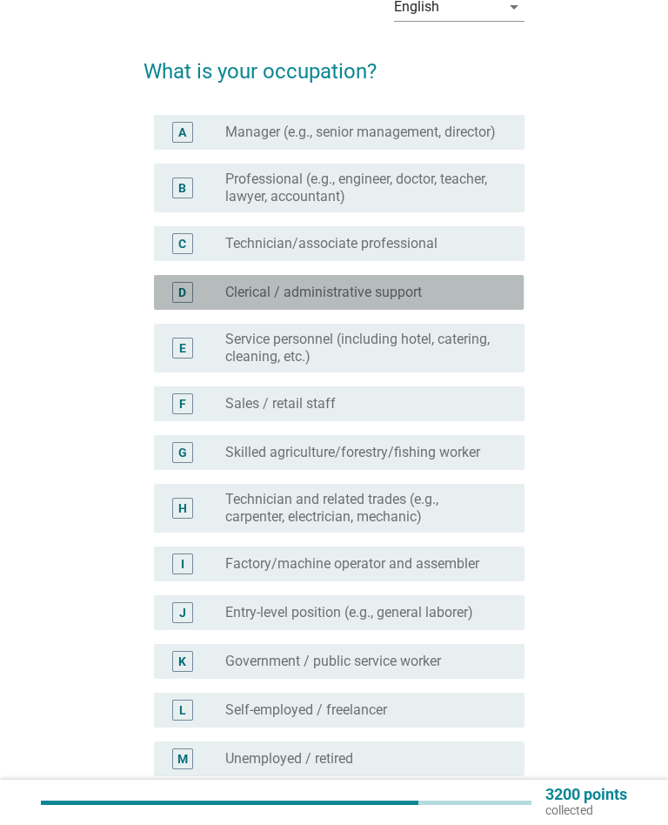
click at [415, 299] on label "Clerical / administrative support" at bounding box center [323, 292] width 197 height 17
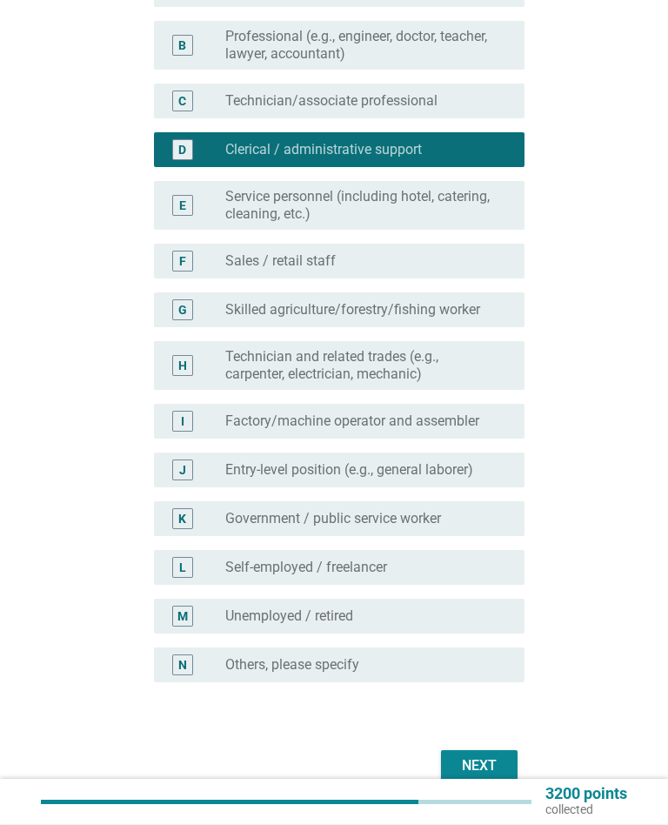
scroll to position [228, 0]
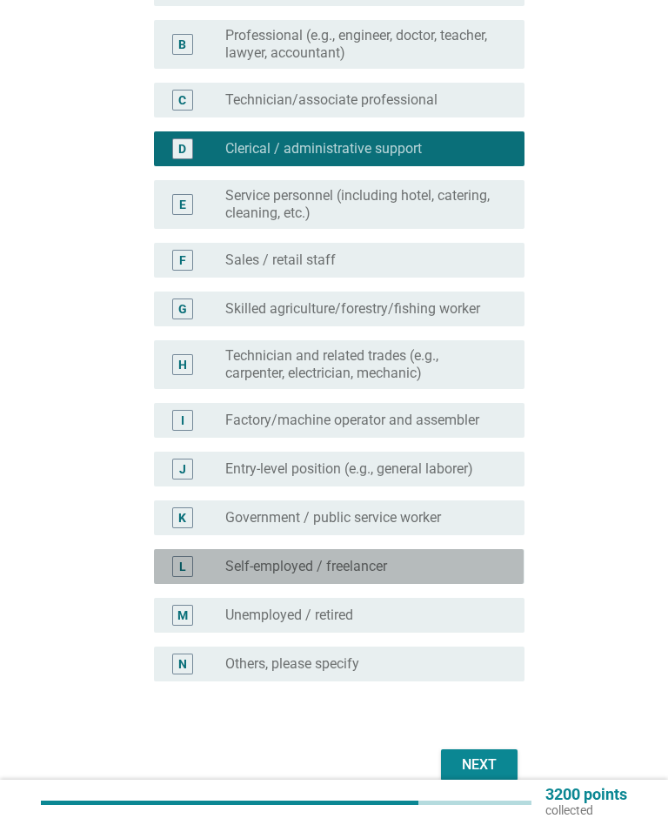
click at [424, 575] on div "radio_button_unchecked Self-employed / freelancer" at bounding box center [360, 566] width 271 height 17
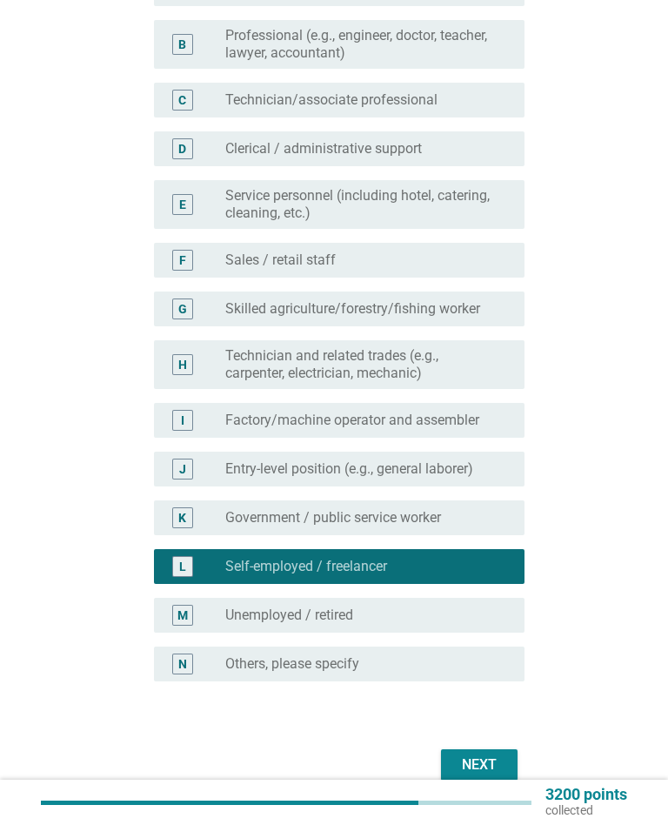
scroll to position [313, 0]
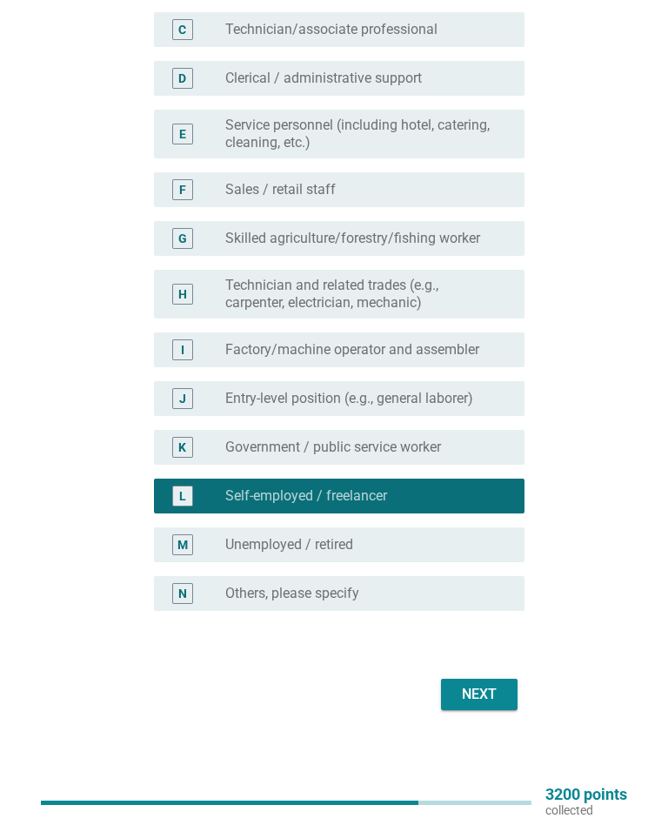
click at [493, 689] on div "Next" at bounding box center [479, 694] width 49 height 21
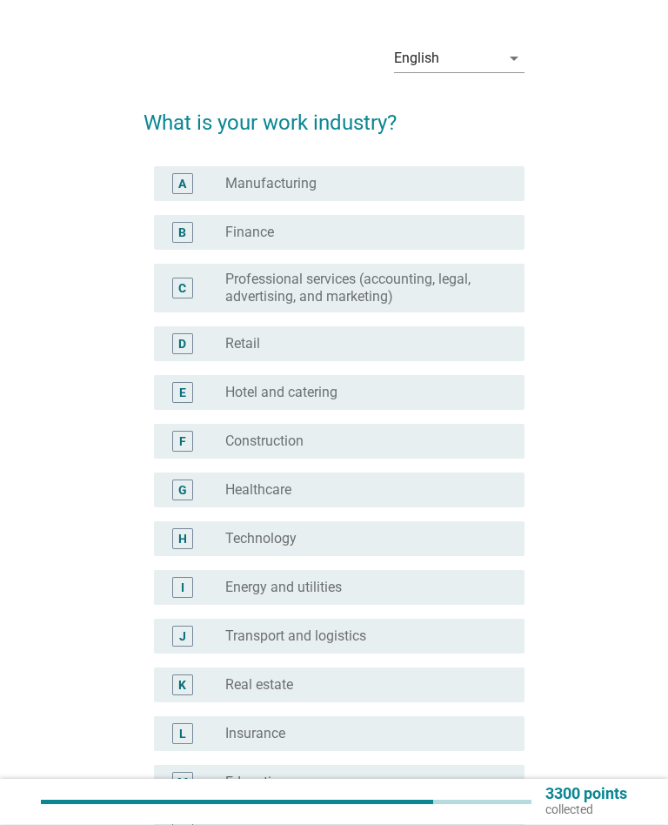
scroll to position [26, 0]
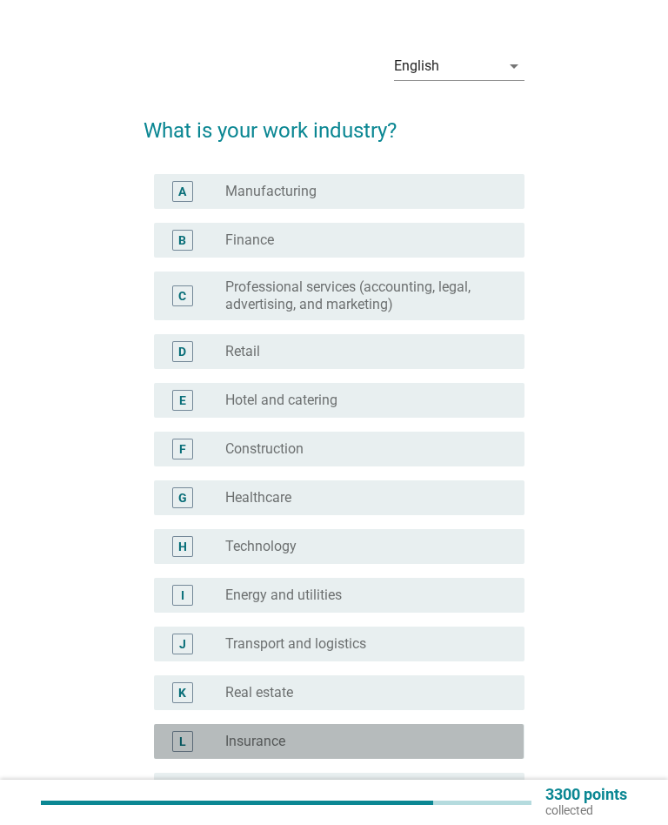
click at [391, 738] on div "radio_button_unchecked Insurance" at bounding box center [360, 740] width 271 height 17
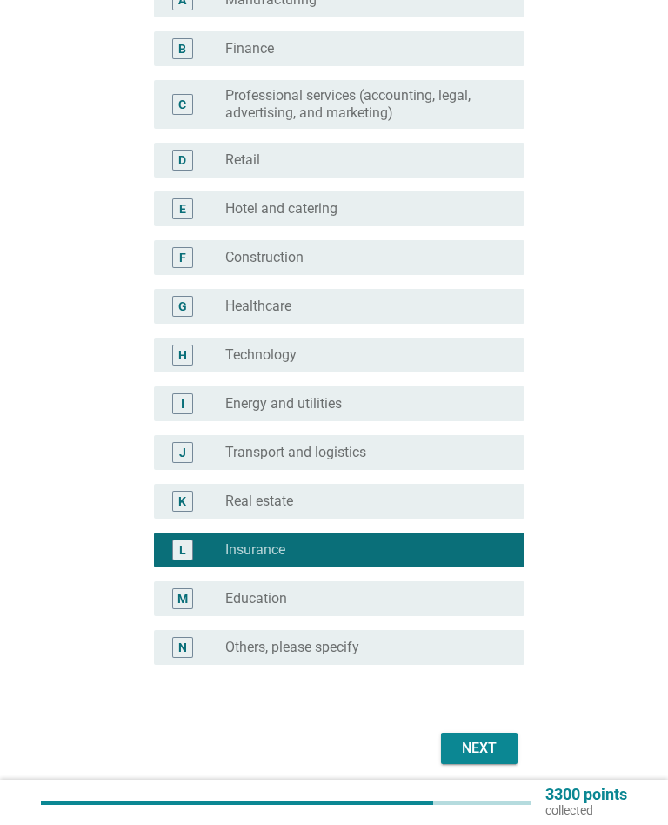
scroll to position [271, 0]
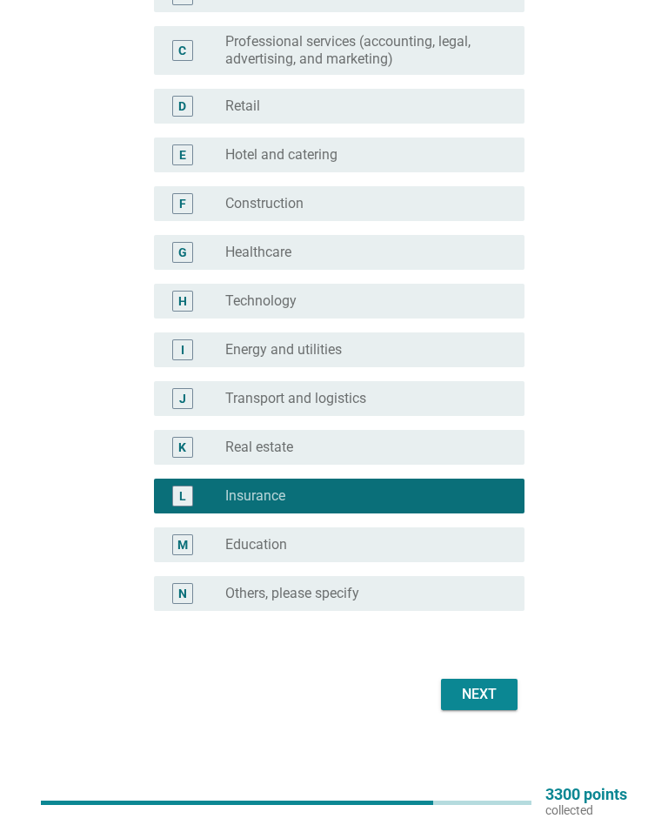
click at [498, 691] on div "Next" at bounding box center [479, 694] width 49 height 21
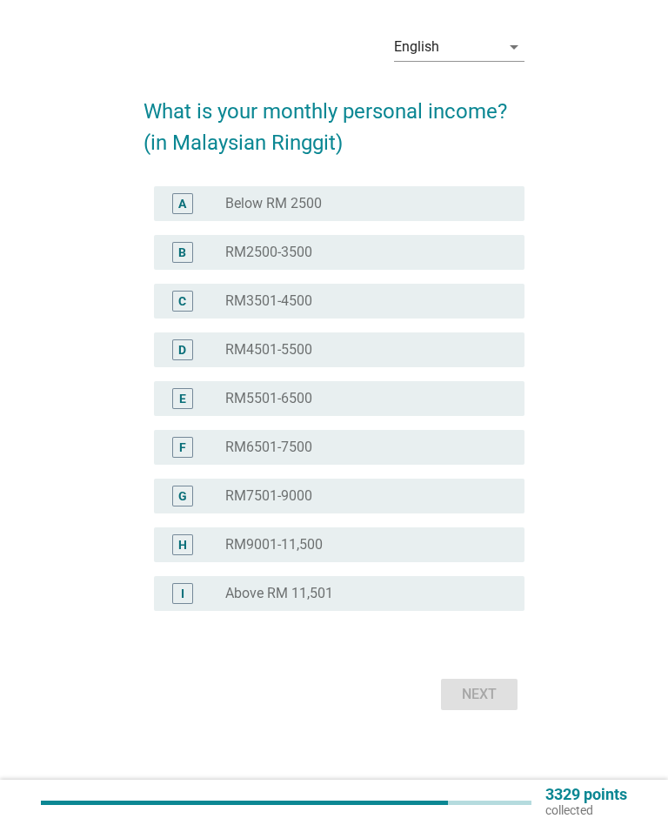
scroll to position [0, 0]
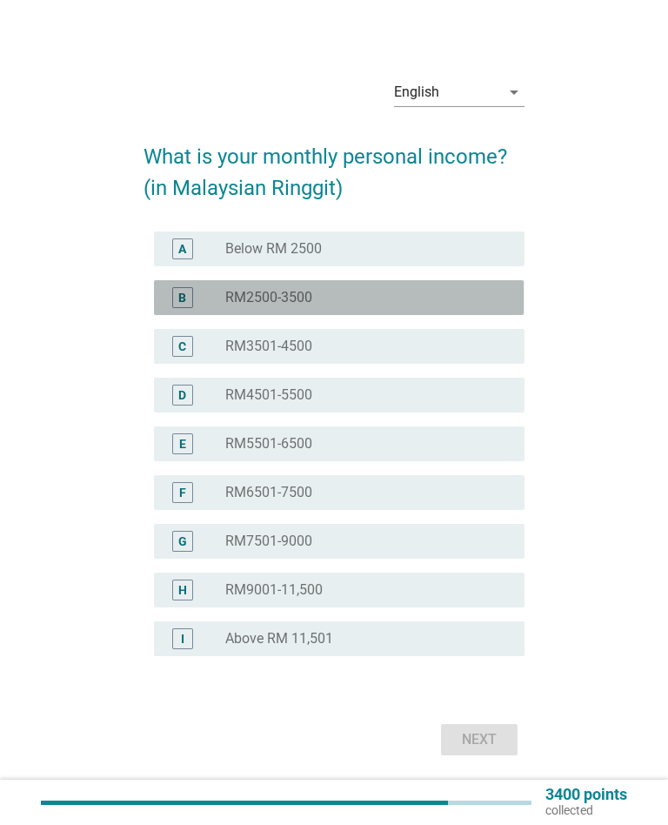
click at [491, 300] on div "radio_button_unchecked RM2500-3500" at bounding box center [360, 297] width 271 height 17
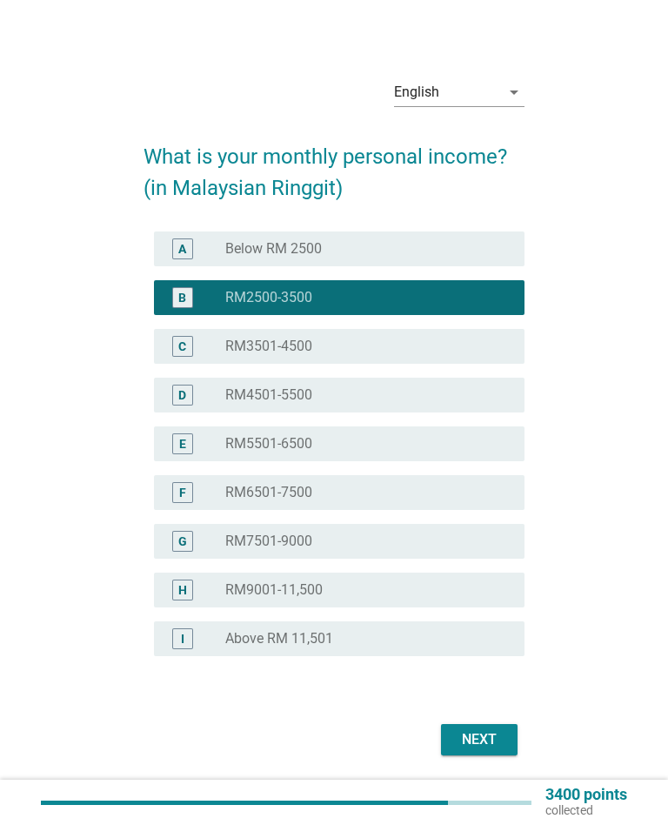
click at [496, 734] on div "Next" at bounding box center [479, 739] width 49 height 21
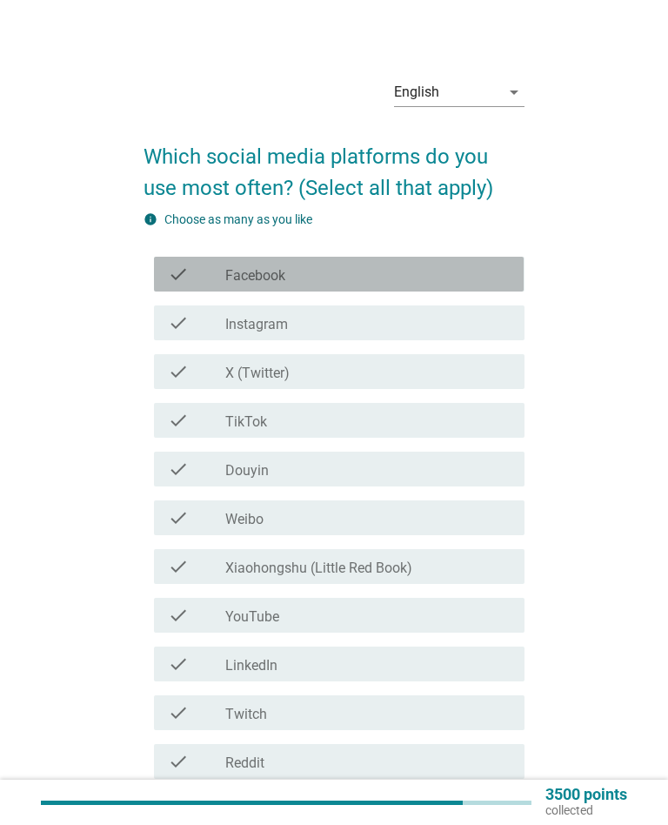
click at [502, 280] on div "check_box_outline_blank Facebook" at bounding box center [367, 274] width 285 height 21
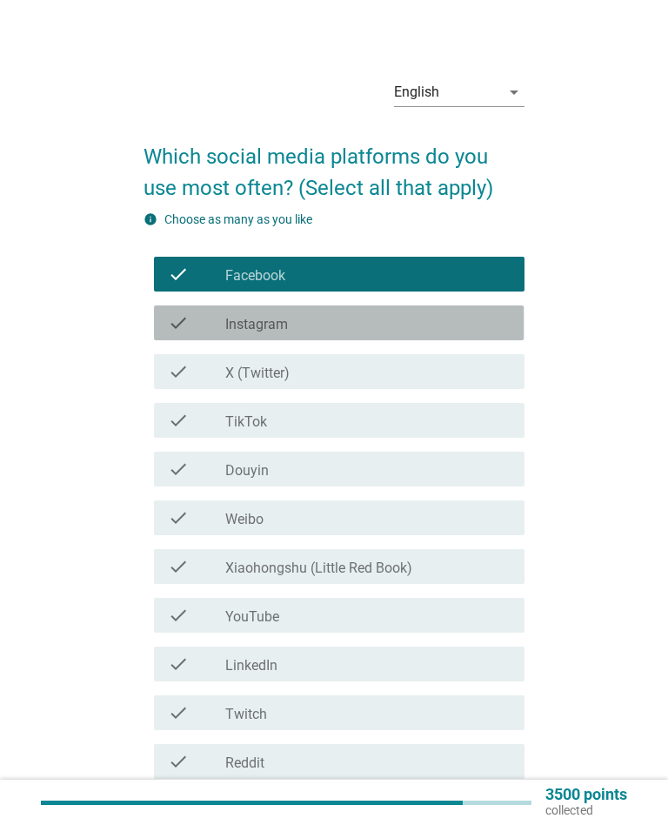
click at [418, 320] on div "check_box_outline_blank Instagram" at bounding box center [367, 322] width 285 height 21
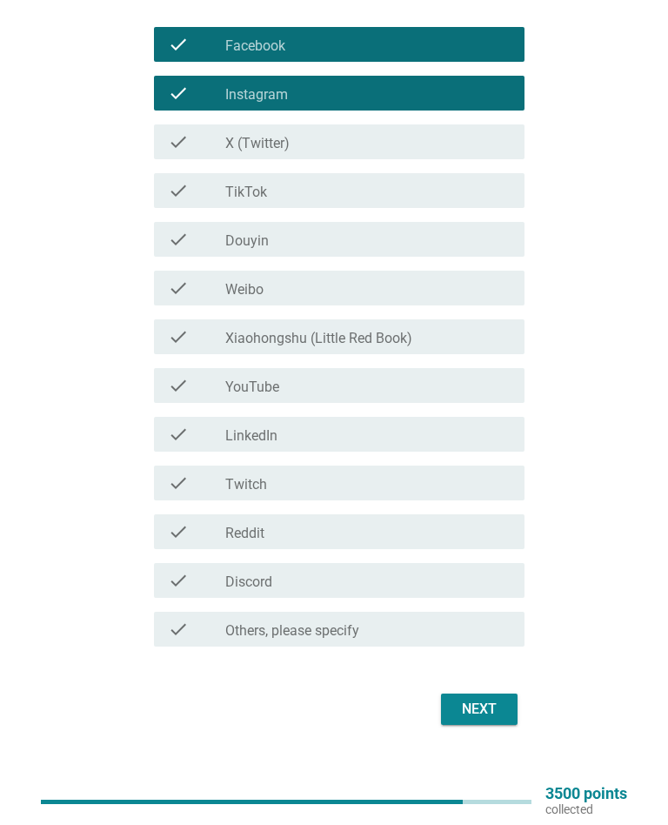
scroll to position [230, 0]
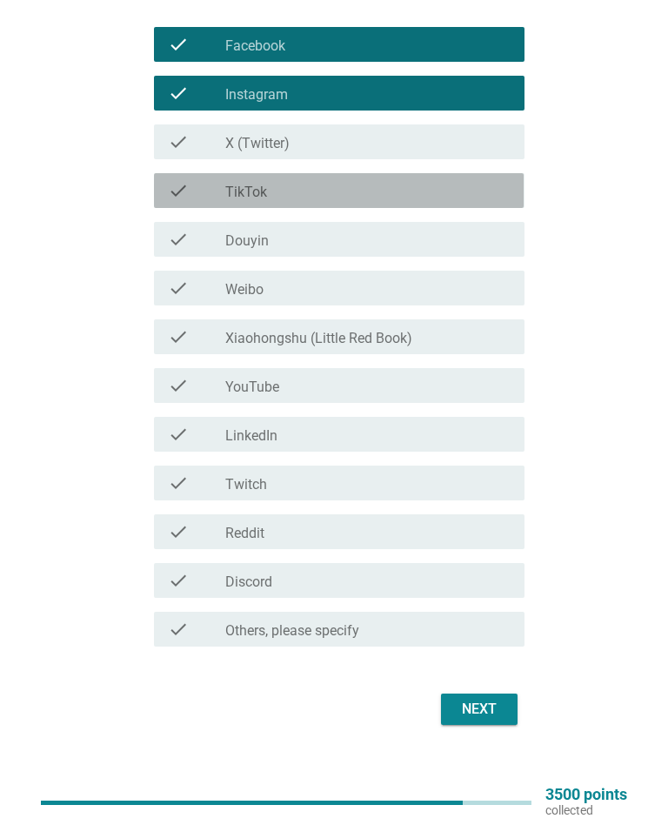
click at [439, 198] on div "check_box_outline_blank TikTok" at bounding box center [367, 190] width 285 height 21
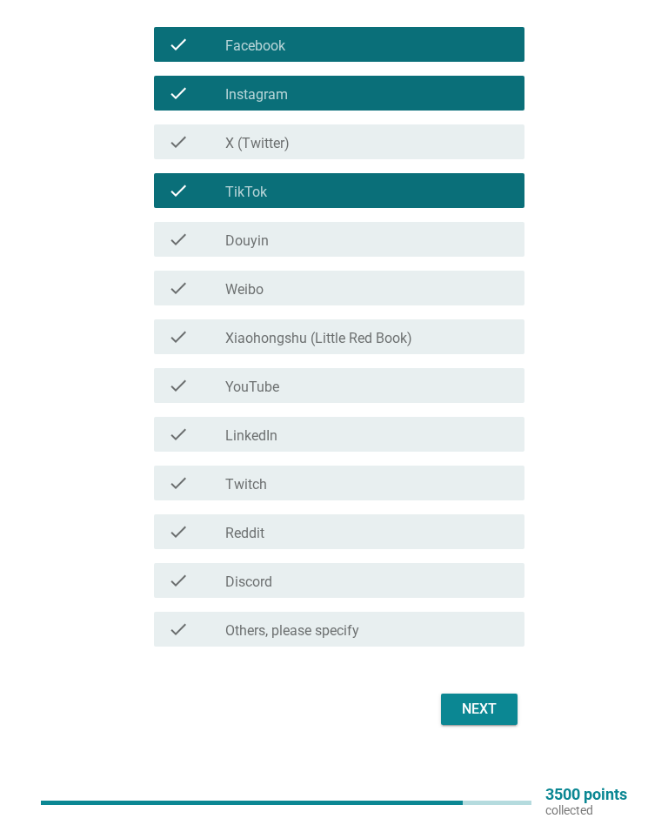
click at [500, 707] on div "Next" at bounding box center [479, 708] width 49 height 21
